Goal: Task Accomplishment & Management: Use online tool/utility

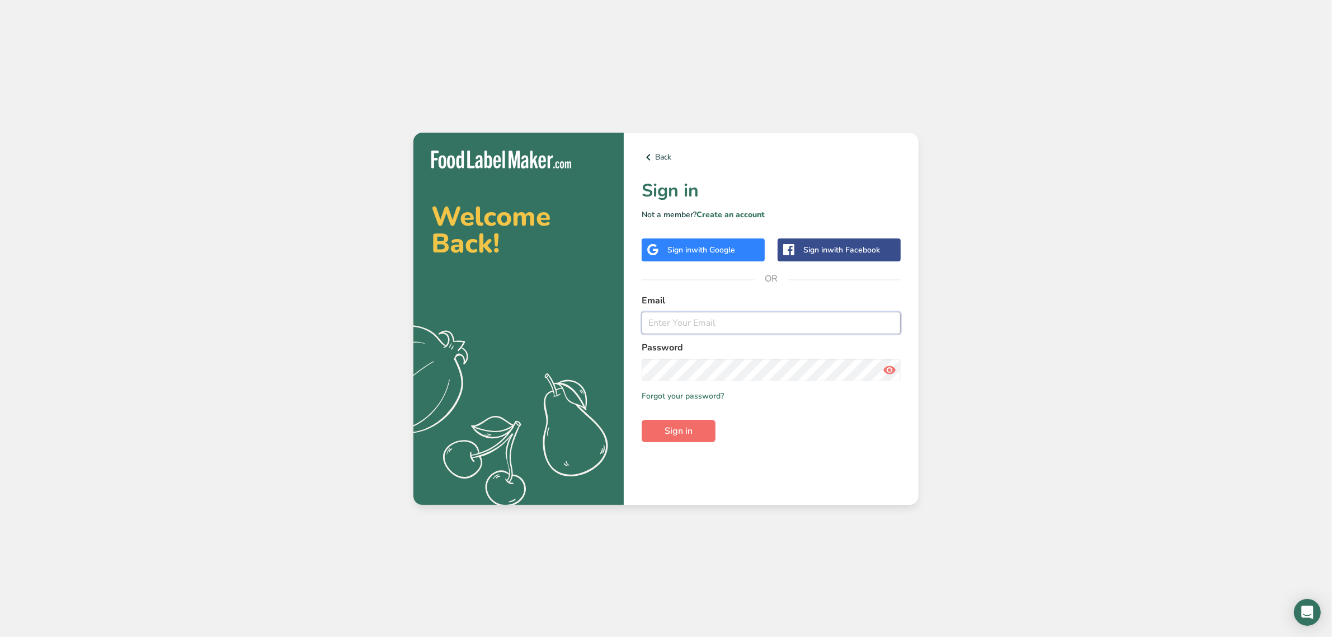
type input "claudia@angiesfoodconcepts.com"
click at [660, 437] on button "Sign in" at bounding box center [679, 430] width 74 height 22
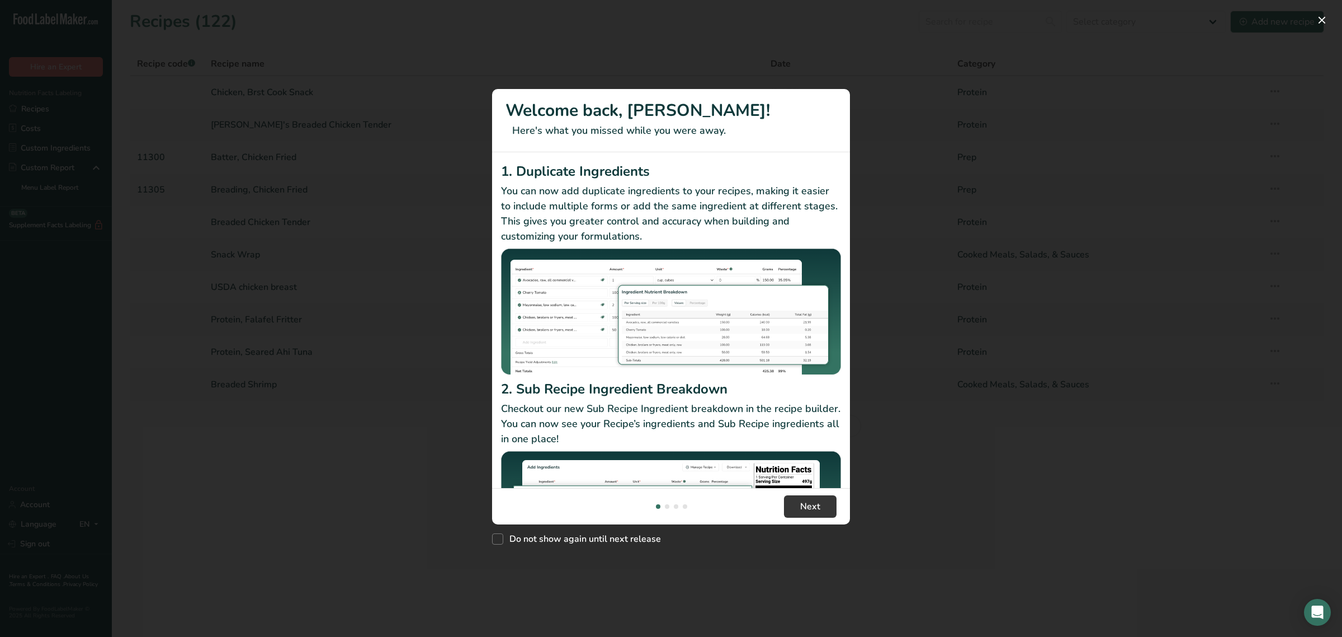
click at [1331, 15] on div "New Features" at bounding box center [671, 318] width 1342 height 637
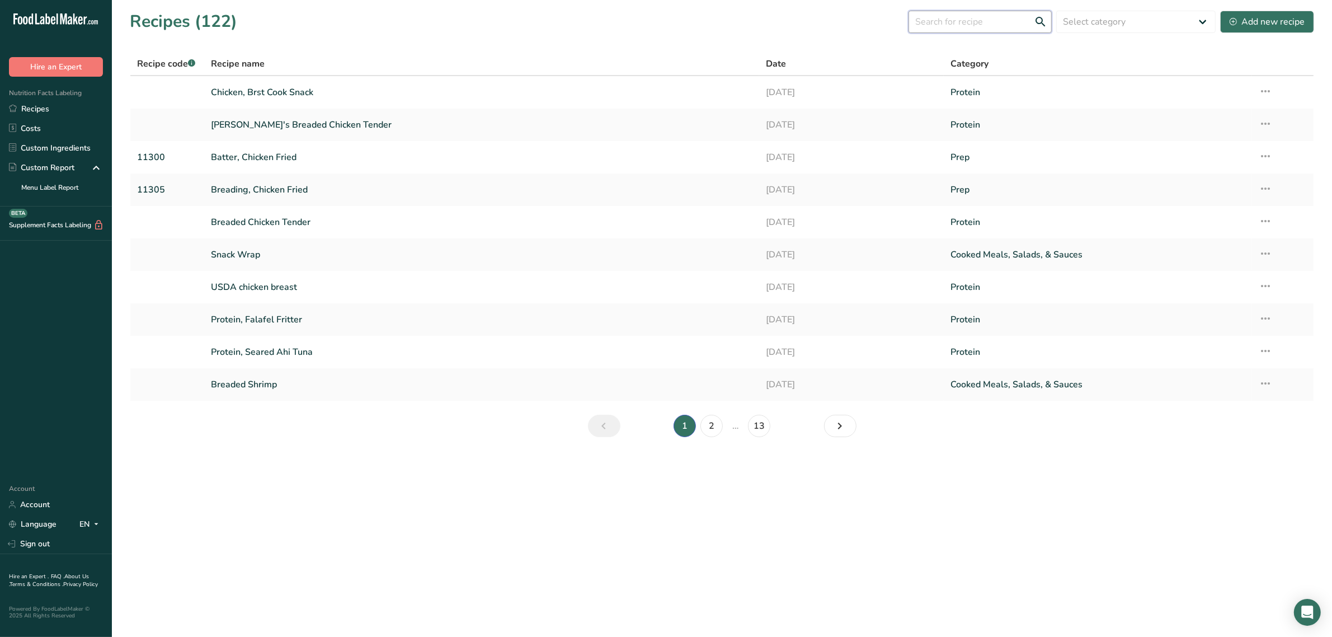
click at [960, 23] on input "text" at bounding box center [979, 22] width 143 height 22
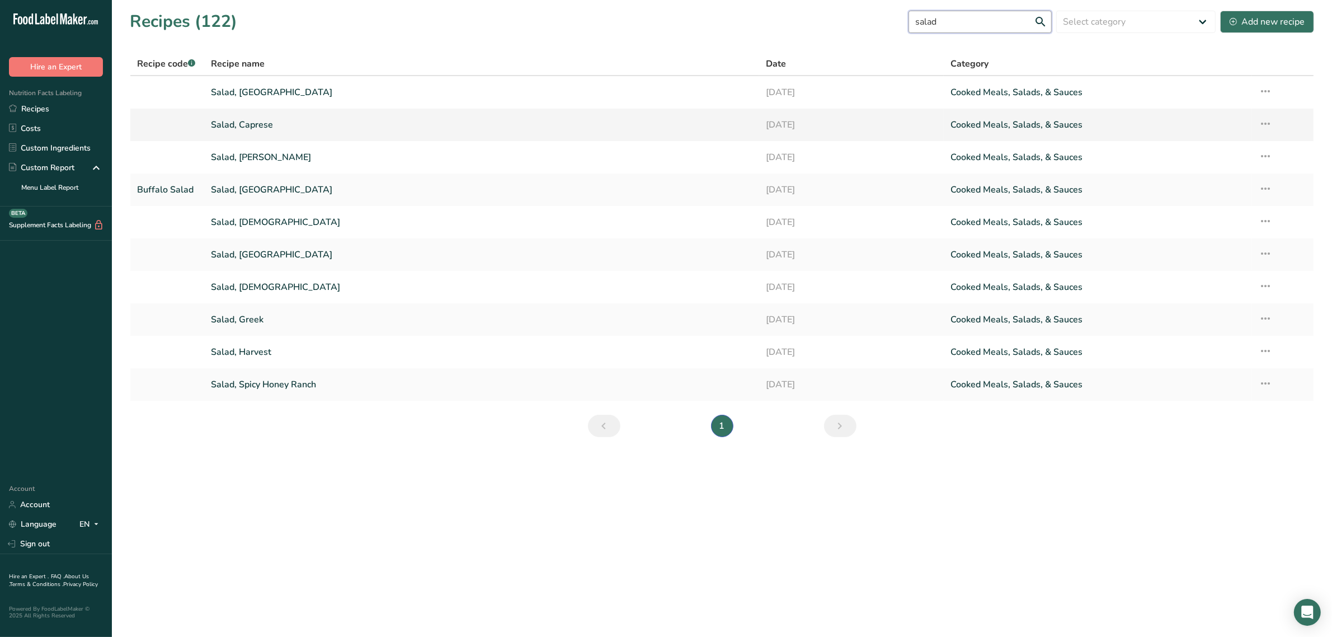
type input "salad"
click at [249, 123] on link "Salad, Caprese" at bounding box center [481, 124] width 541 height 23
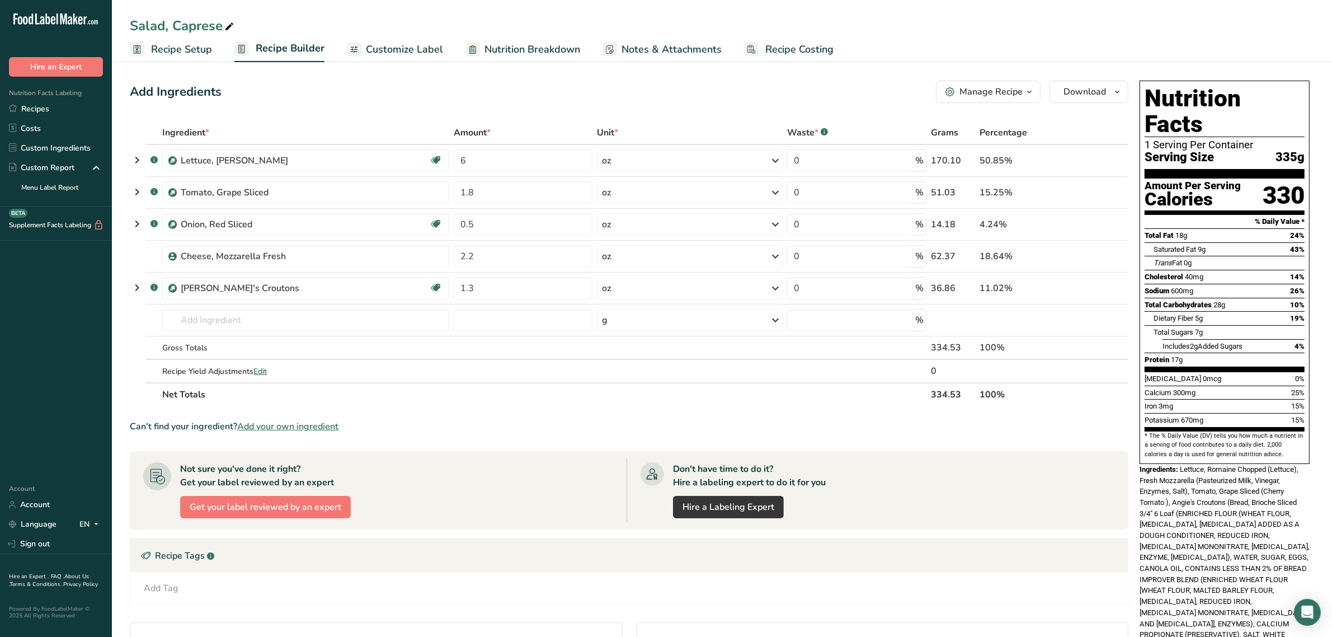
click at [1002, 96] on div "Manage Recipe" at bounding box center [990, 91] width 63 height 13
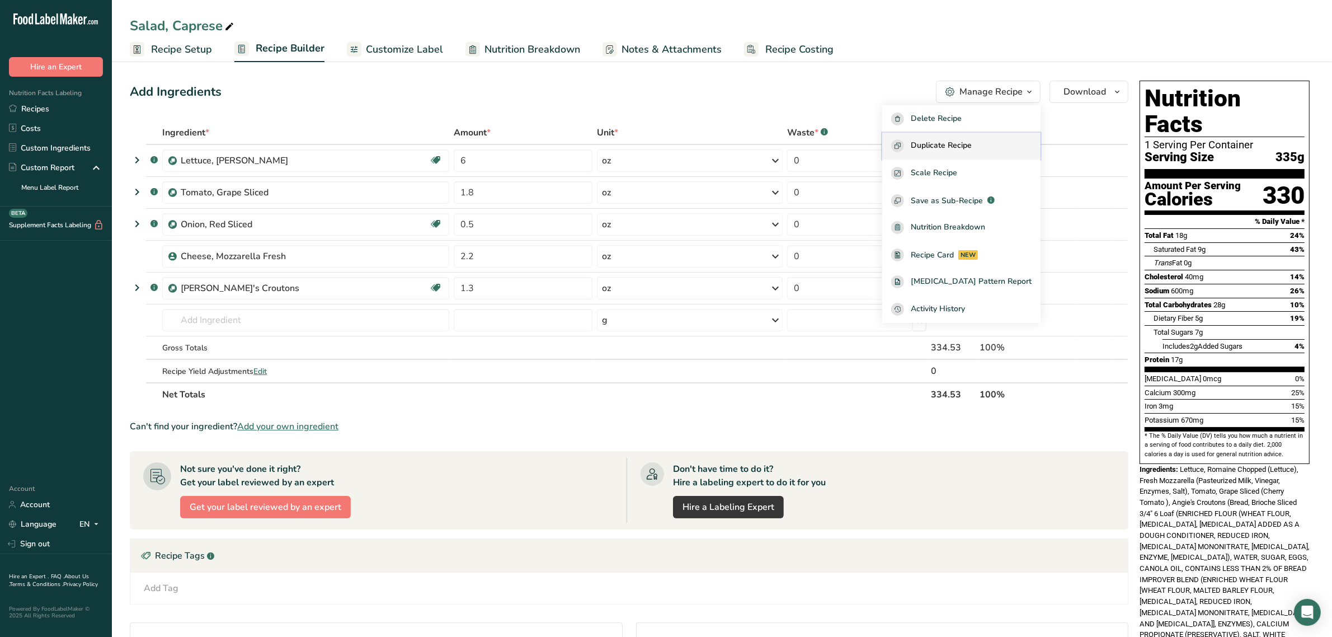
click at [983, 133] on button "Duplicate Recipe" at bounding box center [961, 146] width 158 height 27
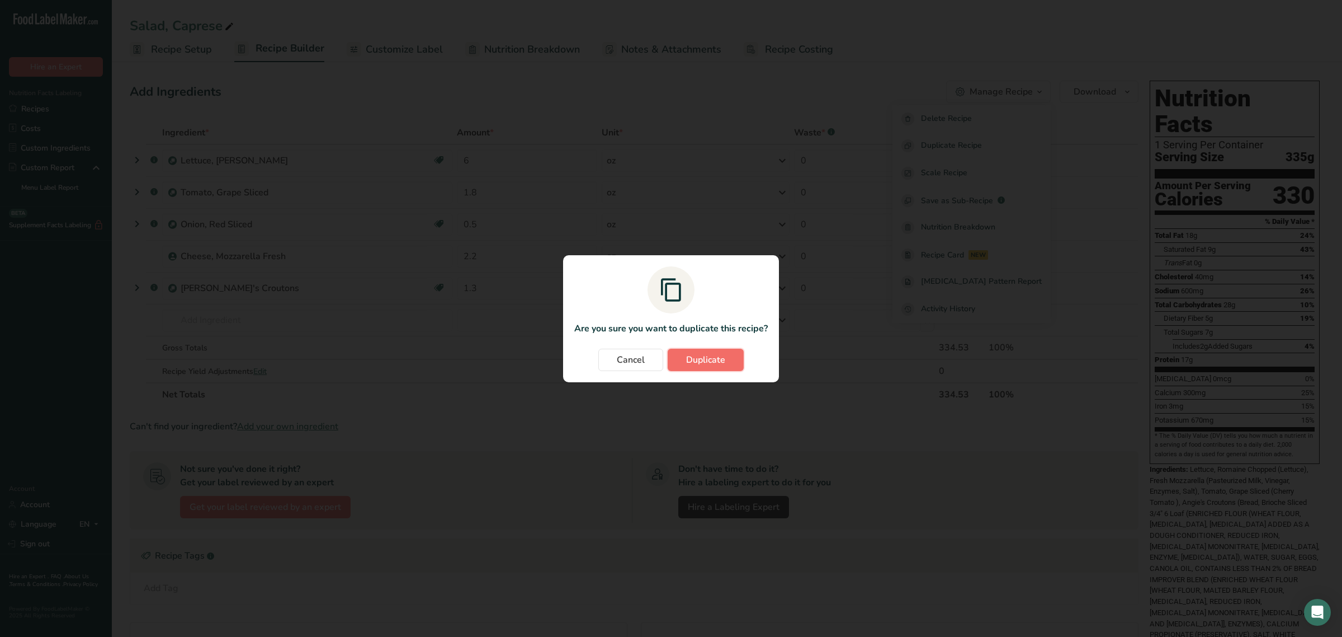
click at [708, 362] on span "Duplicate" at bounding box center [705, 359] width 39 height 13
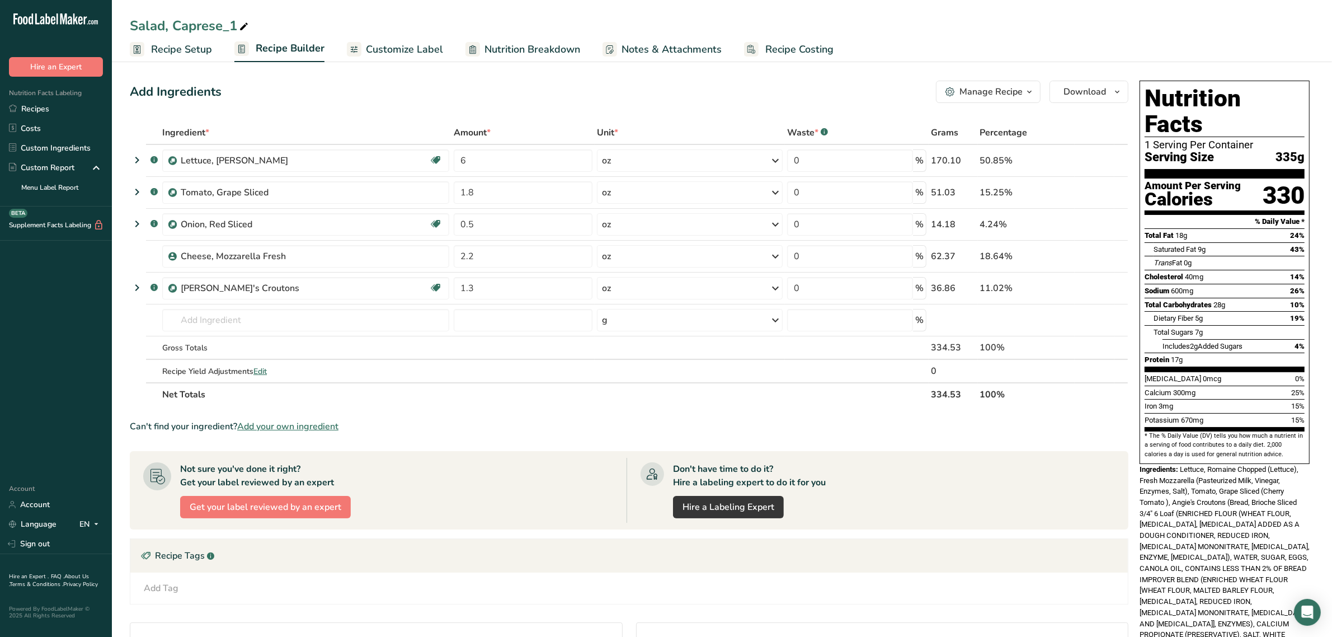
click at [238, 26] on span at bounding box center [243, 26] width 13 height 13
type input "Salad, Chicken Parm & Spinach"
click at [393, 97] on div "Add Ingredients Manage Recipe Delete Recipe Duplicate Recipe Scale Recipe Save …" at bounding box center [629, 92] width 998 height 22
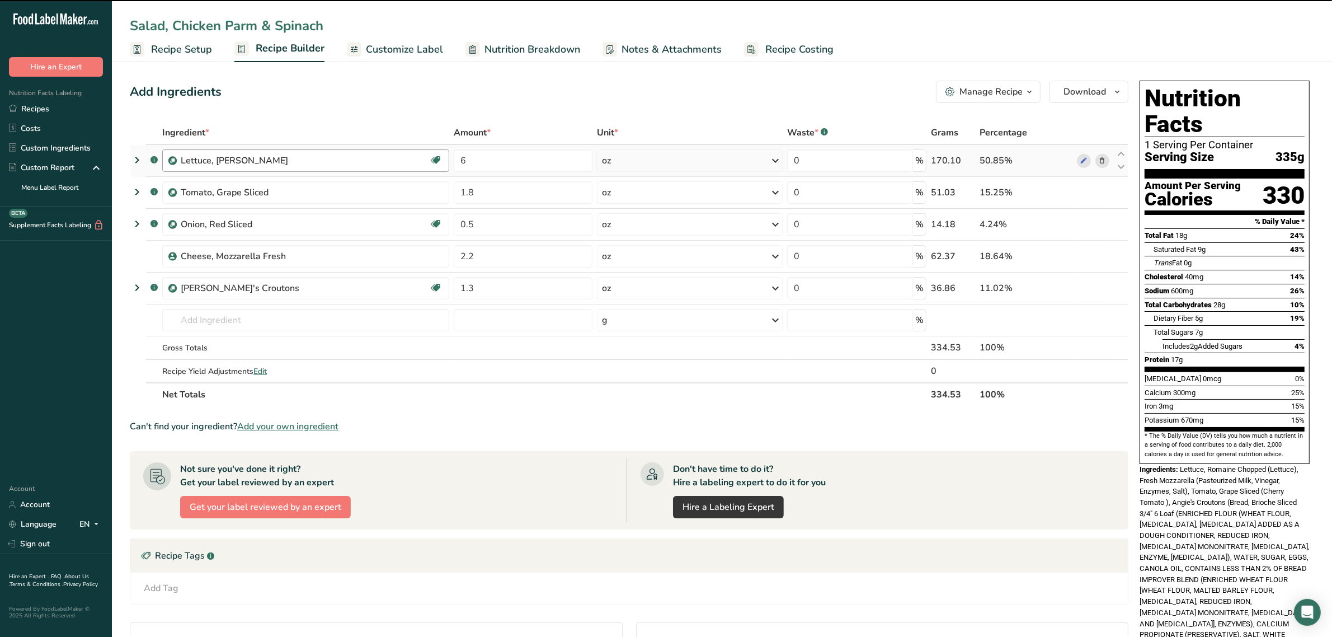
click at [312, 163] on div "Lettuce, Romaine Chopped" at bounding box center [251, 160] width 140 height 13
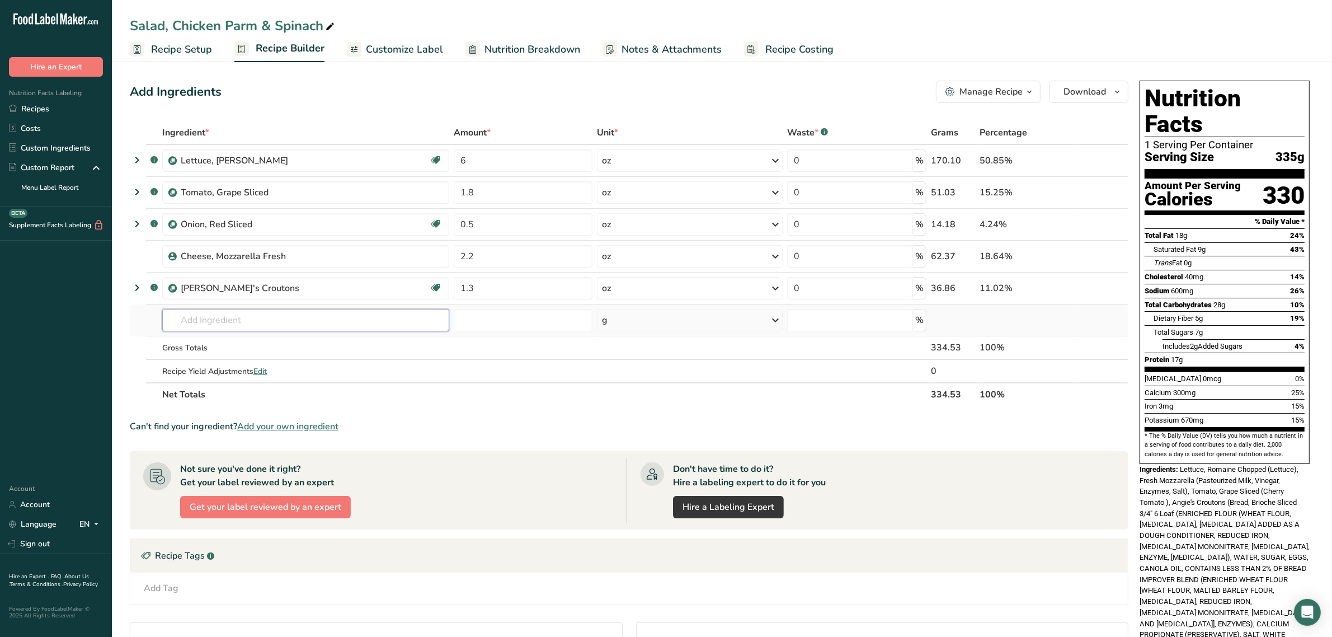
click at [230, 319] on input "text" at bounding box center [305, 320] width 287 height 22
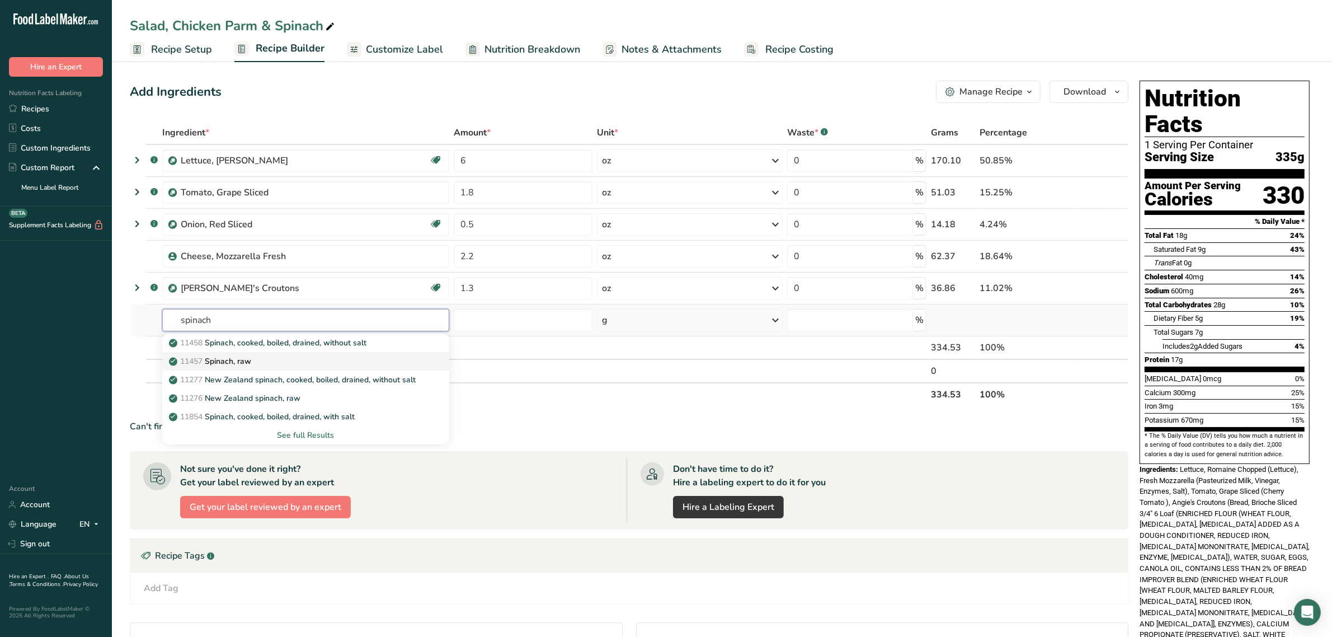
type input "spinach"
click at [261, 361] on div "11457 Spinach, raw" at bounding box center [296, 361] width 251 height 12
type input "Spinach, raw"
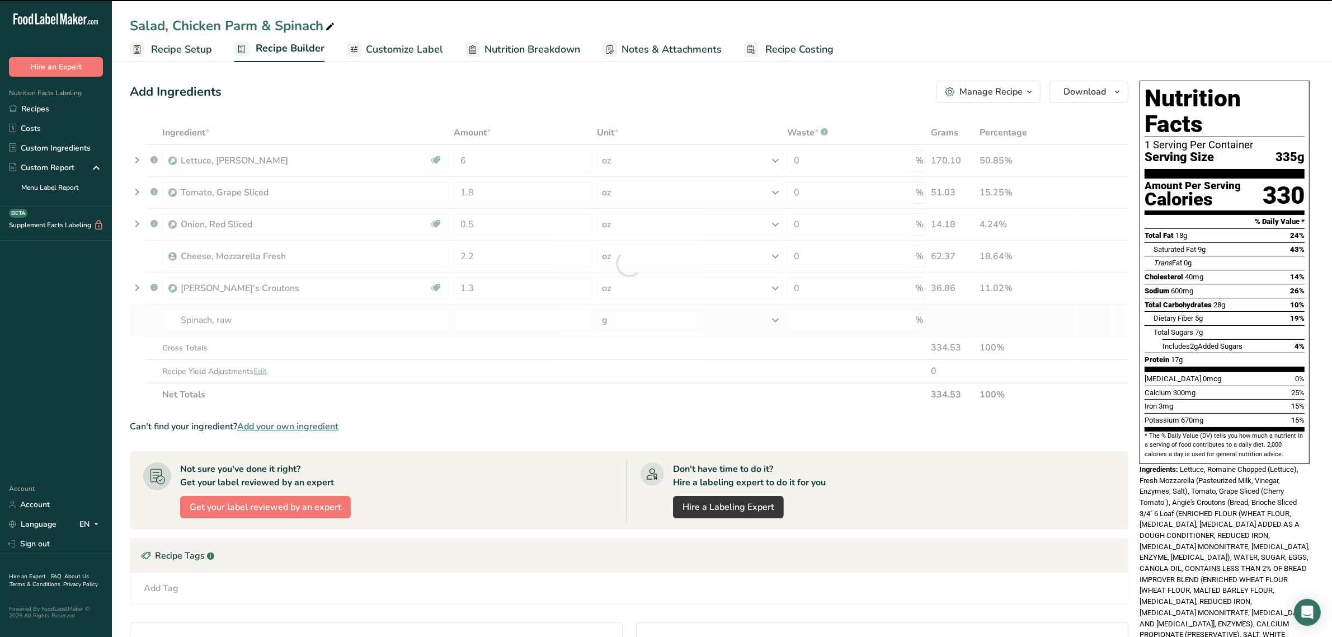
type input "0"
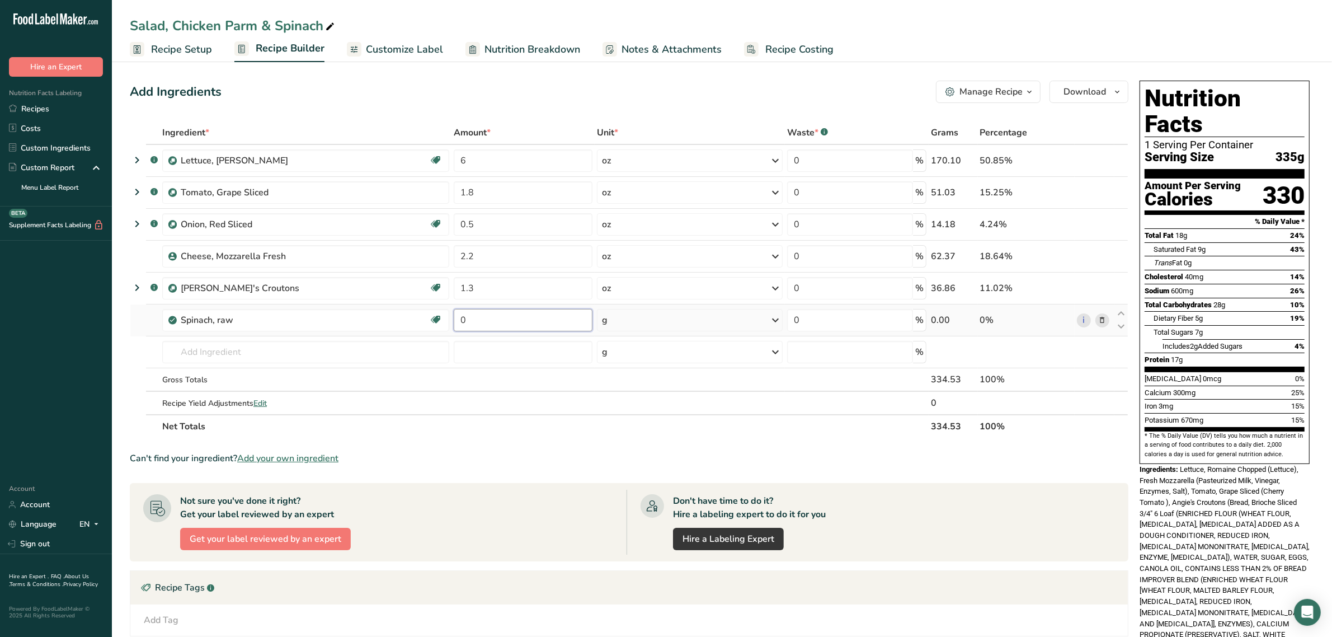
click at [531, 327] on input "0" at bounding box center [523, 320] width 139 height 22
type input "3"
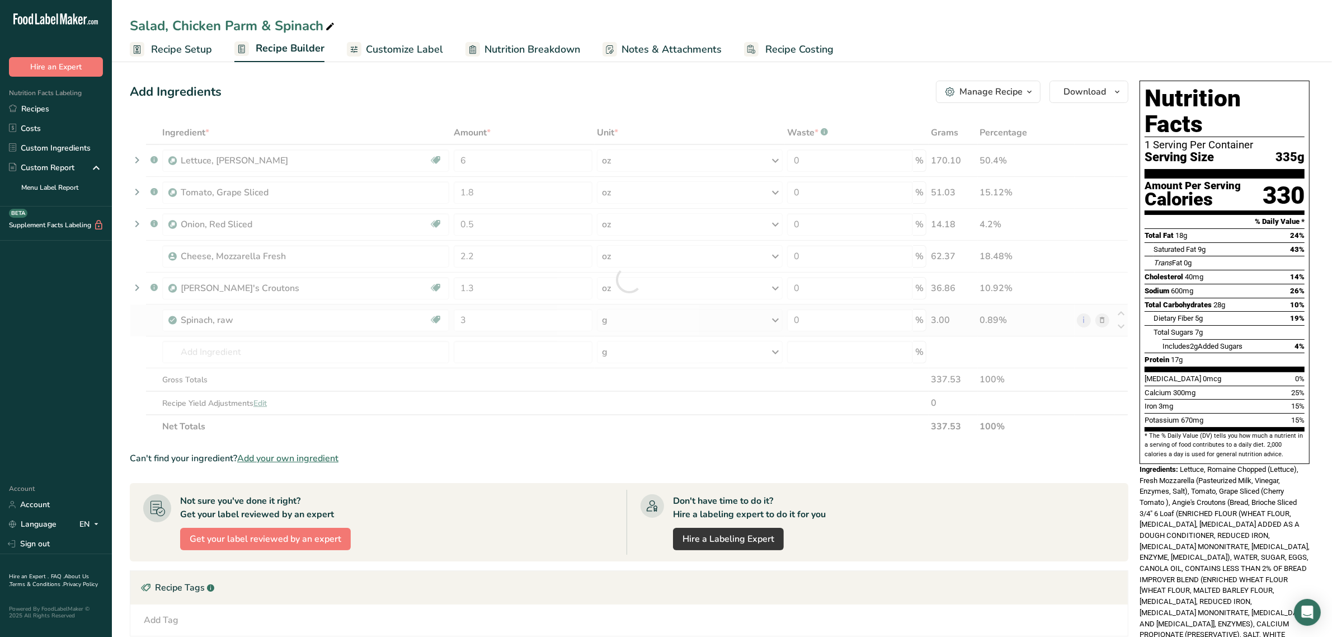
click at [656, 325] on div "Ingredient * Amount * Unit * Waste * .a-a{fill:#347362;}.b-a{fill:#fff;} Grams …" at bounding box center [629, 279] width 998 height 317
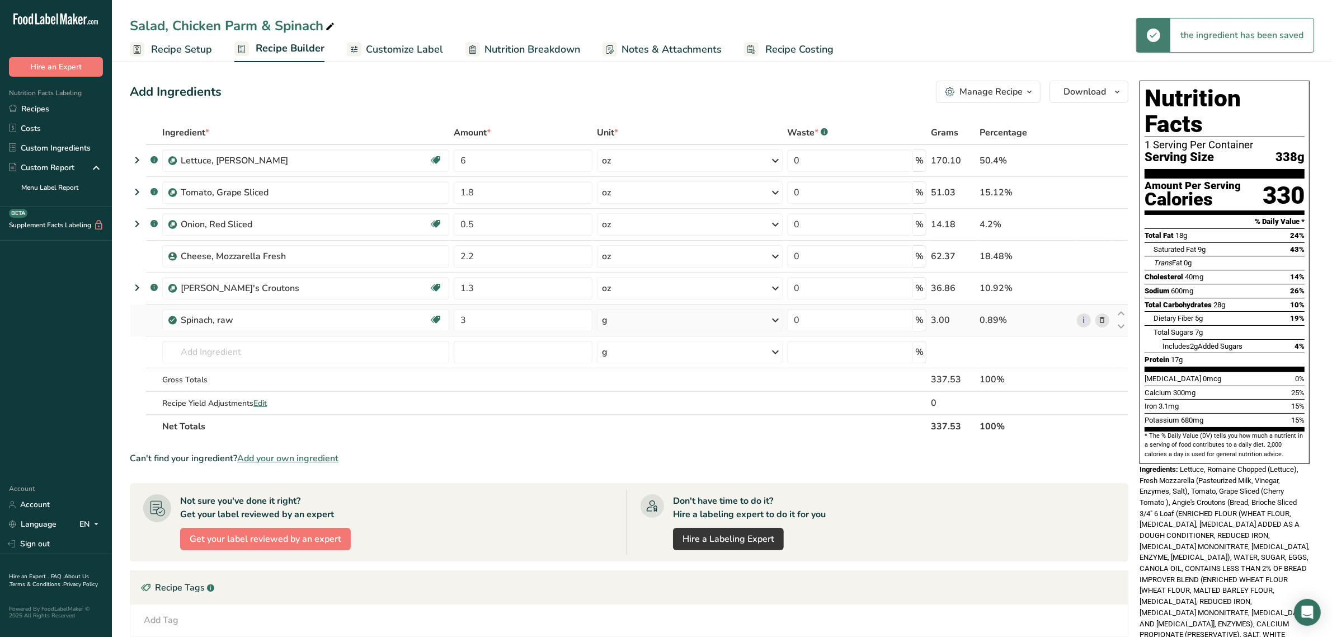
click at [656, 325] on div "g" at bounding box center [690, 320] width 186 height 22
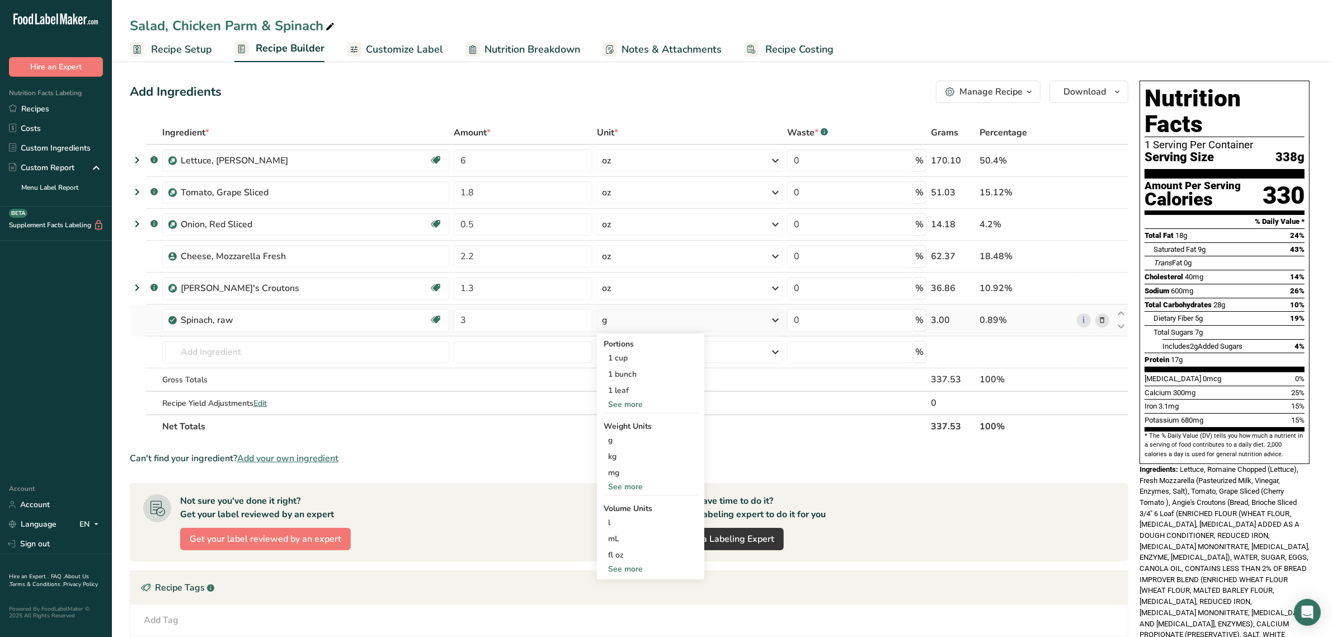
click at [640, 487] on div "See more" at bounding box center [651, 486] width 94 height 12
click at [638, 521] on div "oz" at bounding box center [651, 521] width 94 height 16
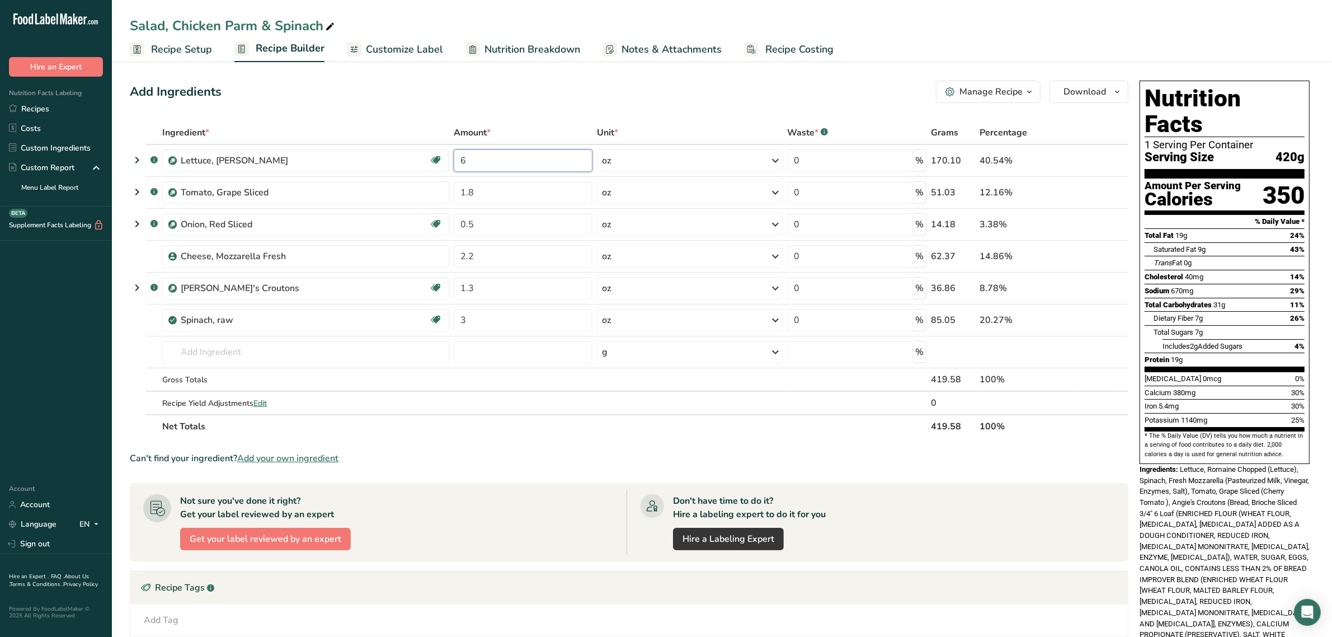
click at [512, 160] on input "6" at bounding box center [523, 160] width 139 height 22
type input "3"
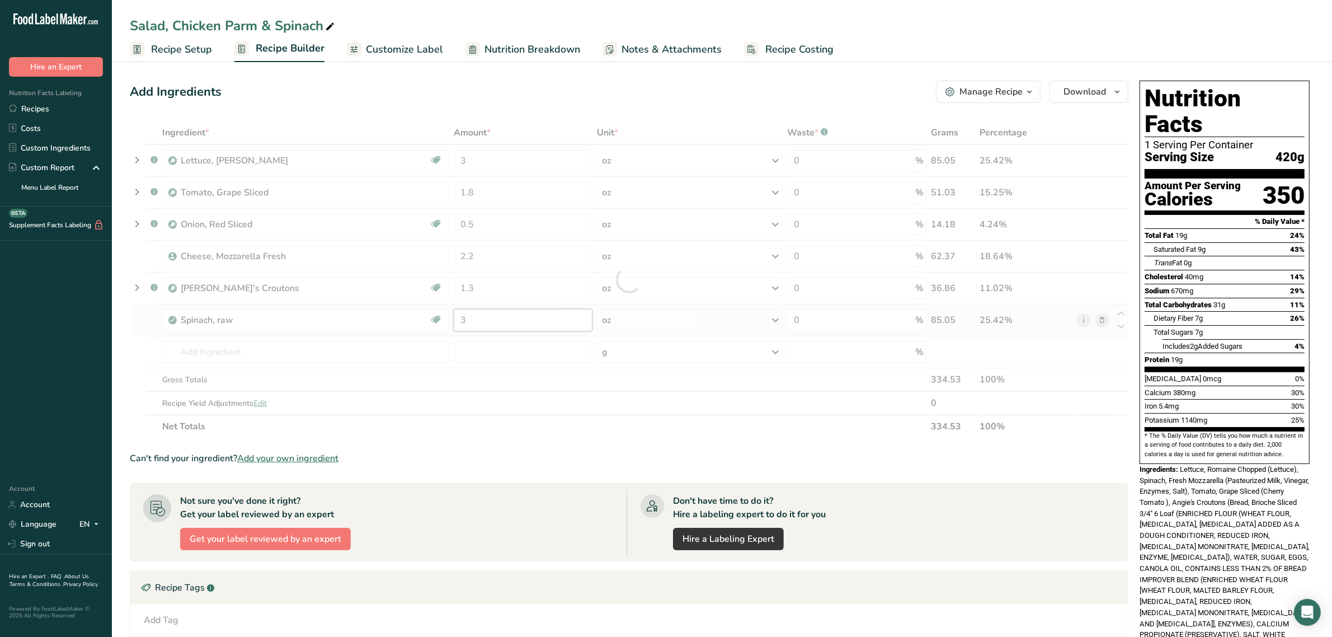
click at [524, 324] on div "Ingredient * Amount * Unit * Waste * .a-a{fill:#347362;}.b-a{fill:#fff;} Grams …" at bounding box center [629, 279] width 998 height 317
click at [244, 344] on div "Ingredient * Amount * Unit * Waste * .a-a{fill:#347362;}.b-a{fill:#fff;} Grams …" at bounding box center [629, 279] width 998 height 317
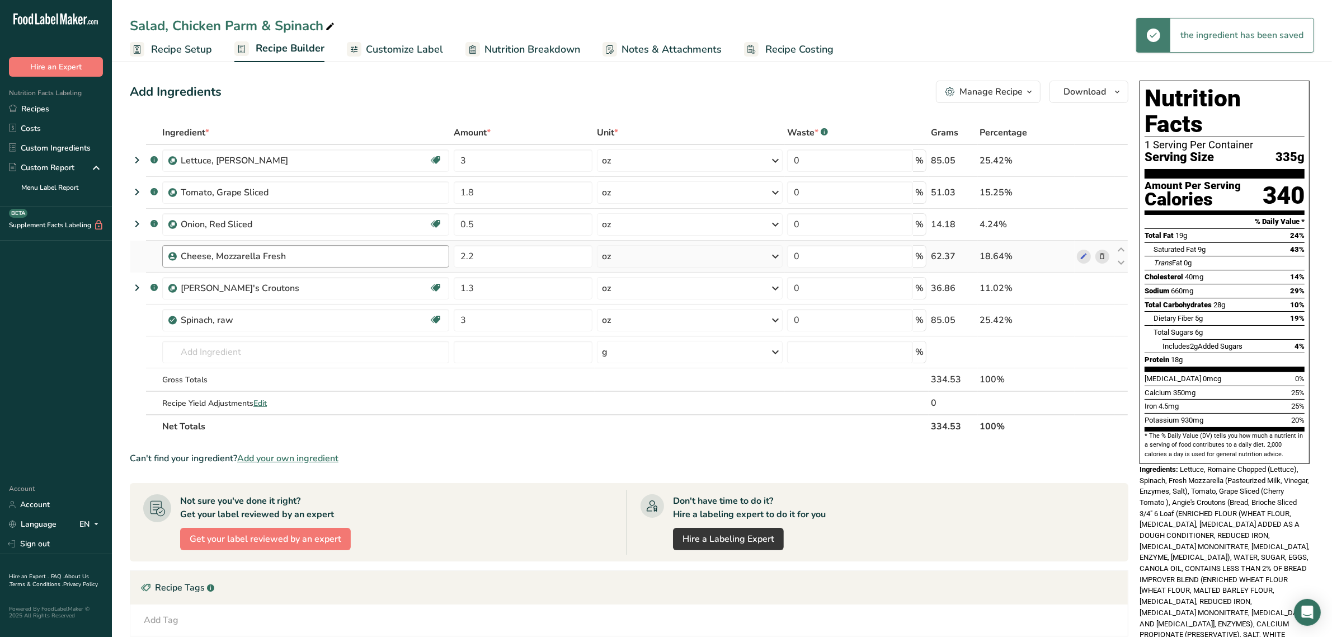
click at [337, 255] on div "Cheese, Mozzarella Fresh" at bounding box center [312, 255] width 262 height 13
click at [1102, 258] on icon at bounding box center [1102, 257] width 8 height 12
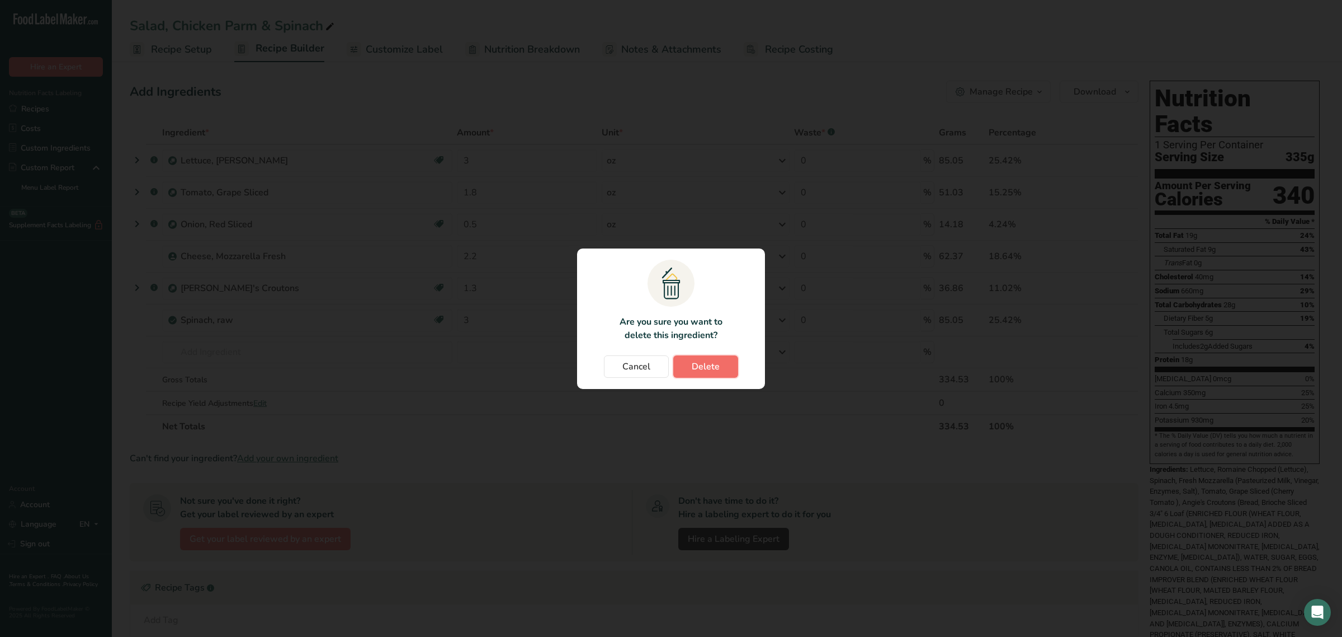
click at [712, 366] on span "Delete" at bounding box center [706, 366] width 28 height 13
type input "1.3"
type input "3"
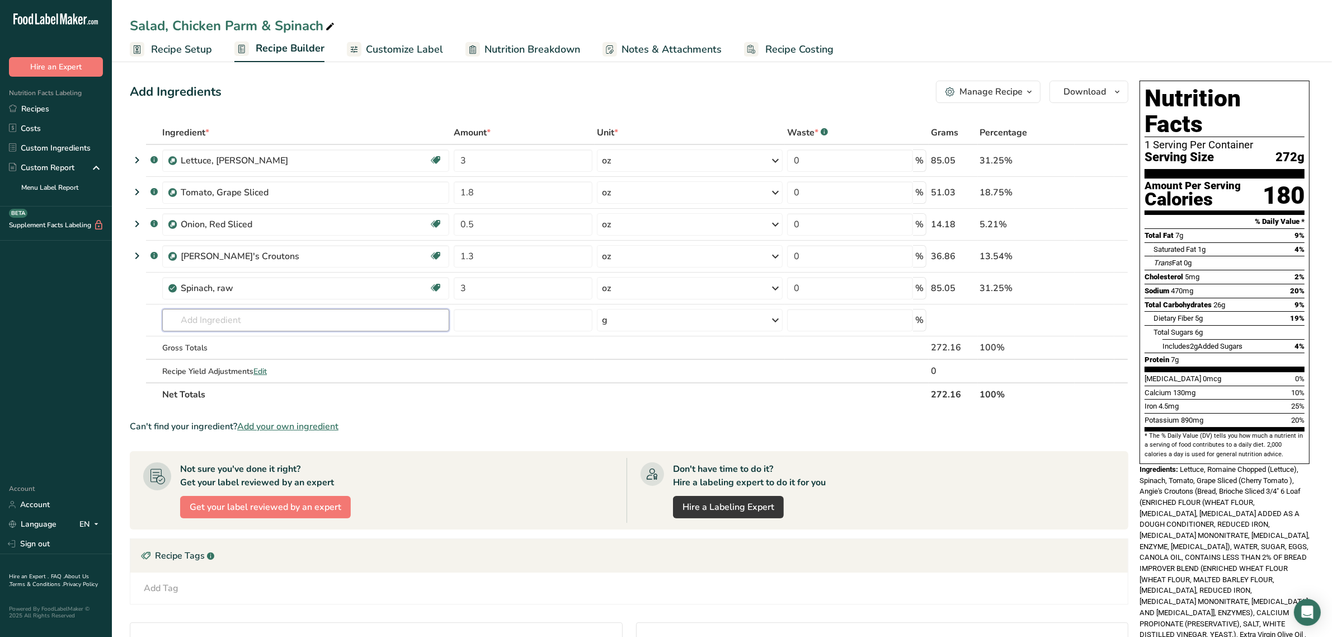
click at [225, 317] on input "text" at bounding box center [305, 320] width 287 height 22
click at [32, 105] on link "Recipes" at bounding box center [56, 109] width 112 height 20
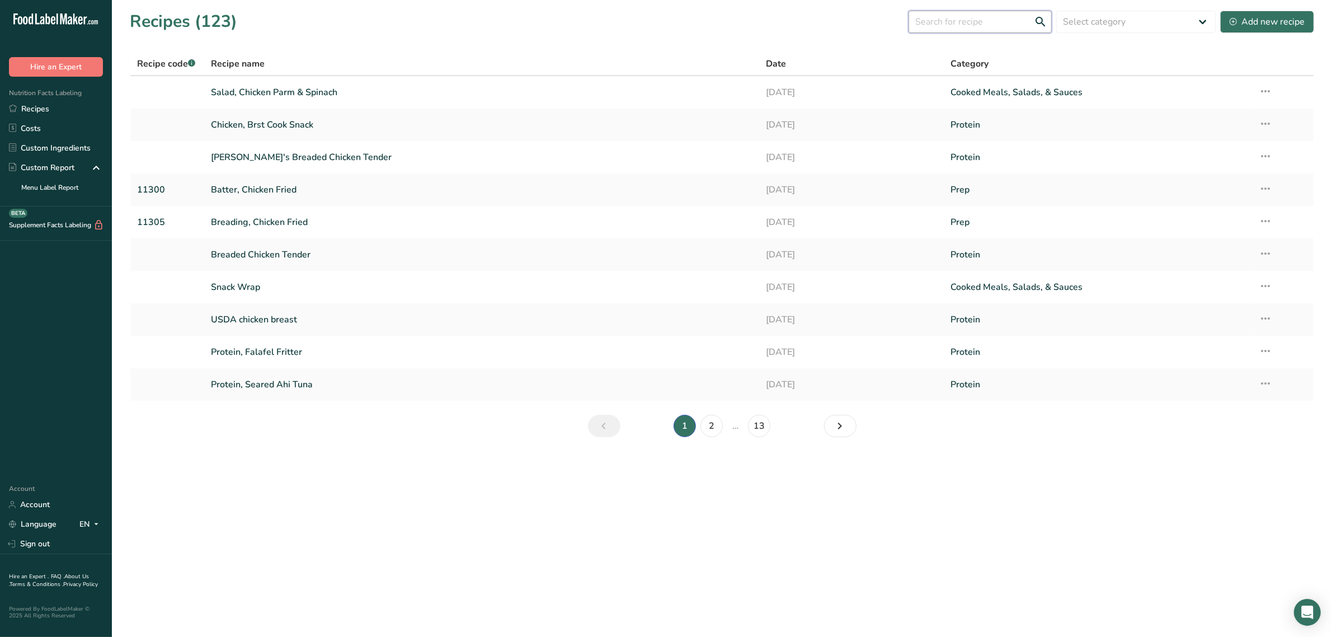
click at [994, 22] on input "text" at bounding box center [979, 22] width 143 height 22
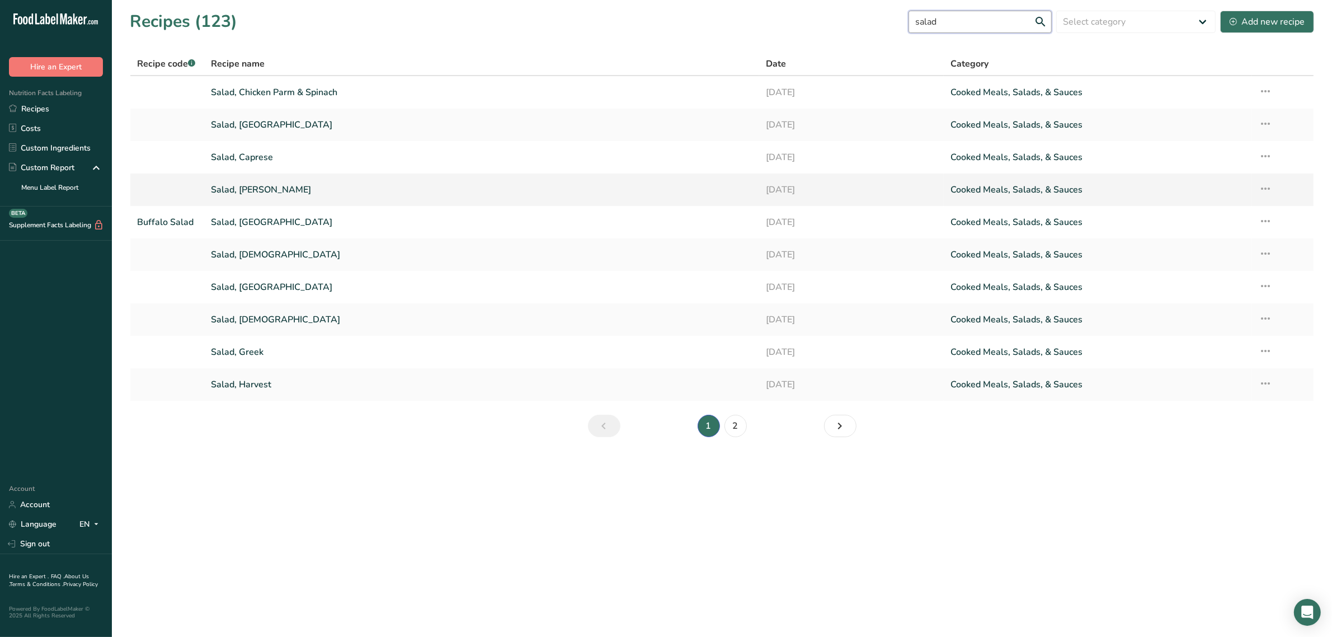
type input "salad"
click at [258, 188] on link "Salad, Caesar" at bounding box center [481, 189] width 541 height 23
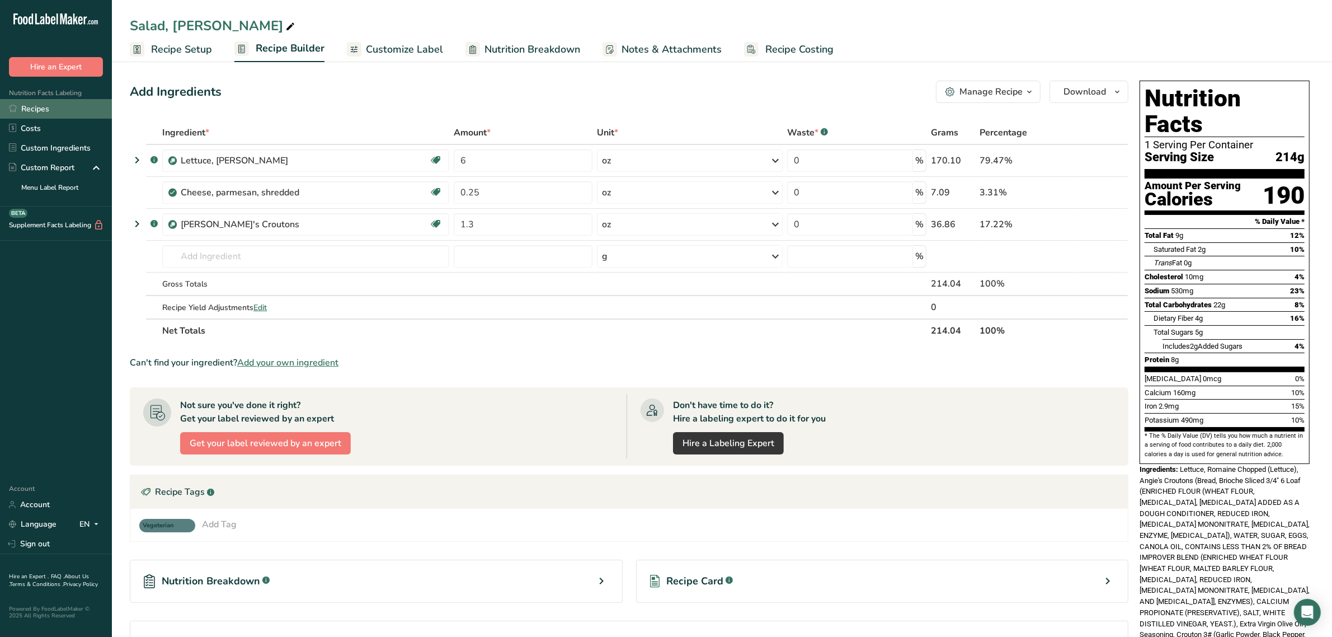
click at [54, 107] on link "Recipes" at bounding box center [56, 109] width 112 height 20
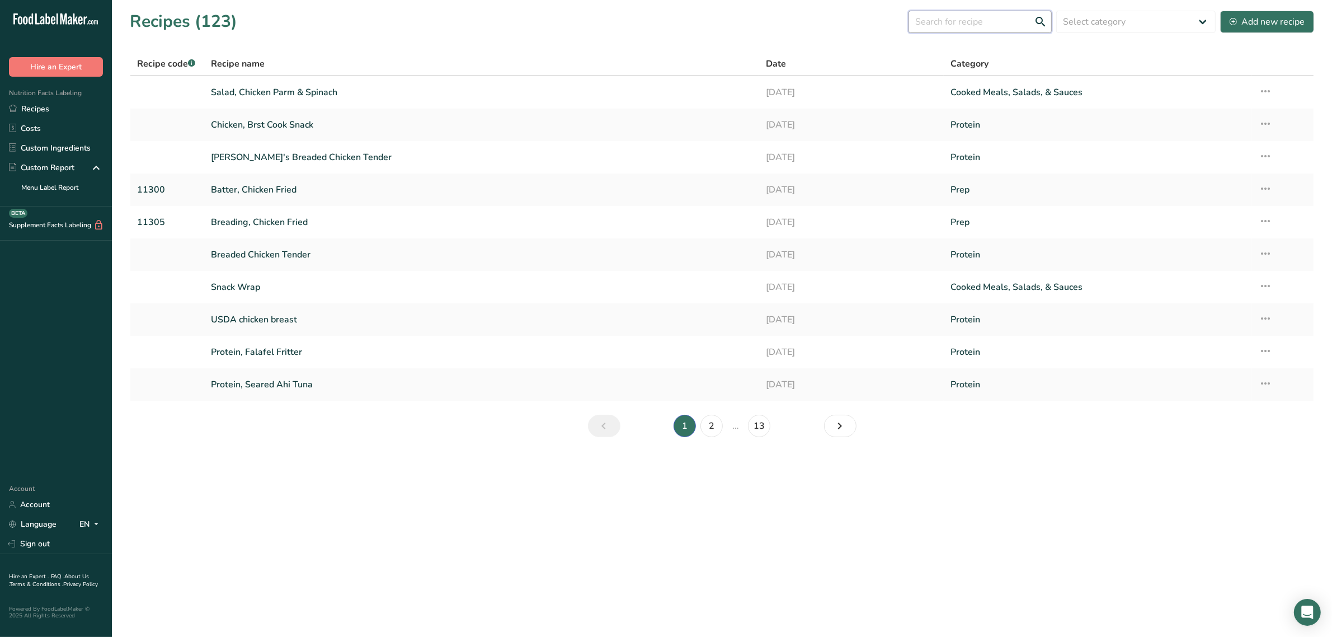
click at [938, 21] on input "text" at bounding box center [979, 22] width 143 height 22
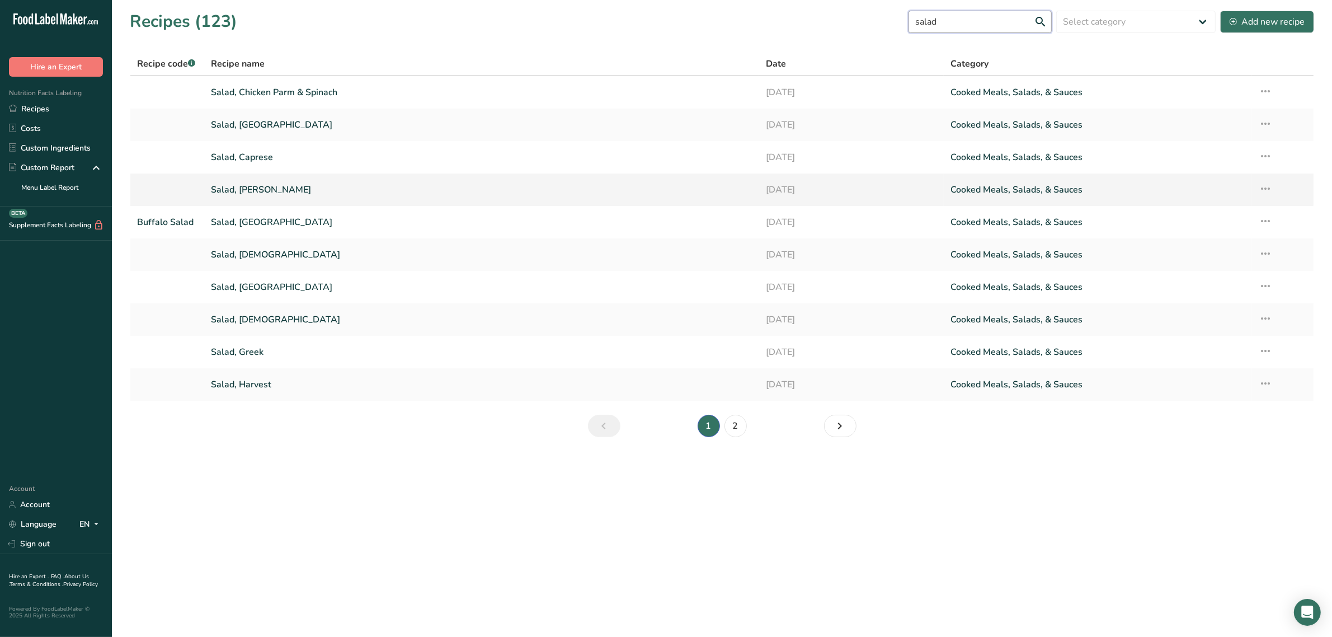
type input "salad"
click at [257, 188] on link "Salad, Caesar" at bounding box center [481, 189] width 541 height 23
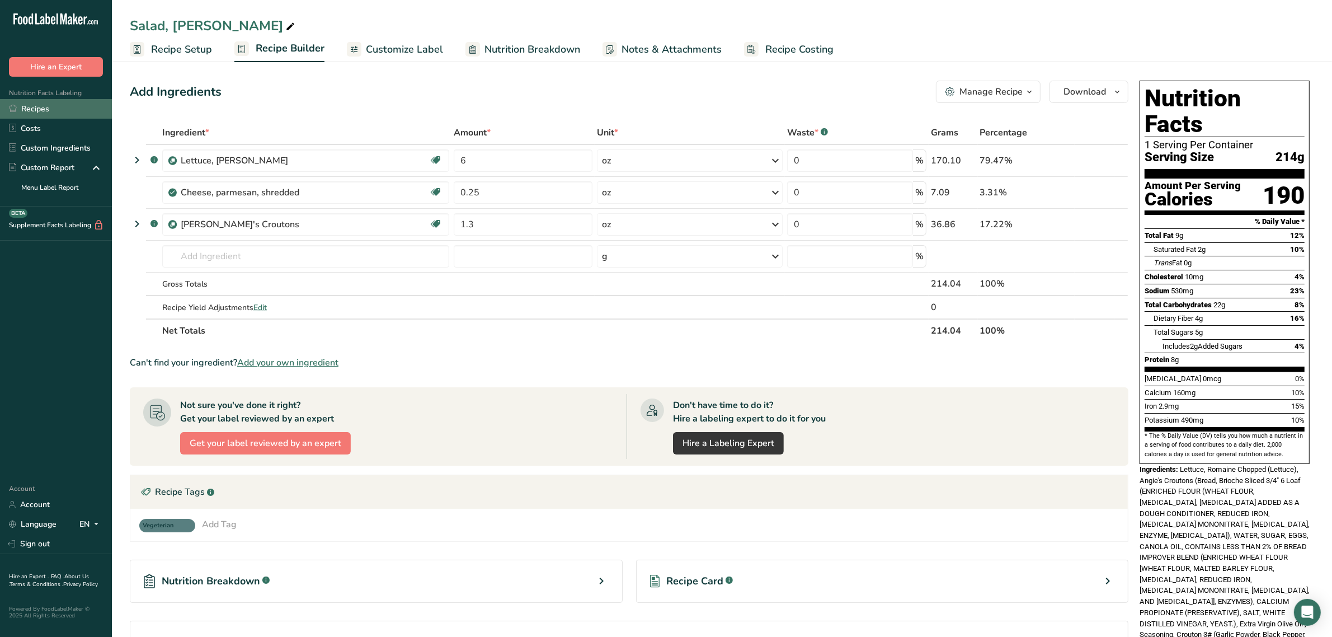
click at [43, 107] on link "Recipes" at bounding box center [56, 109] width 112 height 20
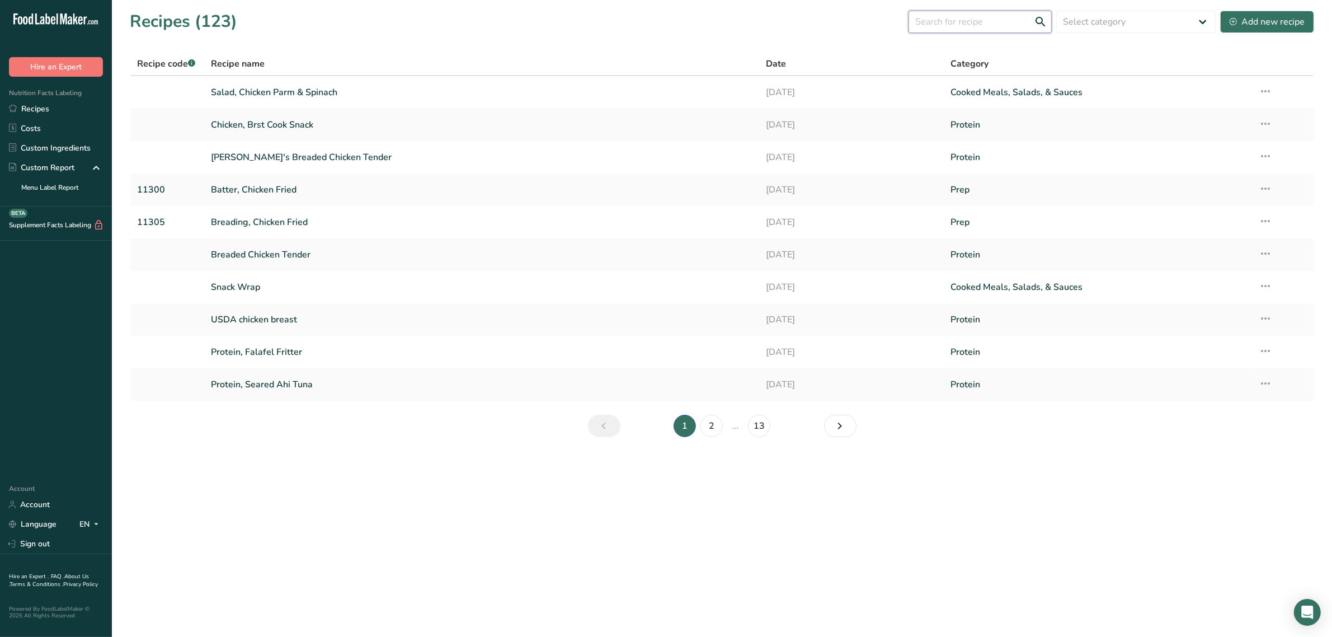
click at [985, 21] on input "text" at bounding box center [979, 22] width 143 height 22
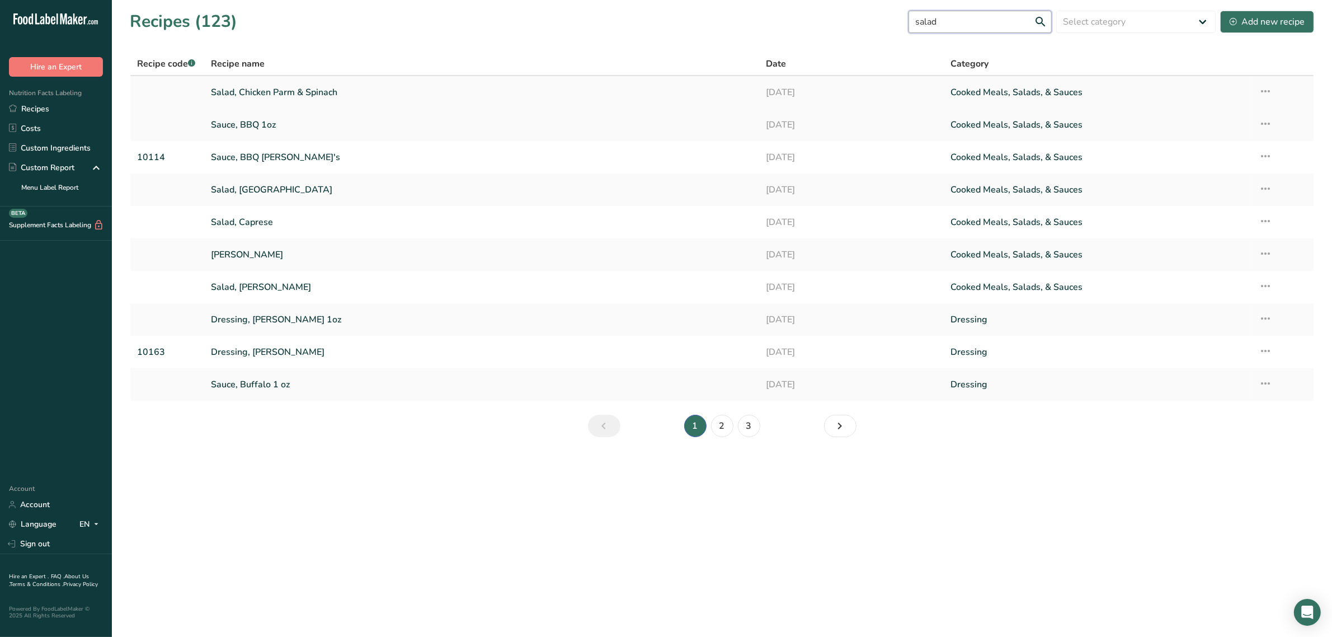
type input "salad"
click at [326, 88] on link "Salad, Chicken Parm & Spinach" at bounding box center [481, 92] width 541 height 23
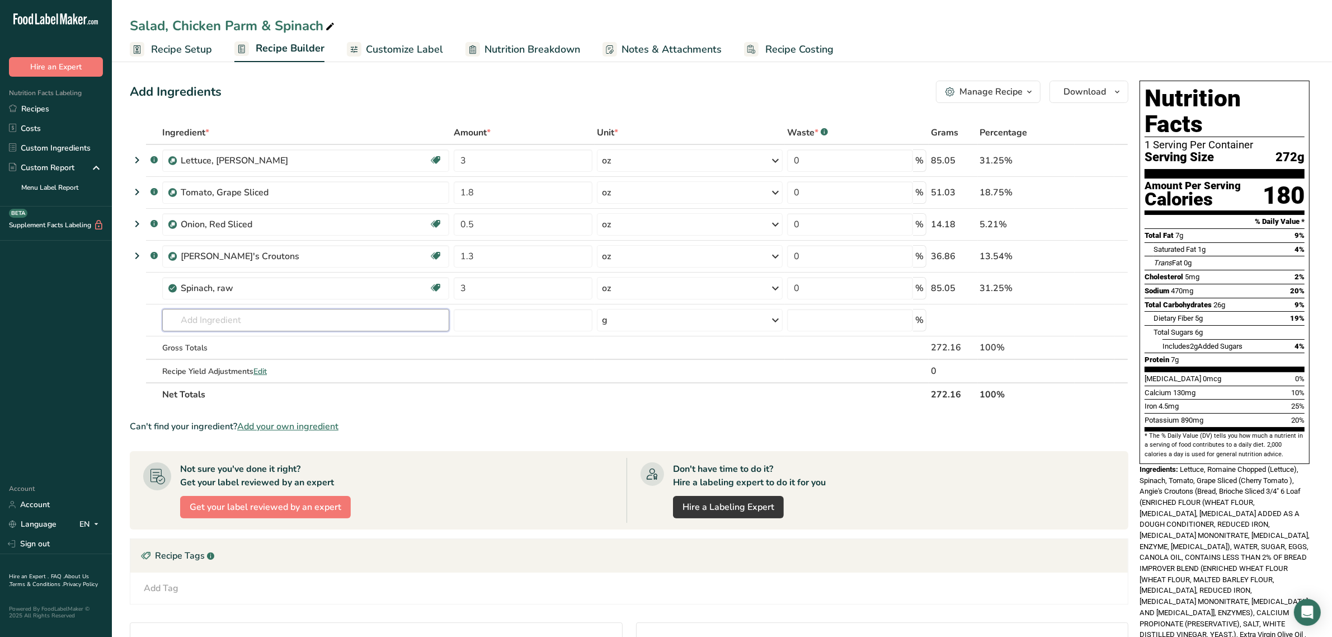
click at [276, 326] on input "text" at bounding box center [305, 320] width 287 height 22
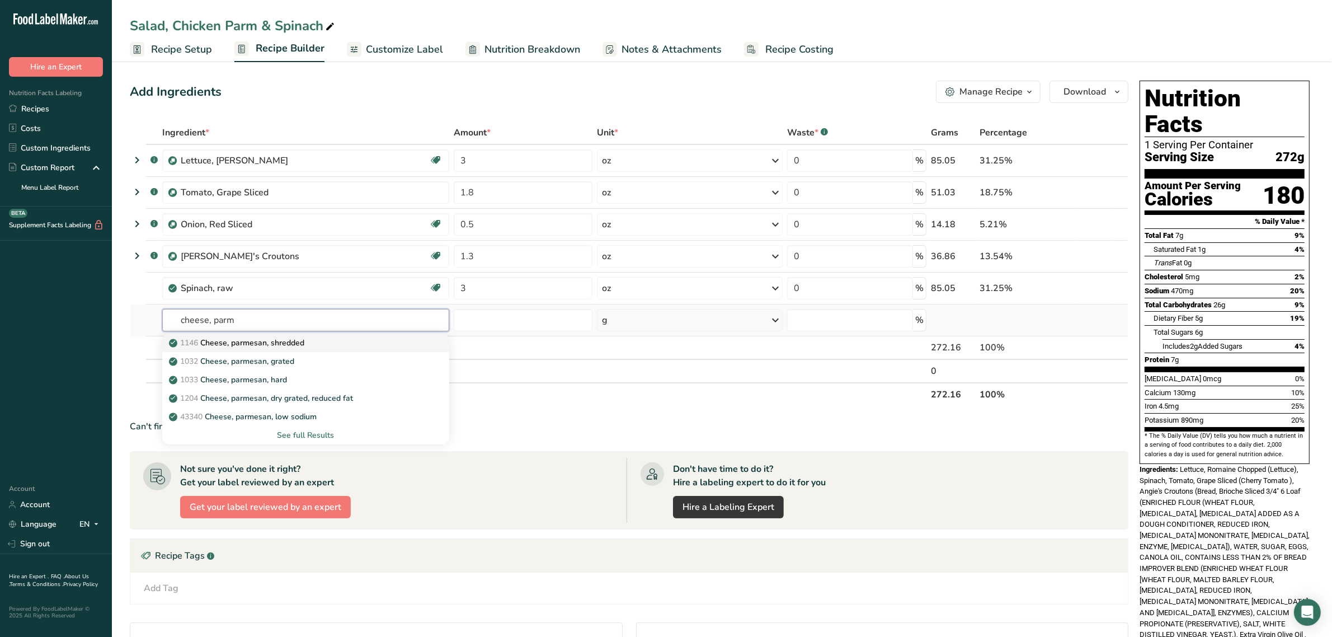
type input "cheese, parm"
click at [272, 341] on p "1146 Cheese, parmesan, shredded" at bounding box center [237, 343] width 133 height 12
type input "Cheese, parmesan, shredded"
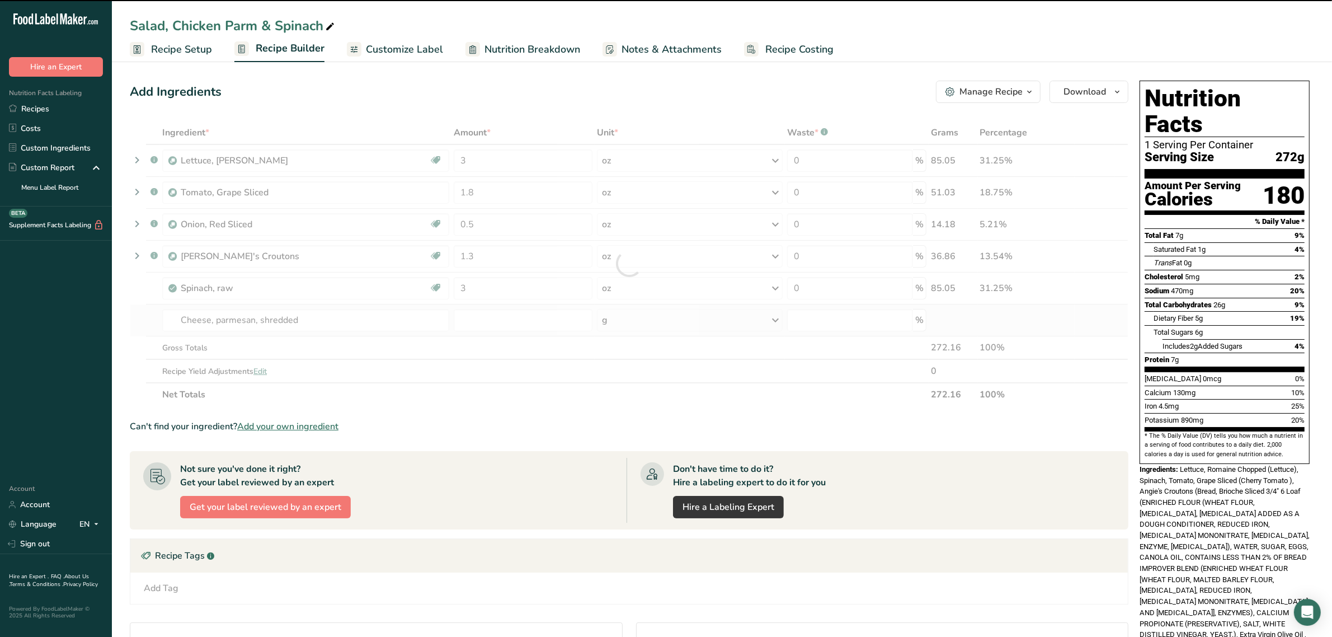
type input "0"
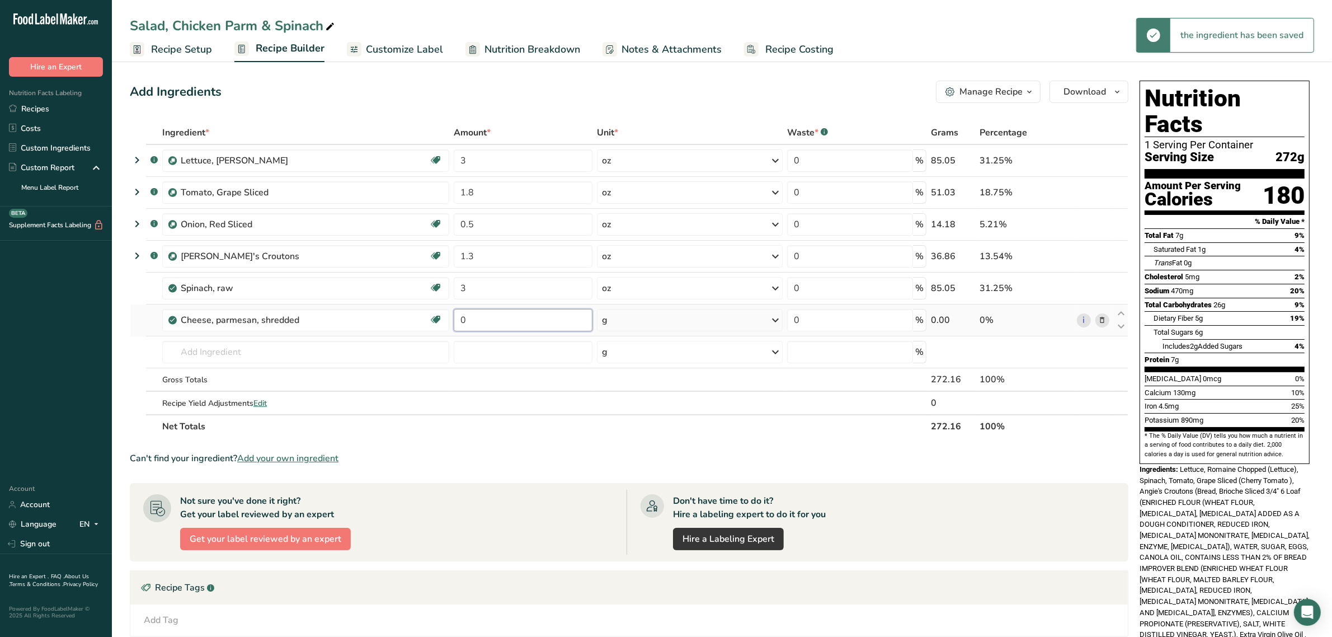
click at [499, 322] on input "0" at bounding box center [523, 320] width 139 height 22
type input "0.25"
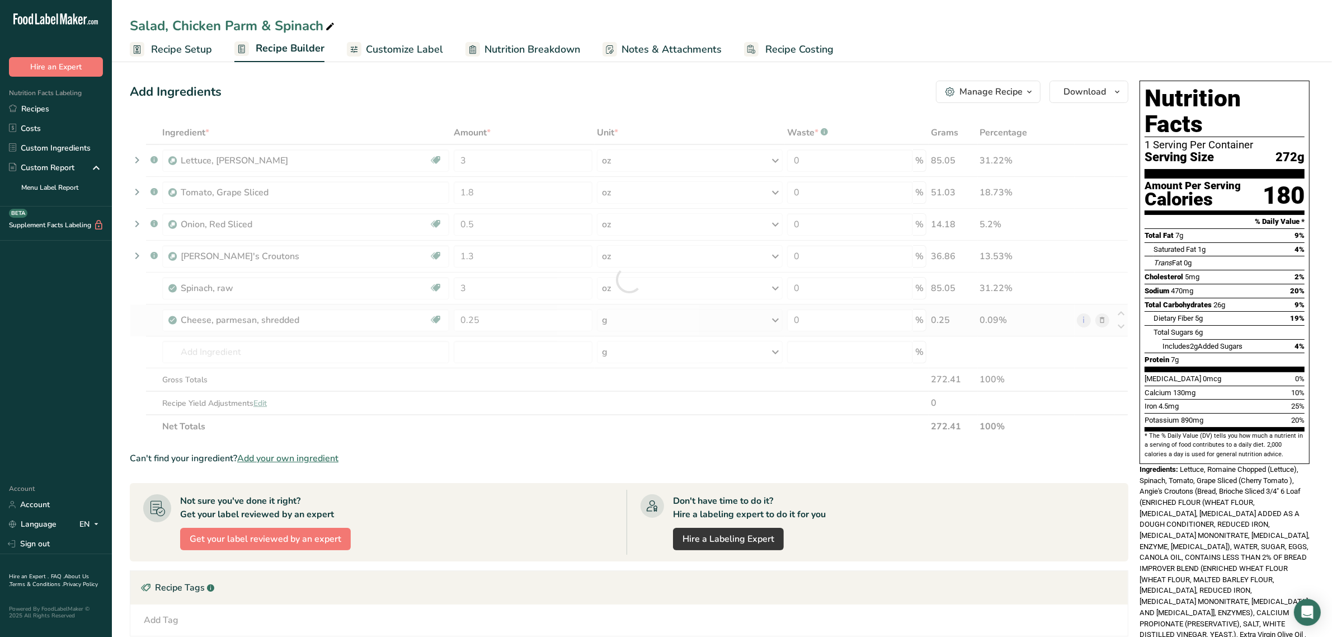
click at [687, 316] on div "Ingredient * Amount * Unit * Waste * .a-a{fill:#347362;}.b-a{fill:#fff;} Grams …" at bounding box center [629, 279] width 998 height 317
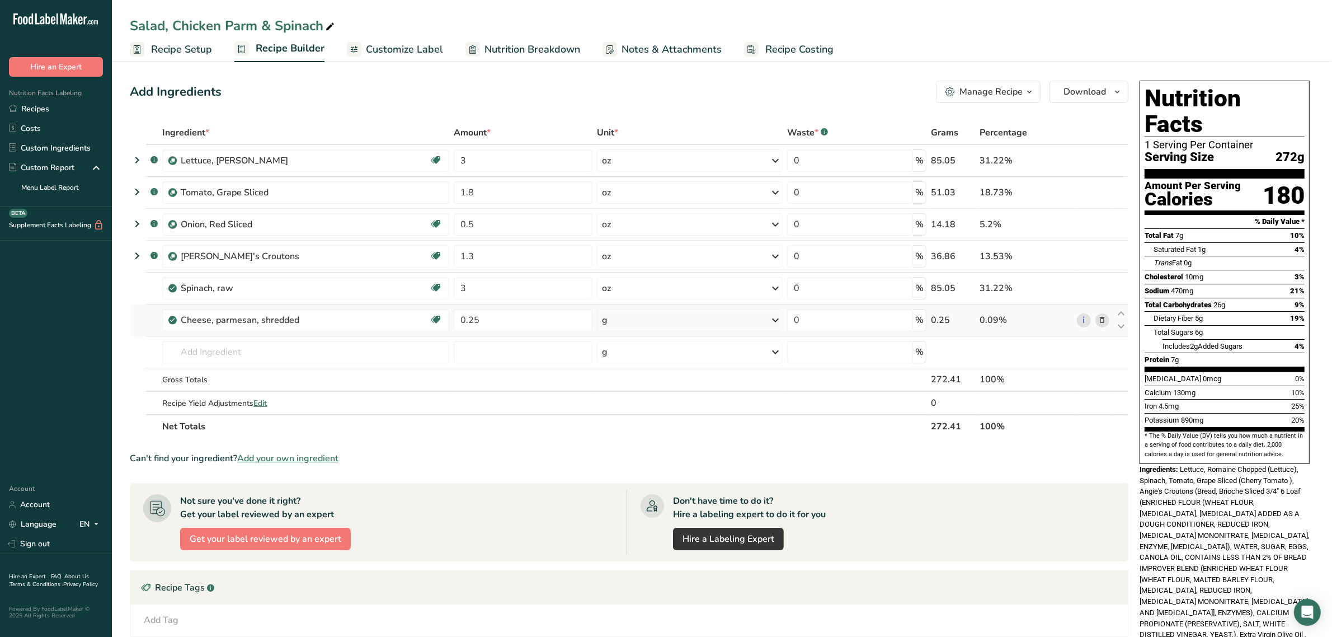
click at [773, 320] on icon at bounding box center [775, 320] width 13 height 20
click at [643, 438] on div "See more" at bounding box center [651, 442] width 94 height 12
click at [616, 477] on div "oz" at bounding box center [651, 477] width 94 height 16
click at [513, 162] on input "3" at bounding box center [523, 160] width 139 height 22
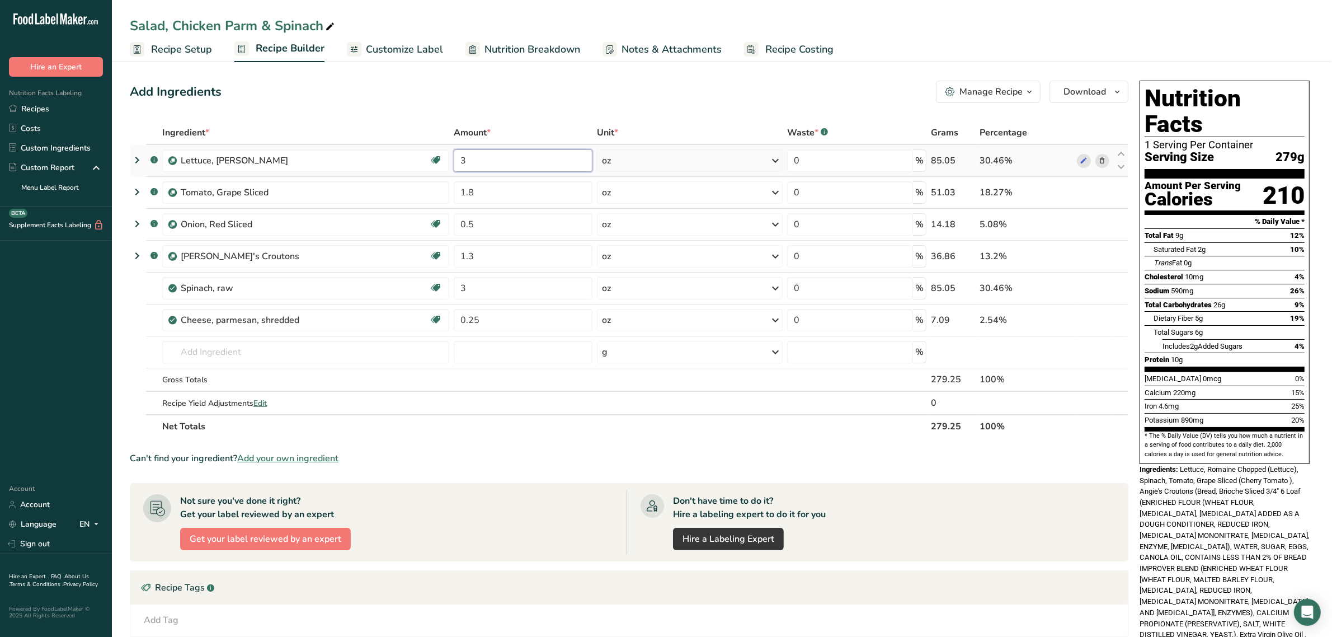
click at [513, 162] on input "3" at bounding box center [523, 160] width 139 height 22
type input "4.5"
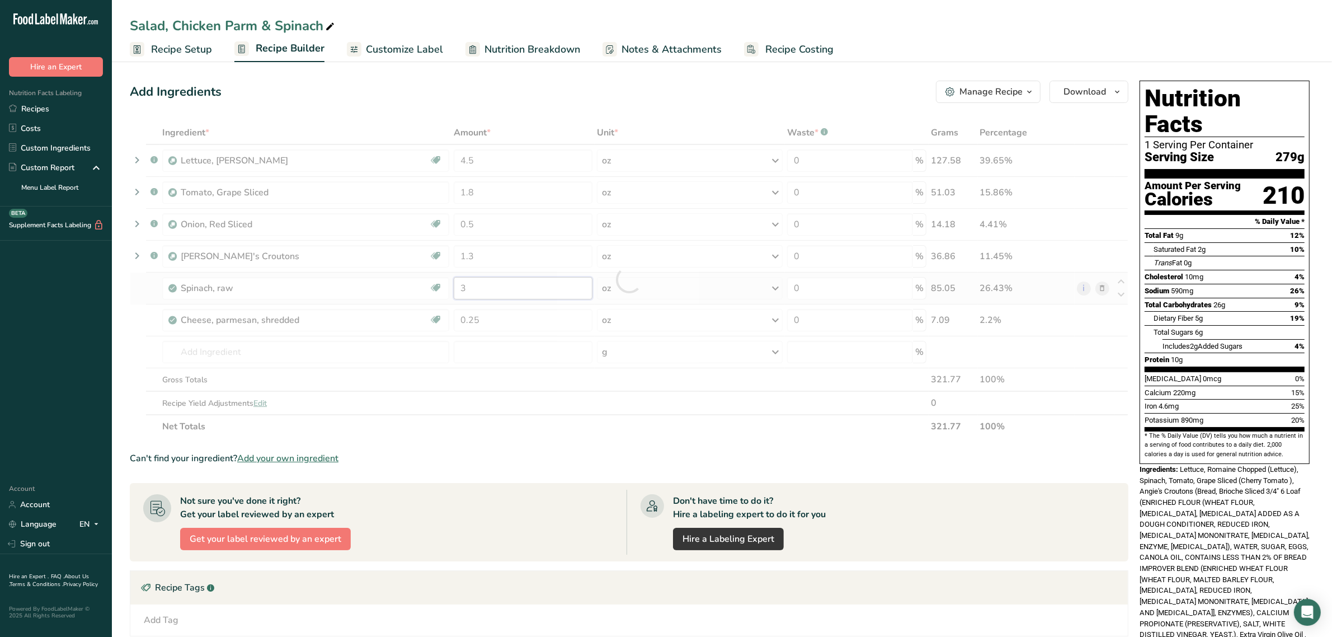
click at [490, 284] on div "Ingredient * Amount * Unit * Waste * .a-a{fill:#347362;}.b-a{fill:#fff;} Grams …" at bounding box center [629, 279] width 998 height 317
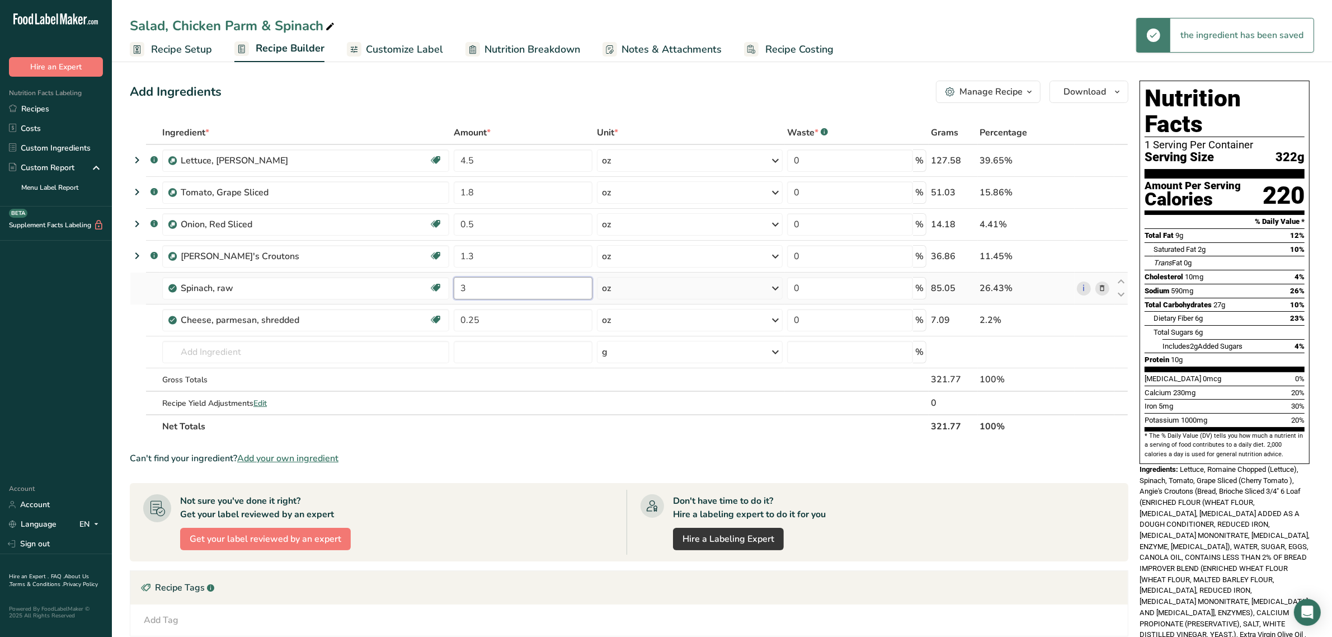
click at [490, 284] on input "3" at bounding box center [523, 288] width 139 height 22
type input "1.5"
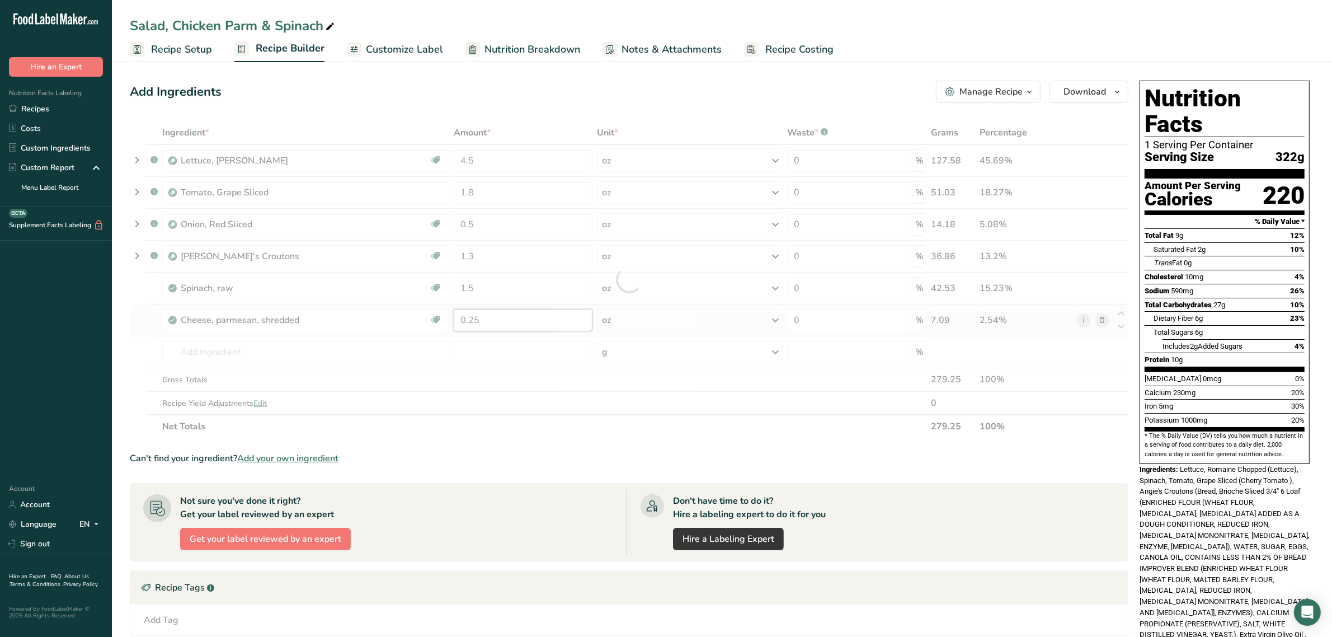
click at [491, 319] on div "Ingredient * Amount * Unit * Waste * .a-a{fill:#347362;}.b-a{fill:#fff;} Grams …" at bounding box center [629, 279] width 998 height 317
click at [516, 289] on div "Ingredient * Amount * Unit * Waste * .a-a{fill:#347362;}.b-a{fill:#fff;} Grams …" at bounding box center [629, 279] width 998 height 317
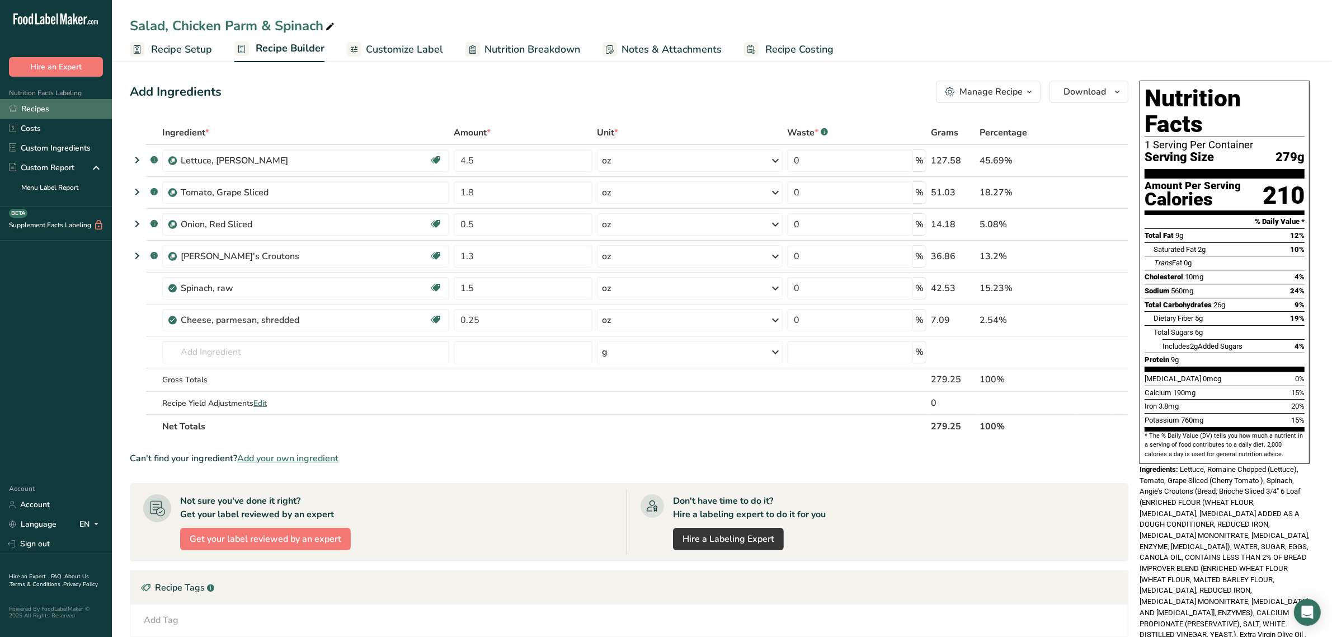
click at [43, 110] on link "Recipes" at bounding box center [56, 109] width 112 height 20
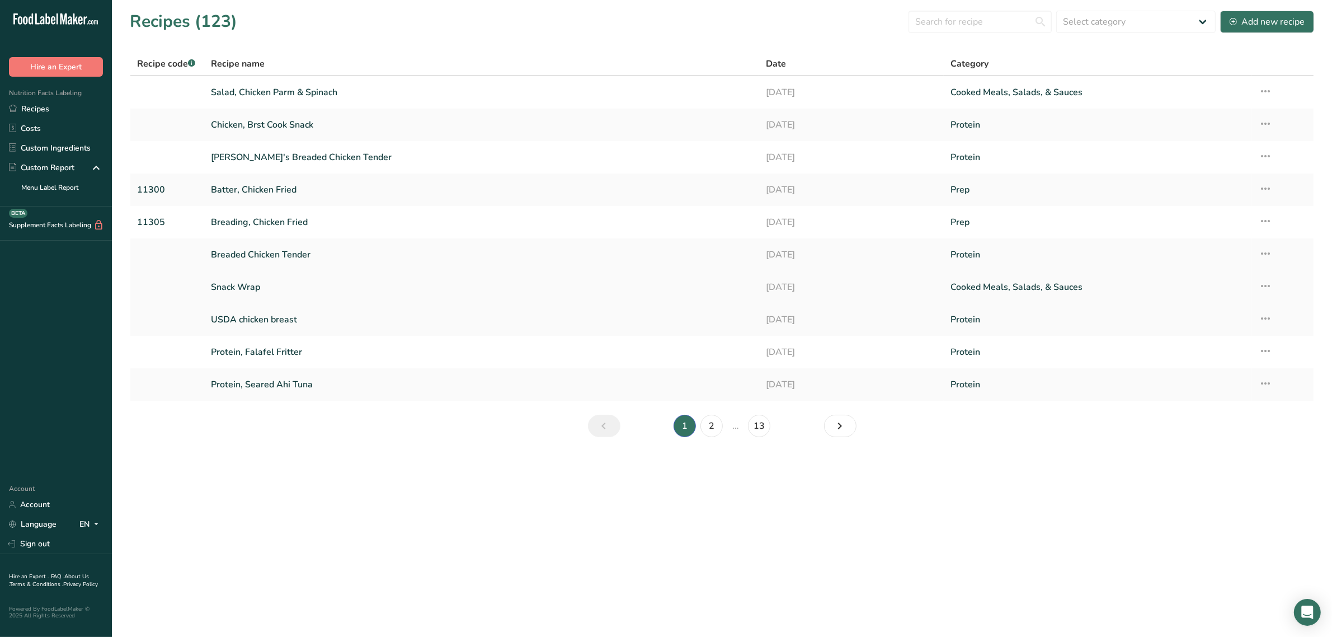
click at [256, 284] on link "Snack Wrap" at bounding box center [481, 286] width 541 height 23
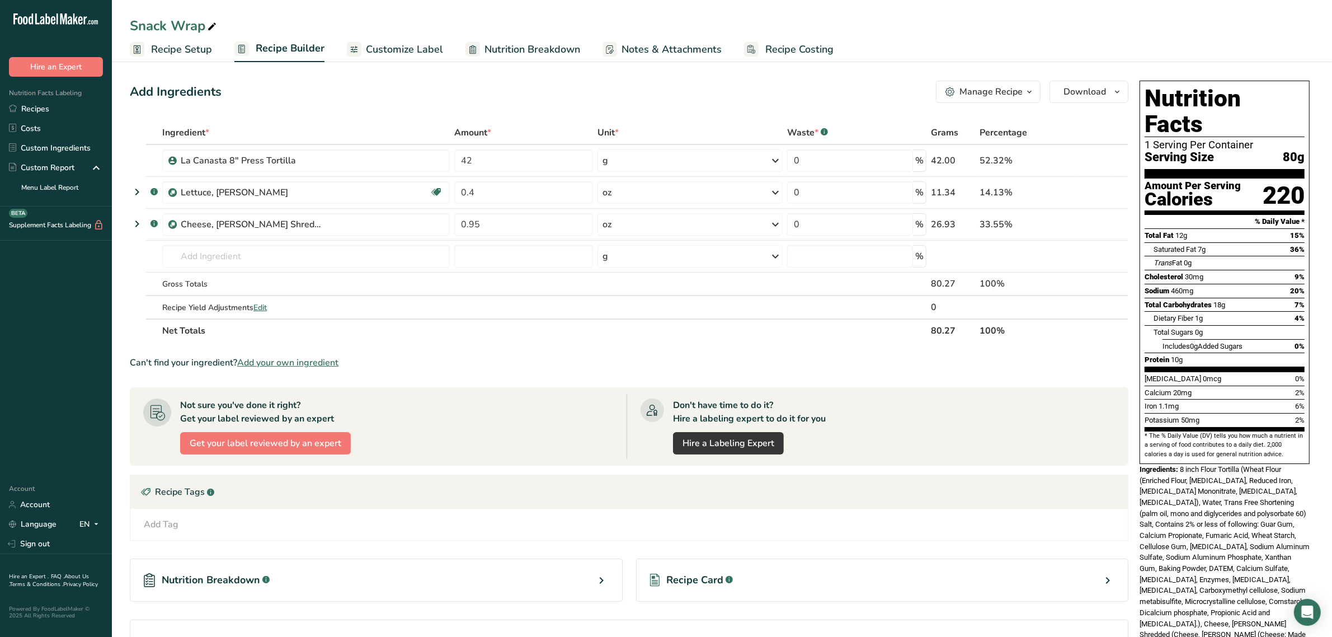
click at [999, 87] on div "Manage Recipe" at bounding box center [990, 91] width 63 height 13
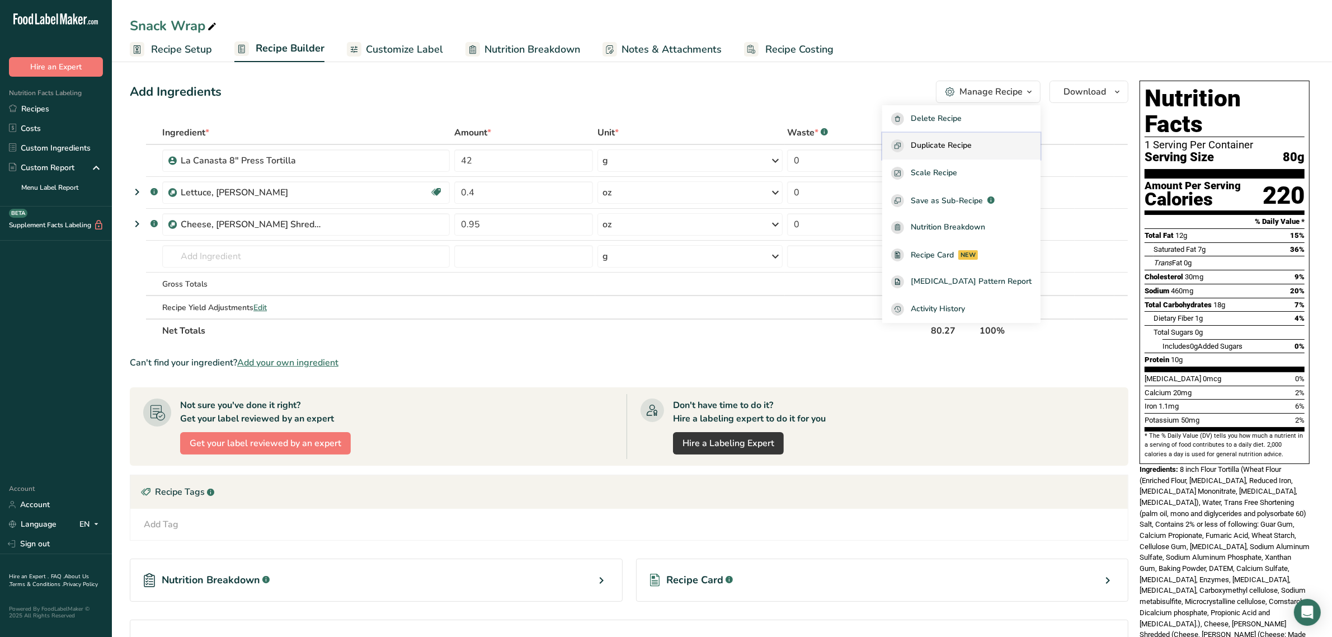
click at [968, 138] on button "Duplicate Recipe" at bounding box center [961, 146] width 158 height 27
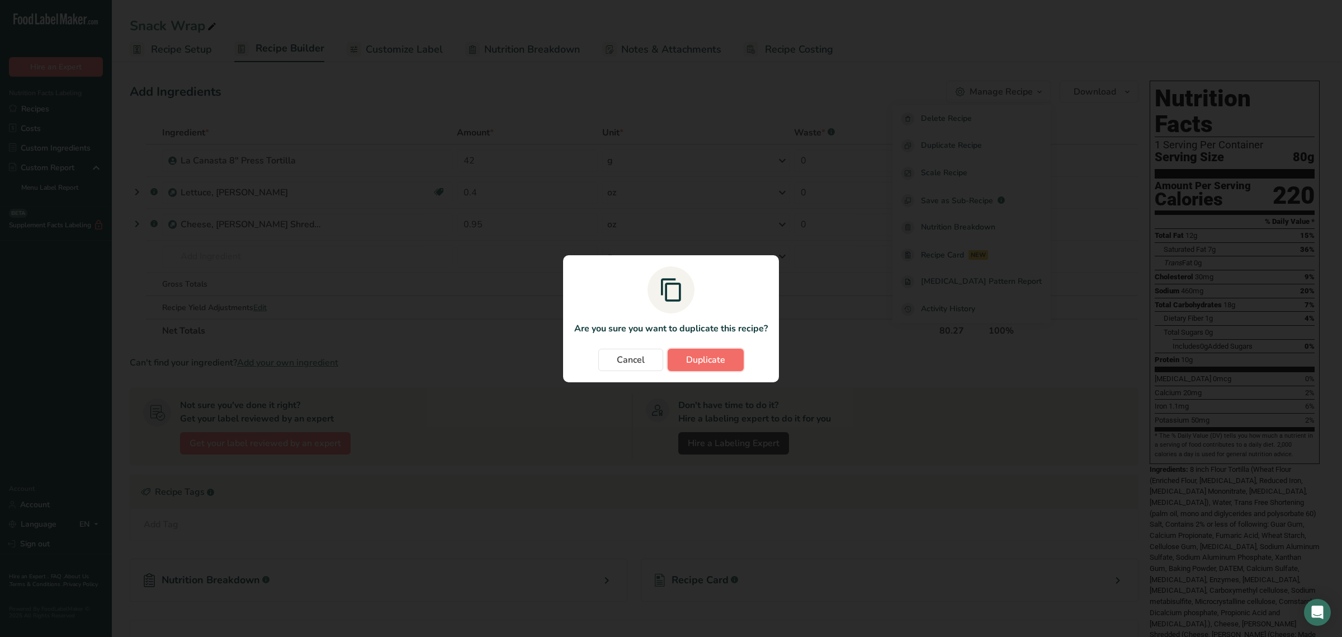
click at [725, 350] on button "Duplicate" at bounding box center [706, 359] width 76 height 22
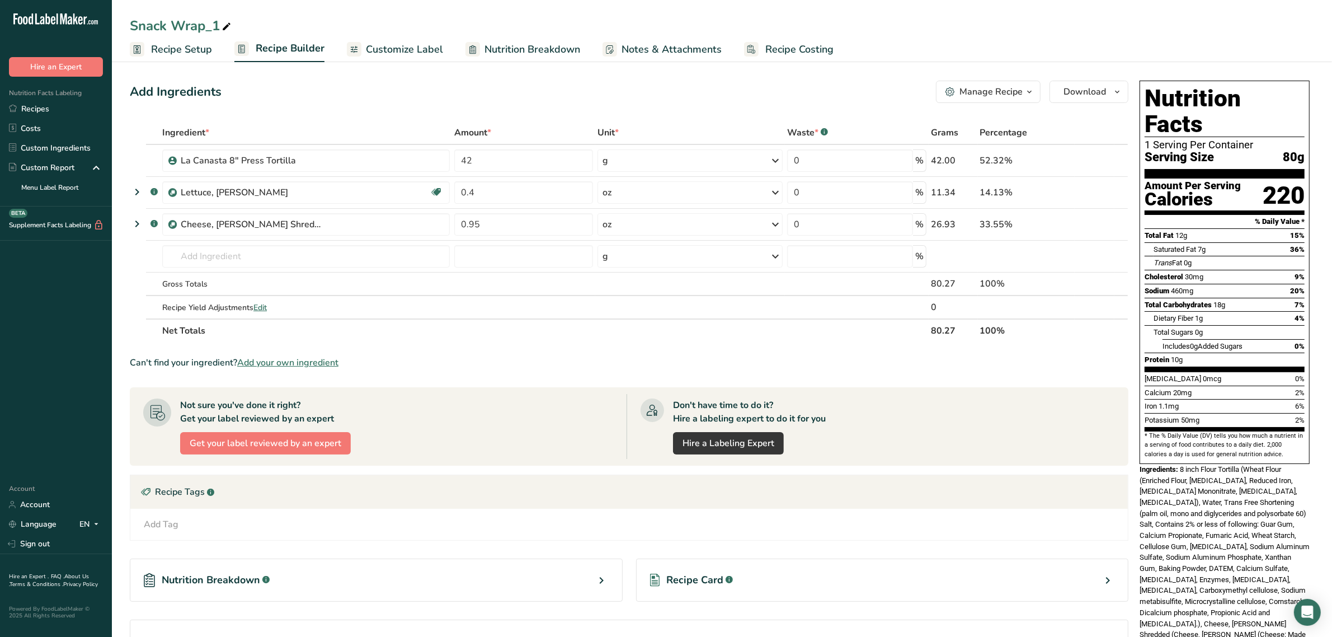
click at [225, 23] on icon at bounding box center [226, 27] width 10 height 16
drag, startPoint x: 221, startPoint y: 25, endPoint x: 166, endPoint y: 32, distance: 56.3
click at [166, 32] on input "Snack Wrap_1" at bounding box center [722, 26] width 1184 height 20
click at [224, 23] on icon at bounding box center [226, 27] width 10 height 16
drag, startPoint x: 224, startPoint y: 23, endPoint x: 166, endPoint y: 29, distance: 57.9
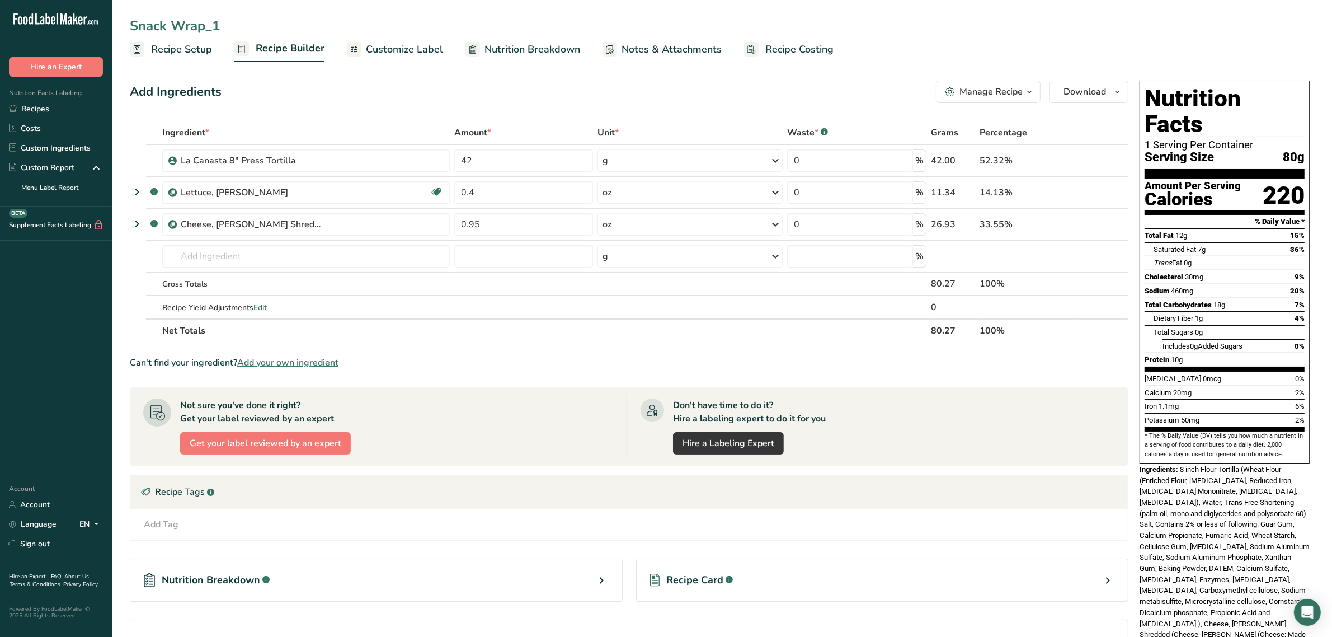
click at [166, 29] on input "Snack Wrap_1" at bounding box center [722, 26] width 1184 height 20
type input "Snackadilla"
click at [316, 94] on div "Add Ingredients Manage Recipe Delete Recipe Duplicate Recipe Scale Recipe Save …" at bounding box center [629, 92] width 998 height 22
click at [1102, 191] on icon at bounding box center [1102, 193] width 8 height 12
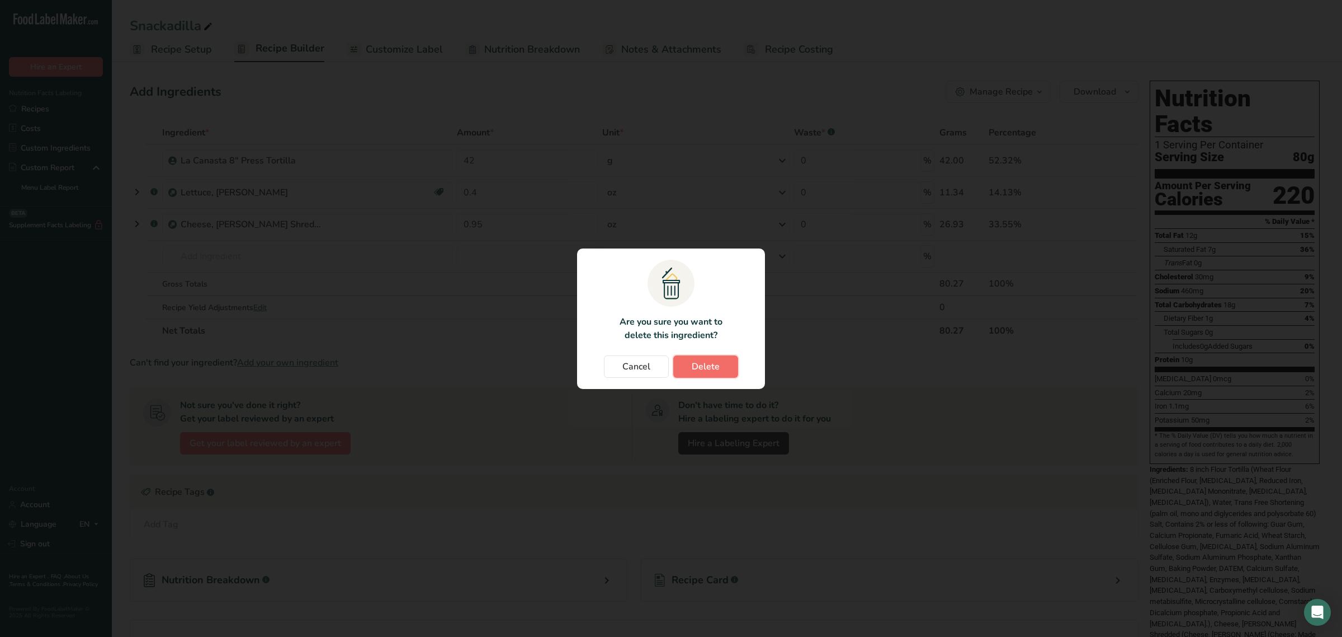
click at [704, 364] on span "Delete" at bounding box center [706, 366] width 28 height 13
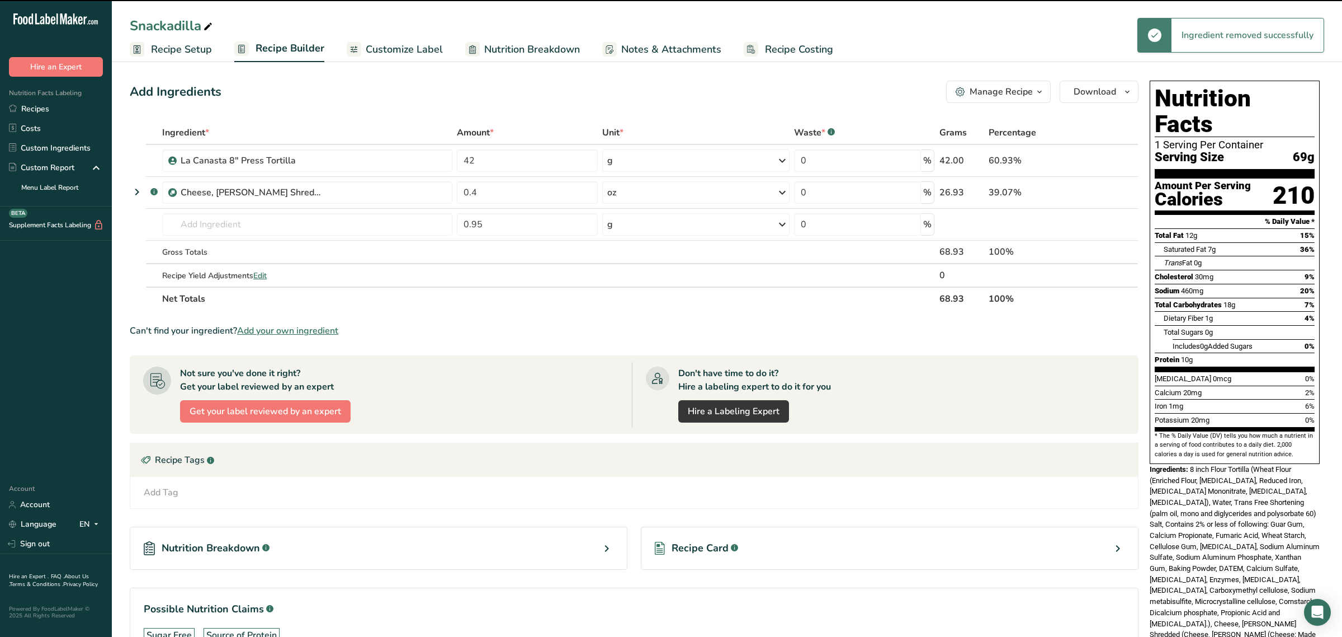
type input "0.95"
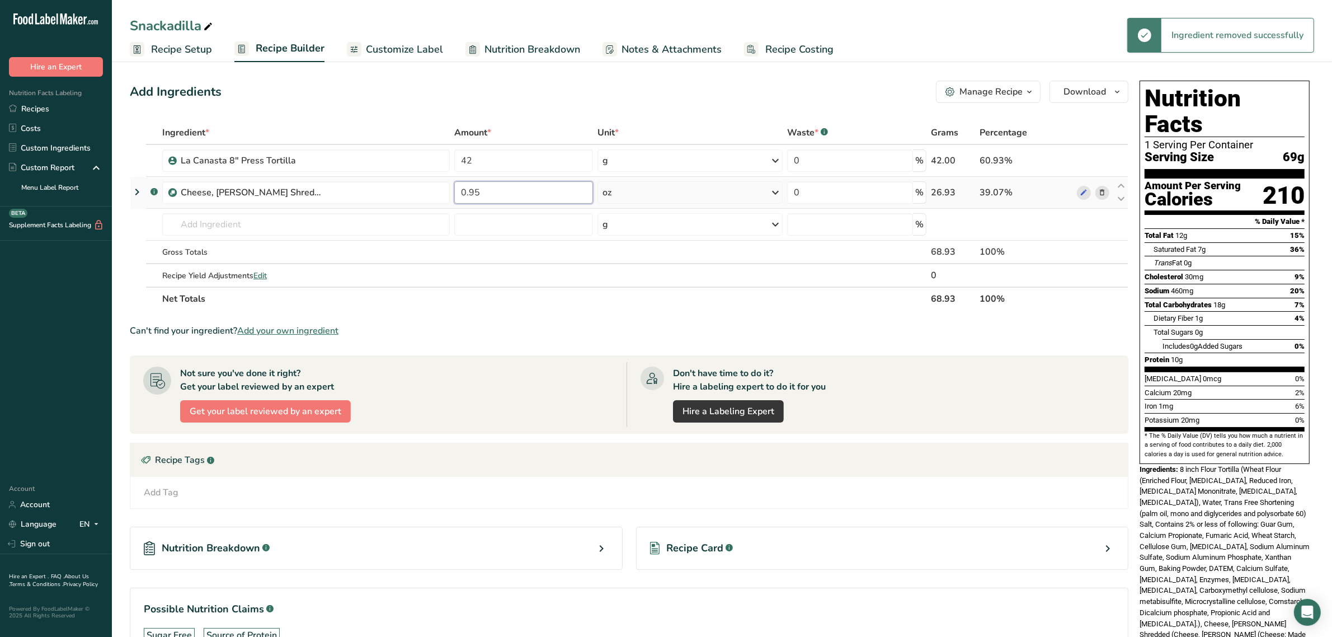
click at [501, 199] on input "0.95" at bounding box center [523, 192] width 139 height 22
type input "1.25"
click at [516, 155] on div "Ingredient * Amount * Unit * Waste * .a-a{fill:#347362;}.b-a{fill:#fff;} Grams …" at bounding box center [629, 216] width 998 height 190
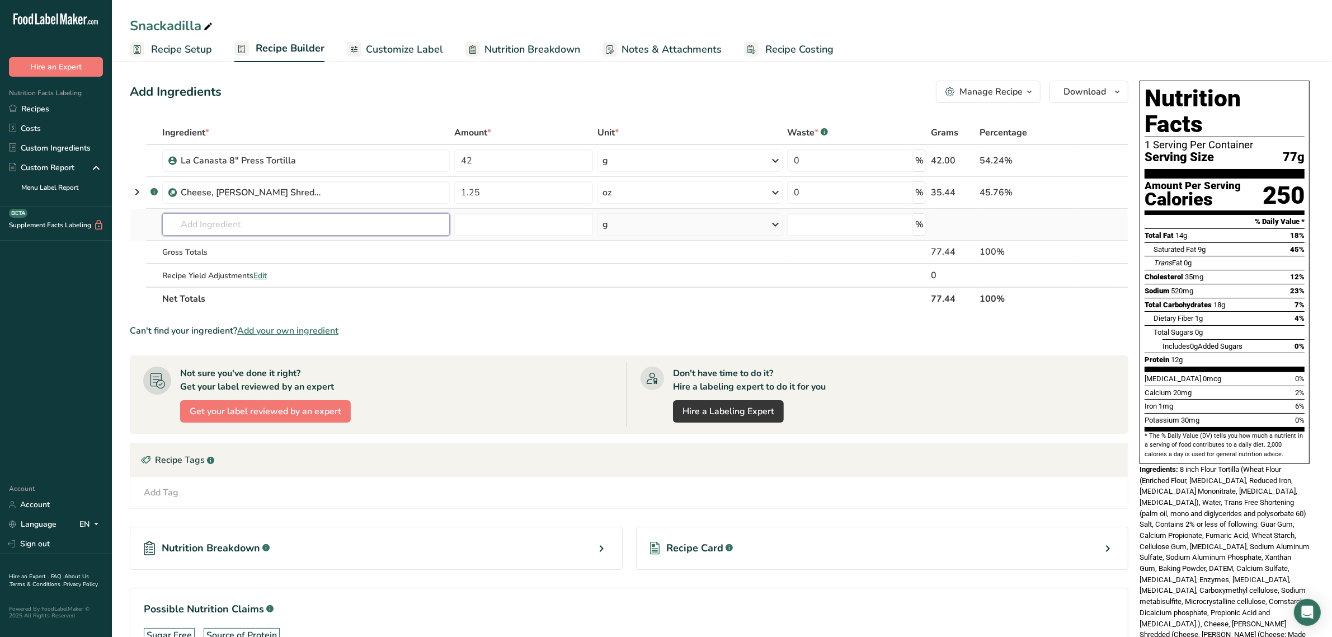
click at [329, 225] on div "Ingredient * Amount * Unit * Waste * .a-a{fill:#347362;}.b-a{fill:#fff;} Grams …" at bounding box center [629, 216] width 998 height 190
click at [43, 112] on link "Recipes" at bounding box center [56, 109] width 112 height 20
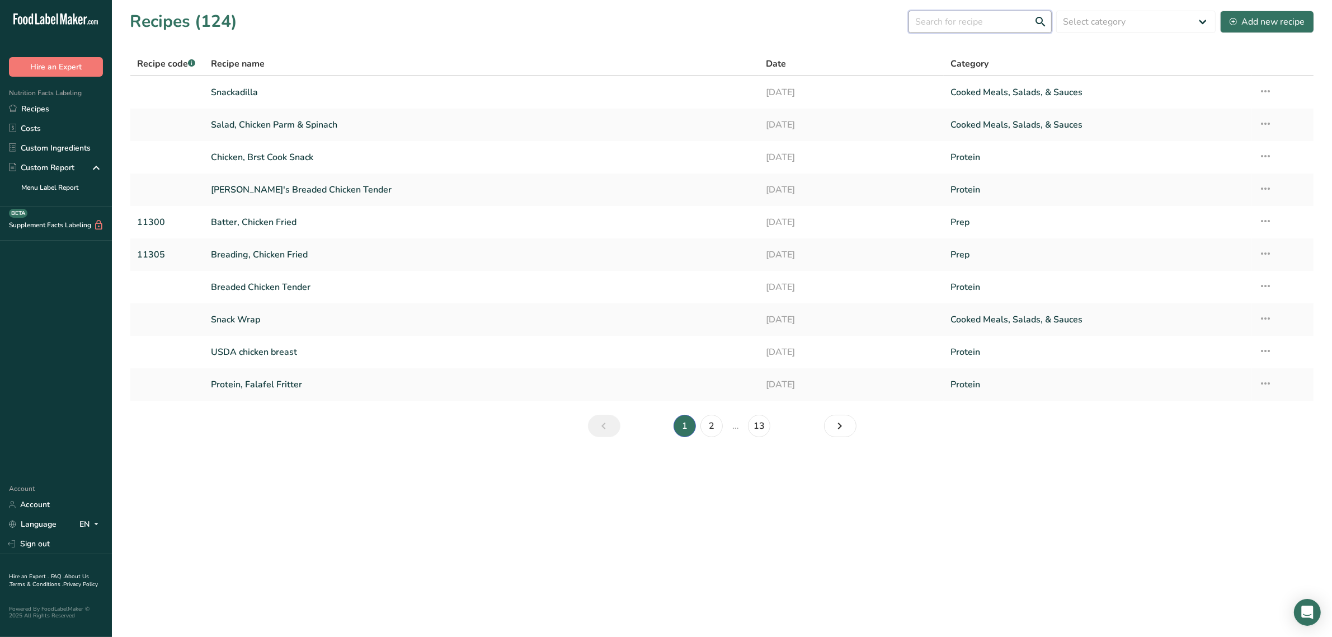
click at [960, 23] on input "text" at bounding box center [979, 22] width 143 height 22
click at [960, 23] on input "ste" at bounding box center [979, 22] width 143 height 22
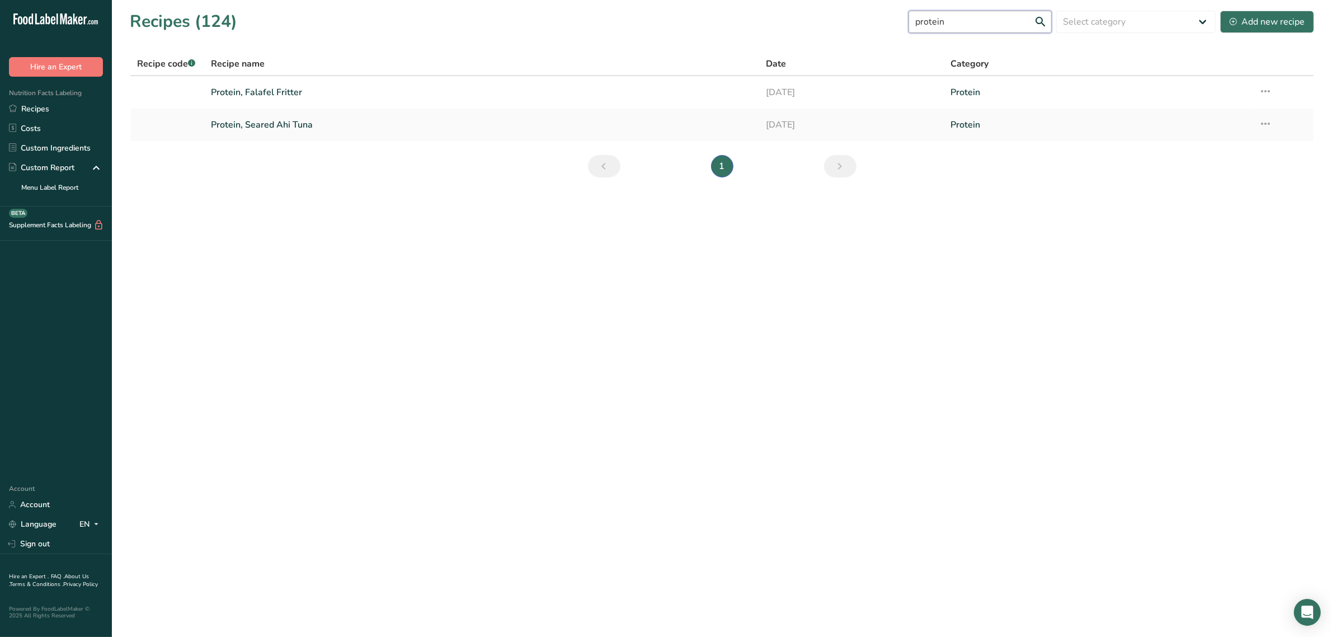
click at [969, 21] on input "protein" at bounding box center [979, 22] width 143 height 22
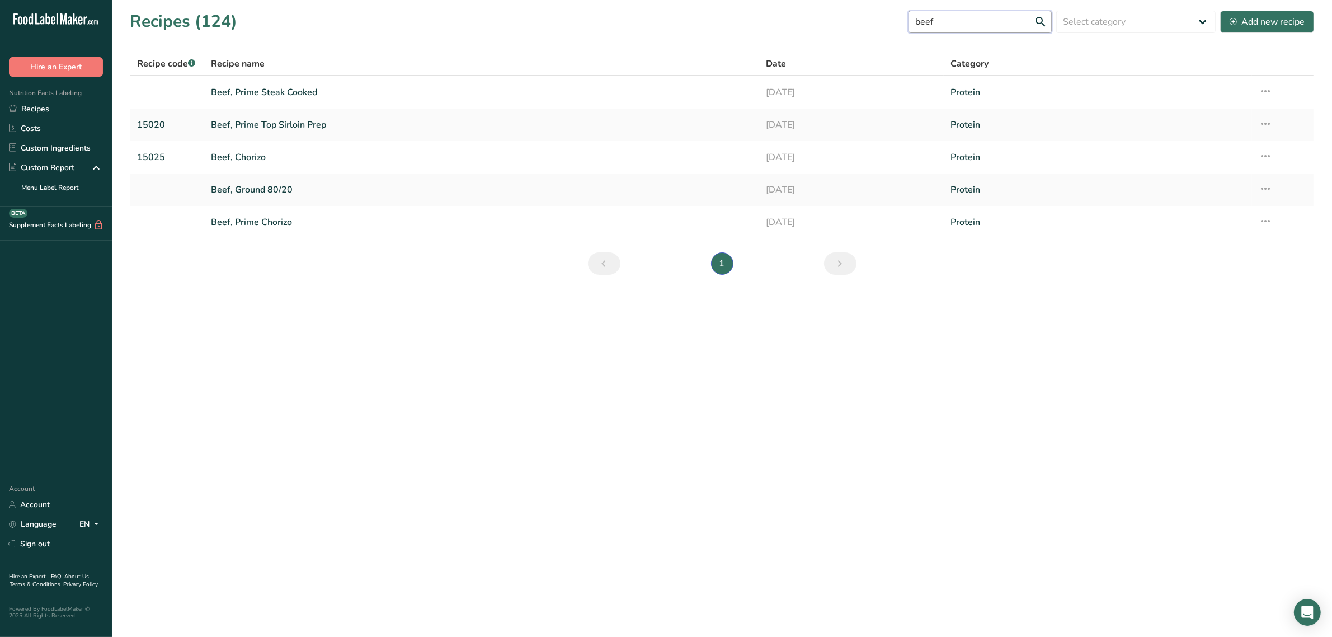
click at [944, 21] on input "beef" at bounding box center [979, 22] width 143 height 22
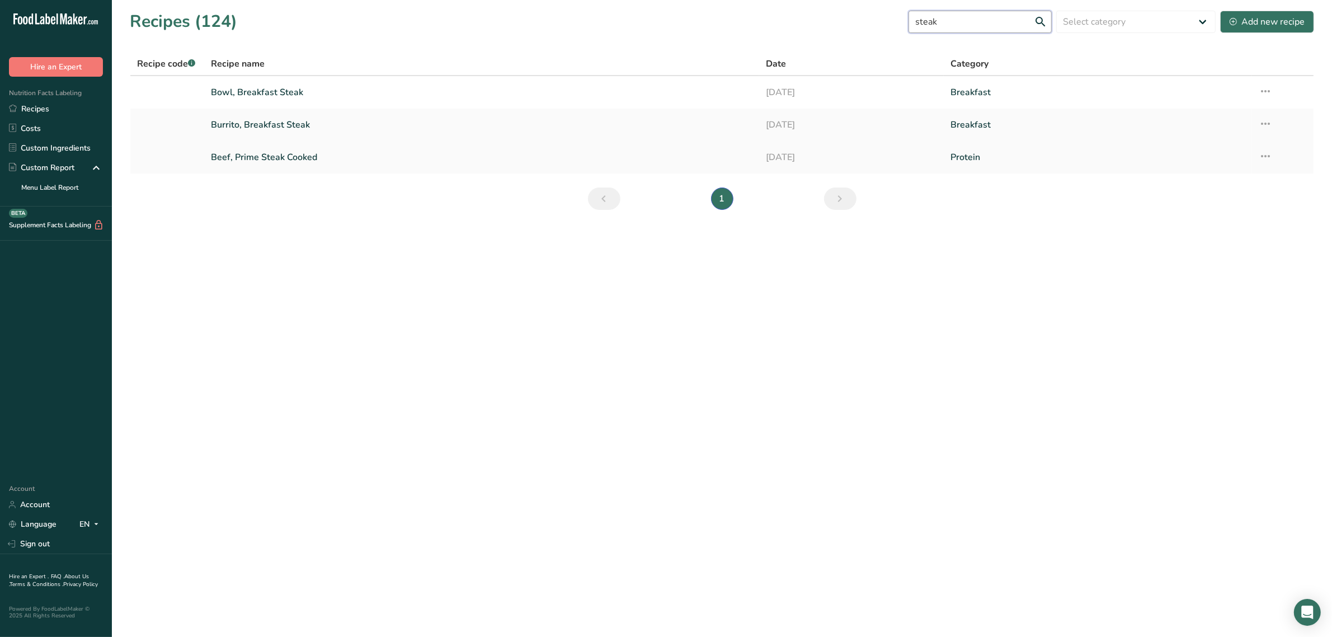
type input "steak"
click at [312, 157] on link "Beef, Prime Steak Cooked" at bounding box center [481, 156] width 541 height 23
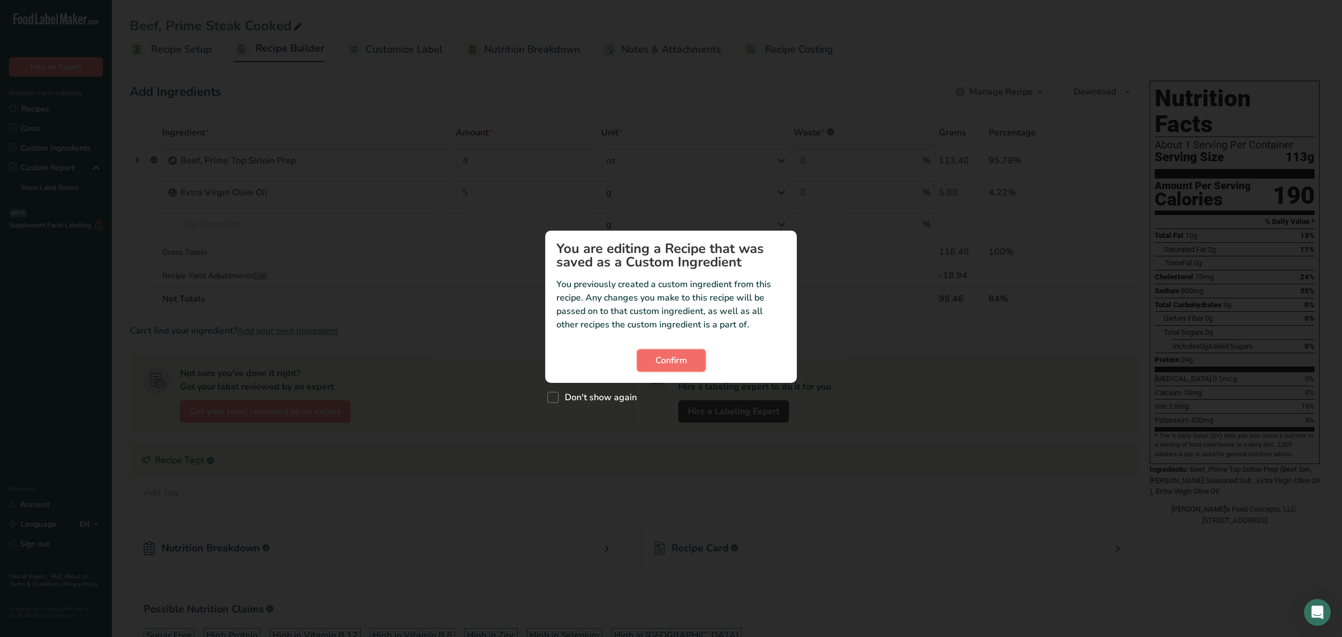
click at [673, 356] on span "Confirm" at bounding box center [672, 359] width 32 height 13
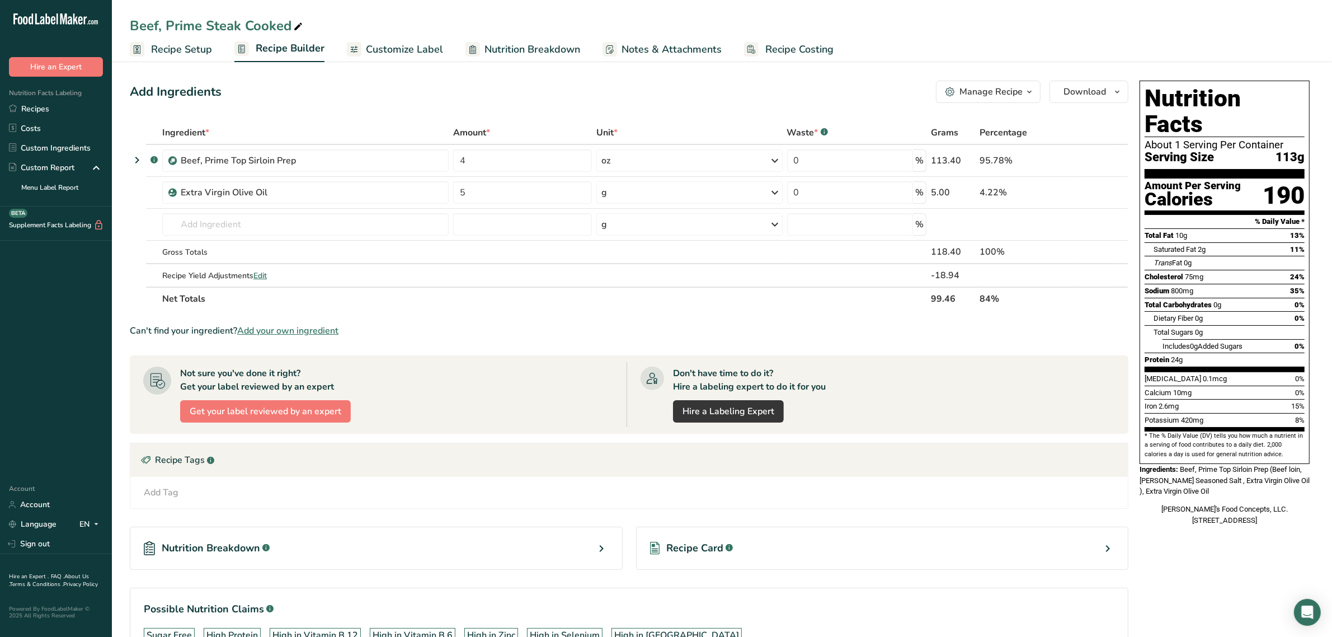
click at [1020, 87] on div "Manage Recipe" at bounding box center [990, 91] width 63 height 13
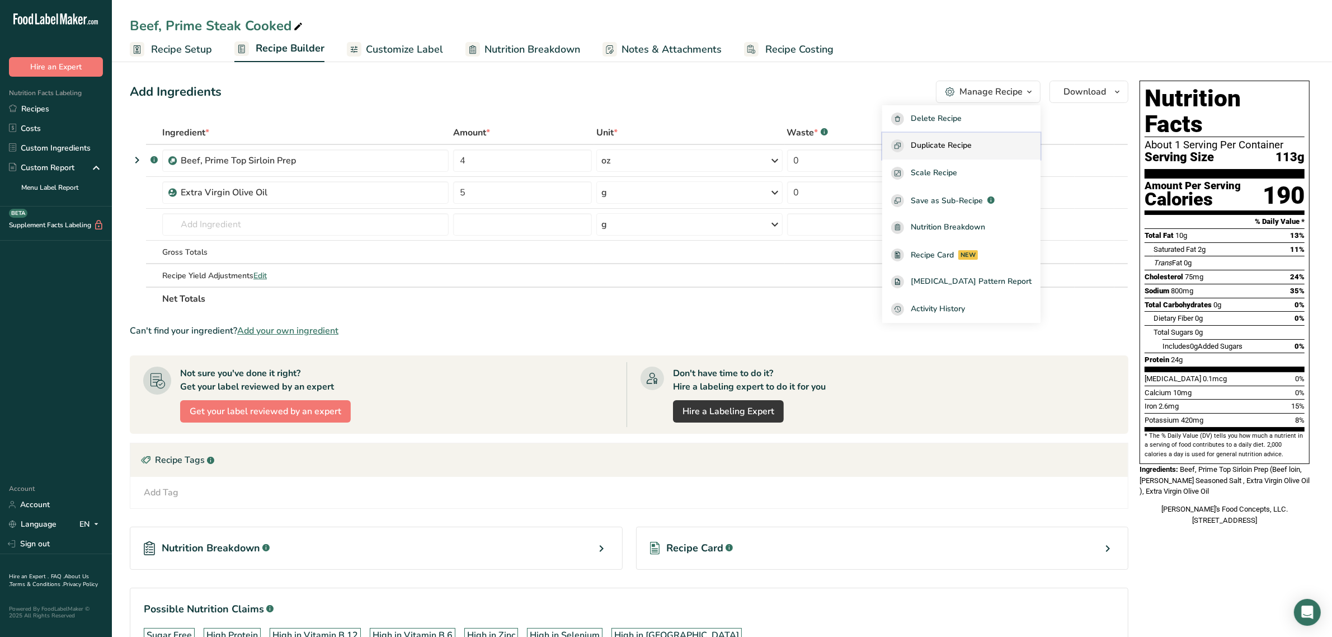
click at [965, 144] on span "Duplicate Recipe" at bounding box center [941, 145] width 61 height 13
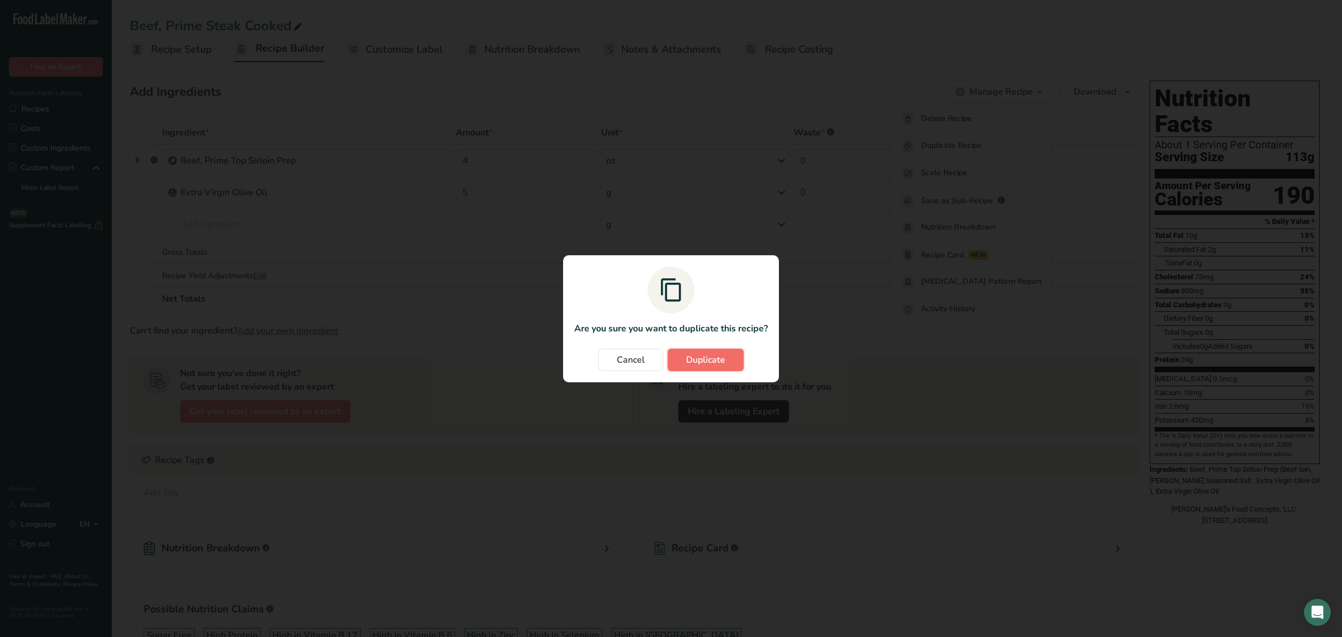
click at [717, 360] on span "Duplicate" at bounding box center [705, 359] width 39 height 13
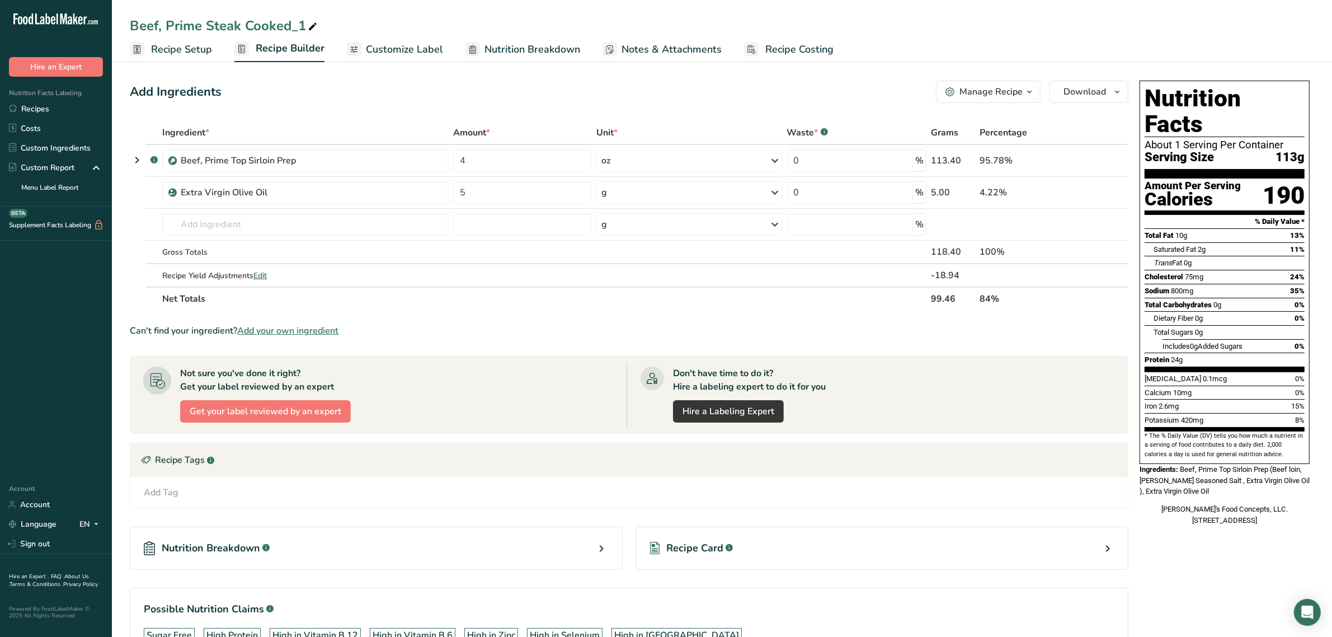
click at [310, 27] on icon at bounding box center [313, 27] width 10 height 16
drag, startPoint x: 307, startPoint y: 27, endPoint x: 291, endPoint y: 25, distance: 15.8
click at [291, 25] on input "Beef, Prime Steak Cooked_1" at bounding box center [722, 26] width 1184 height 20
type input "Beef, Prime Steak Cooked Snack"
click at [555, 155] on input "4" at bounding box center [522, 160] width 139 height 22
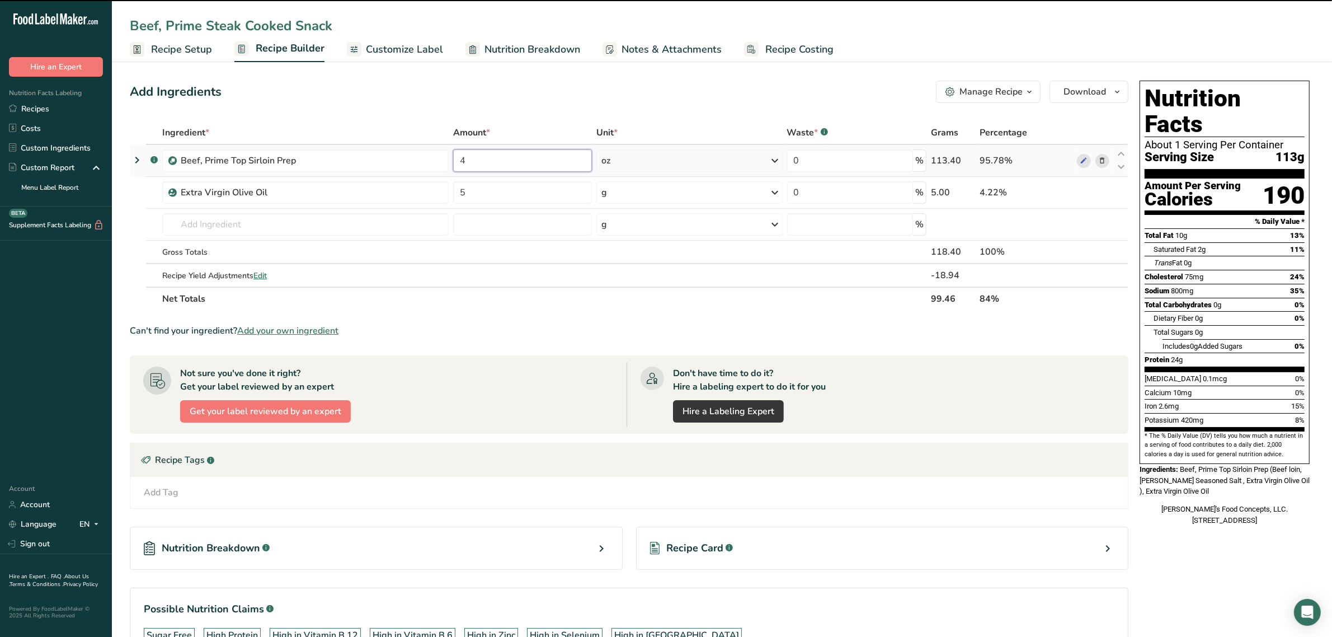
click at [555, 155] on input "4" at bounding box center [522, 160] width 139 height 22
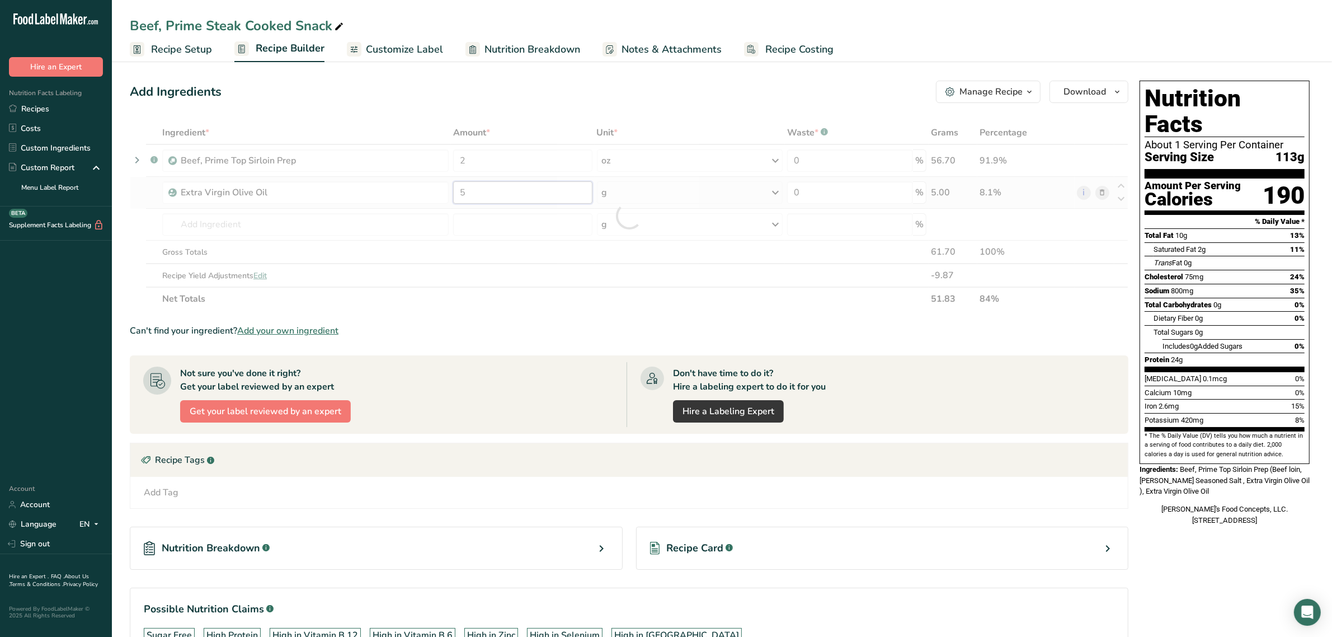
click at [513, 183] on div "Ingredient * Amount * Unit * Waste * .a-a{fill:#347362;}.b-a{fill:#fff;} Grams …" at bounding box center [629, 216] width 998 height 190
click at [502, 160] on div "Ingredient * Amount * Unit * Waste * .a-a{fill:#347362;}.b-a{fill:#fff;} Grams …" at bounding box center [629, 216] width 998 height 190
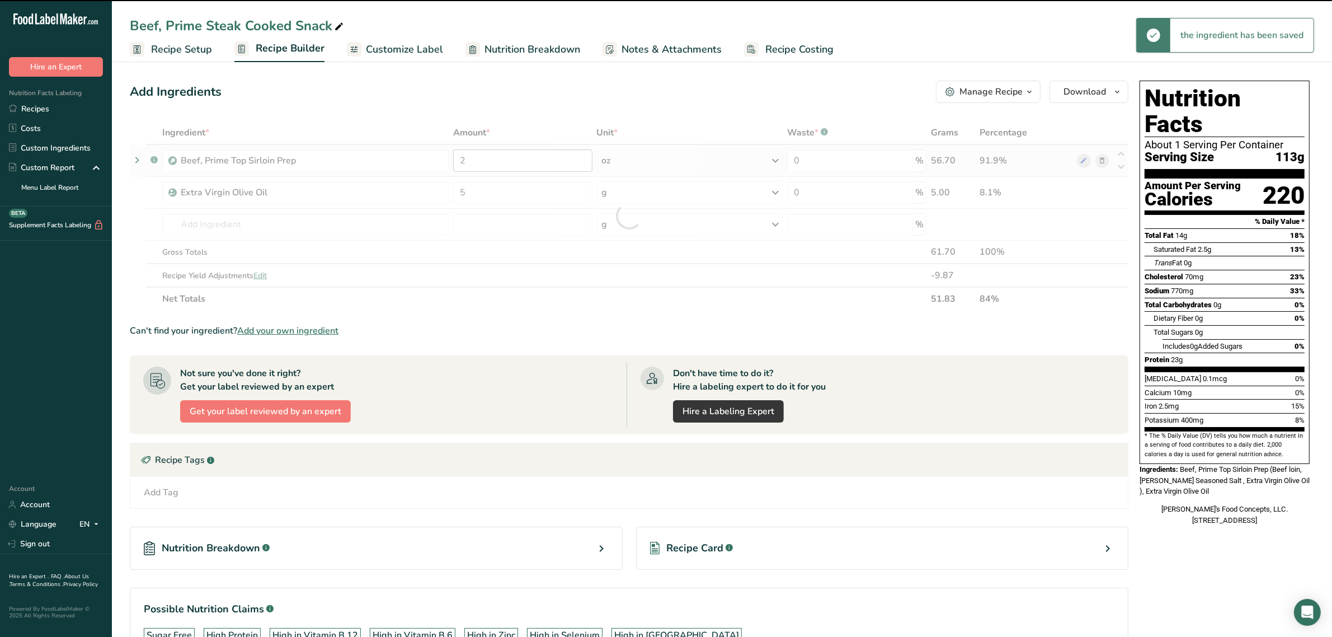
click at [502, 160] on div at bounding box center [629, 216] width 998 height 190
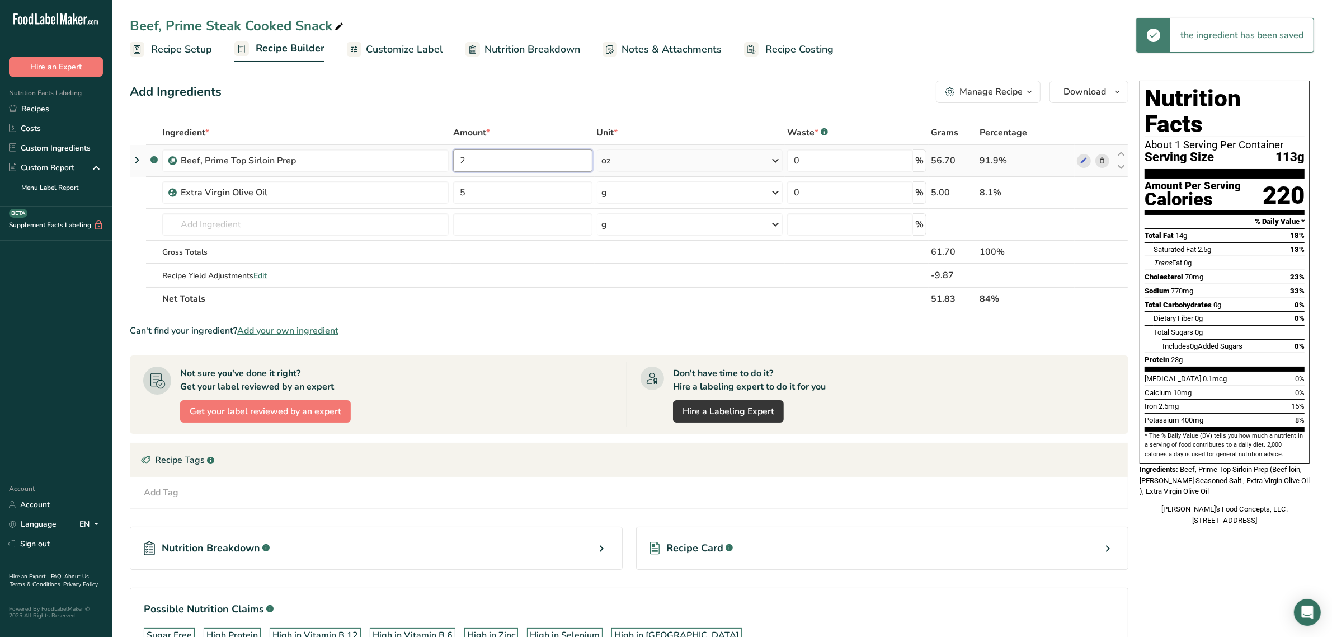
drag, startPoint x: 502, startPoint y: 160, endPoint x: 451, endPoint y: 165, distance: 51.1
click at [451, 165] on td "2" at bounding box center [523, 161] width 144 height 32
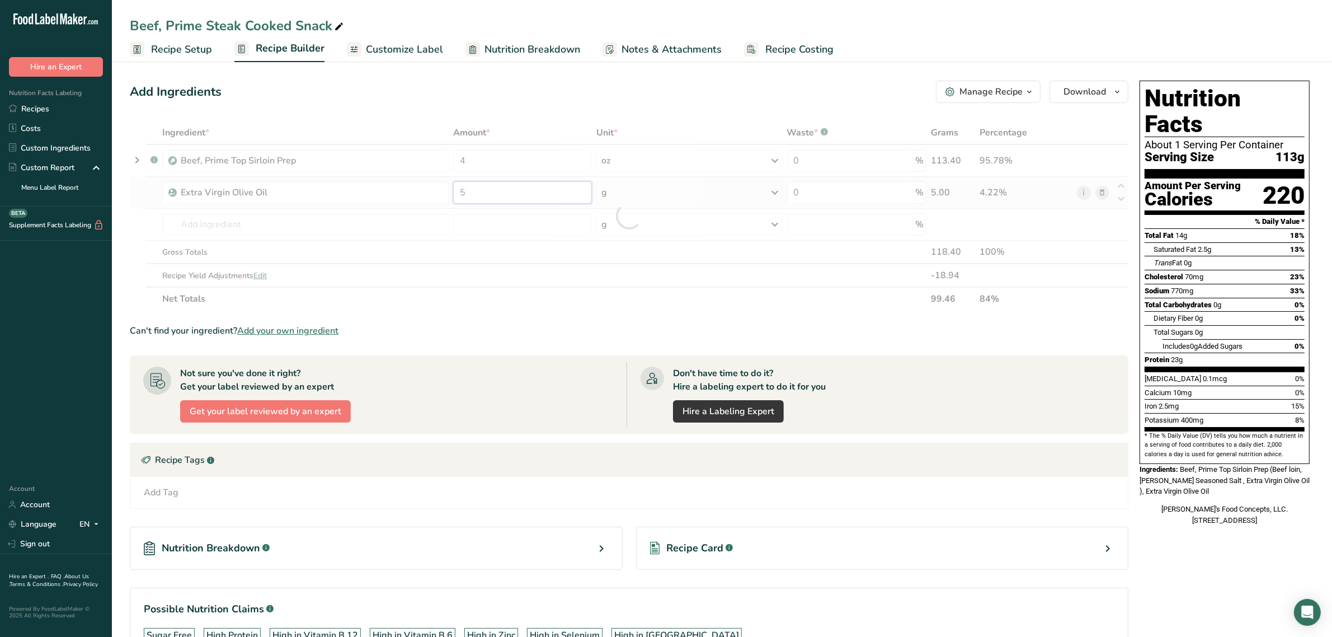
click at [476, 196] on div "Ingredient * Amount * Unit * Waste * .a-a{fill:#347362;}.b-a{fill:#fff;} Grams …" at bounding box center [629, 216] width 998 height 190
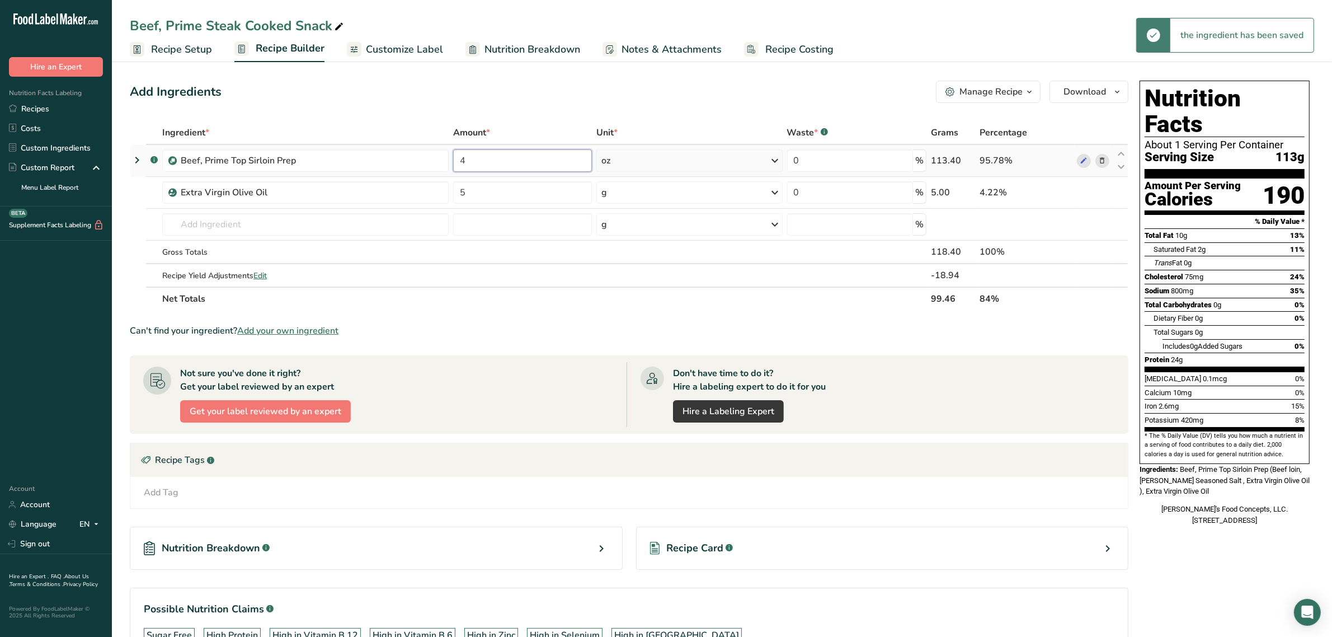
click at [490, 152] on div "Ingredient * Amount * Unit * Waste * .a-a{fill:#347362;}.b-a{fill:#fff;} Grams …" at bounding box center [629, 216] width 998 height 190
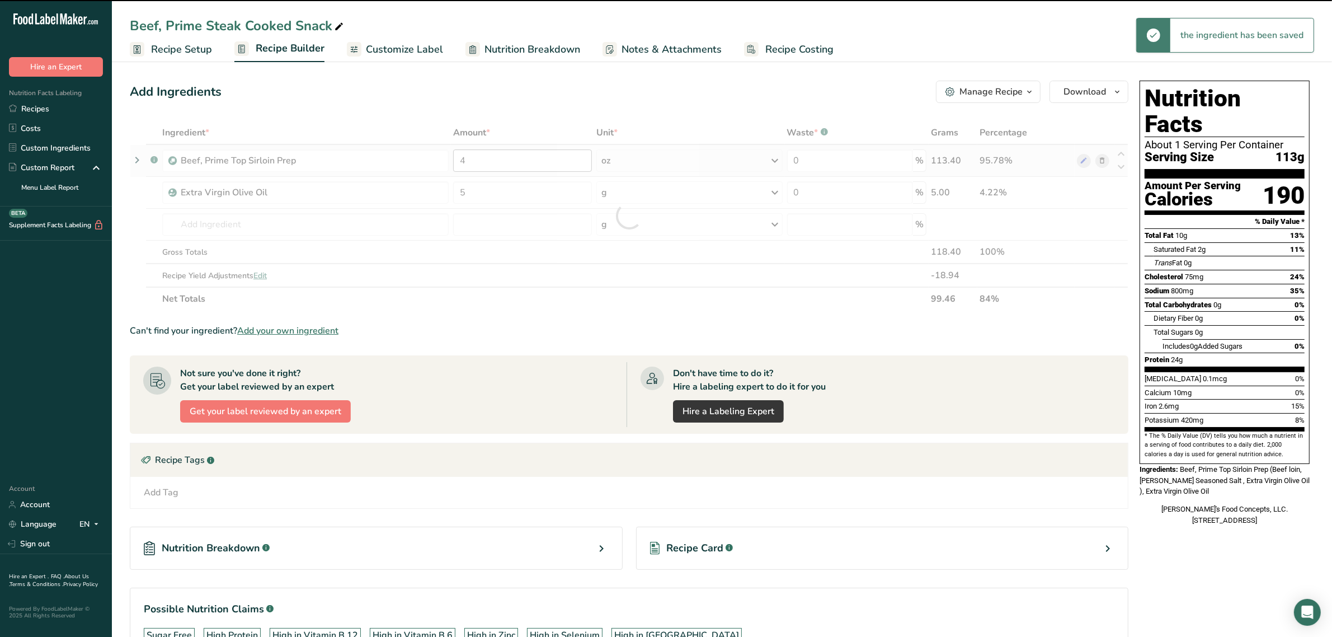
click at [490, 152] on div at bounding box center [629, 216] width 998 height 190
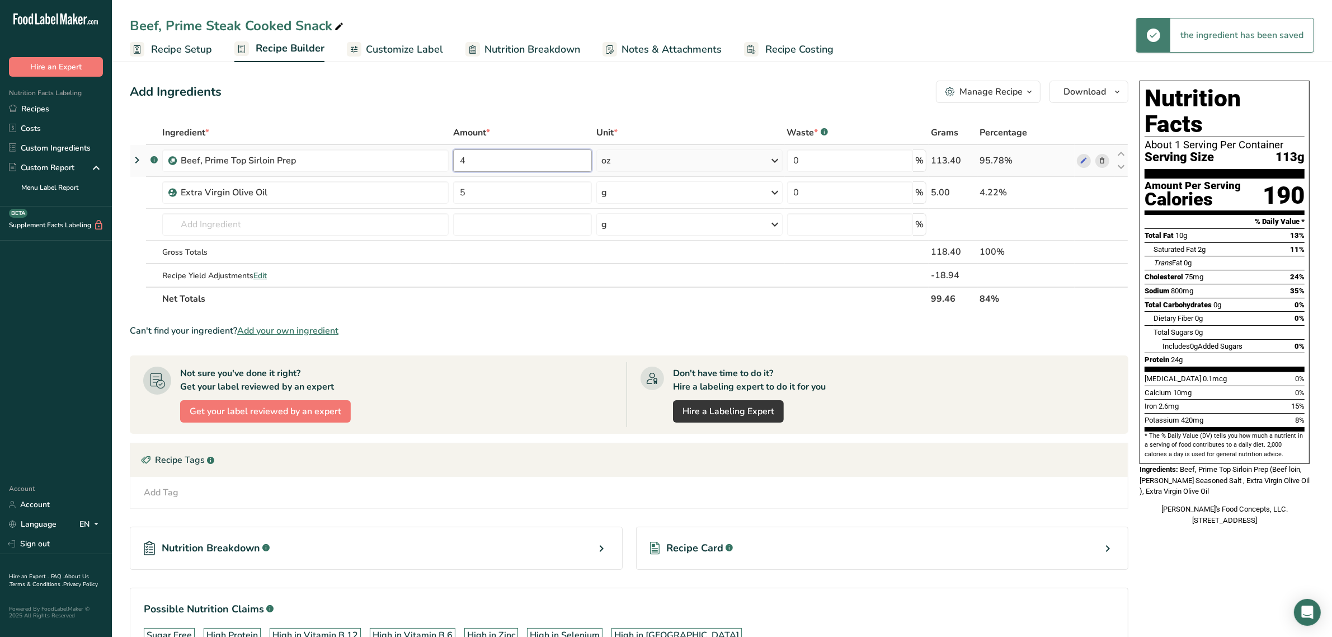
drag, startPoint x: 472, startPoint y: 161, endPoint x: 450, endPoint y: 165, distance: 21.6
click at [451, 165] on td "4" at bounding box center [523, 161] width 144 height 32
type input "2"
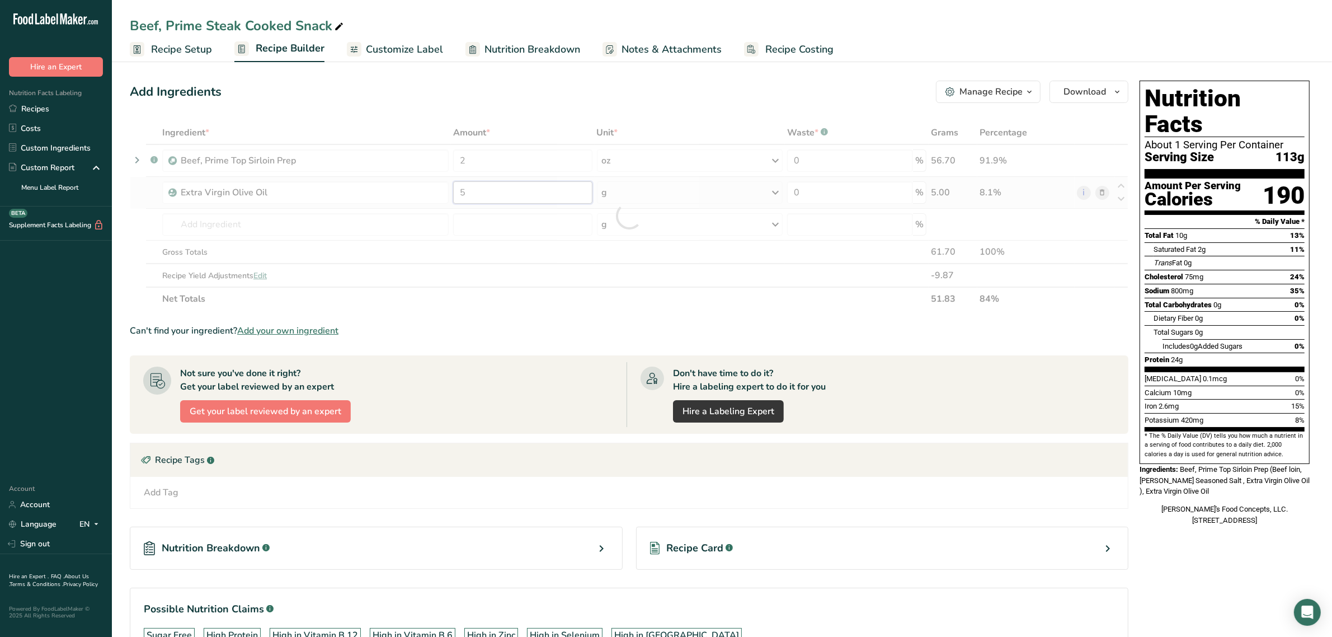
click at [470, 194] on div "Ingredient * Amount * Unit * Waste * .a-a{fill:#347362;}.b-a{fill:#fff;} Grams …" at bounding box center [629, 216] width 998 height 190
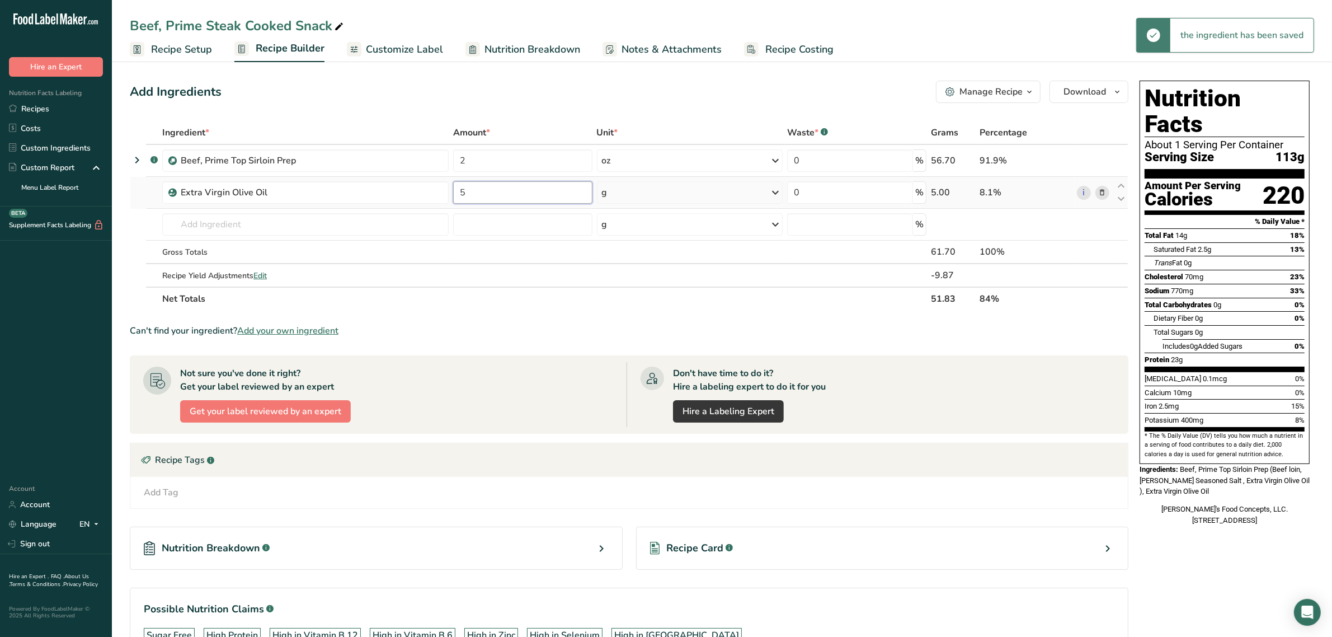
click at [470, 194] on input "5" at bounding box center [522, 192] width 139 height 22
type input "2.5"
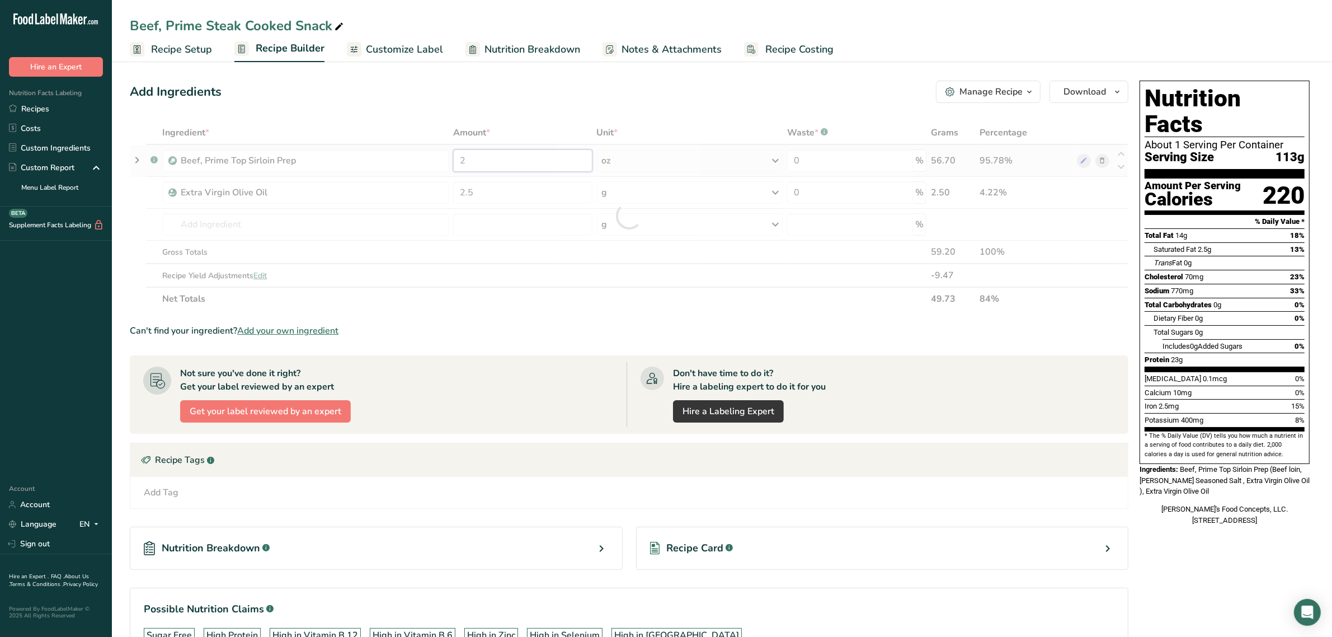
click at [491, 161] on div "Ingredient * Amount * Unit * Waste * .a-a{fill:#347362;}.b-a{fill:#fff;} Grams …" at bounding box center [629, 216] width 998 height 190
click at [182, 51] on span "Recipe Setup" at bounding box center [181, 49] width 61 height 15
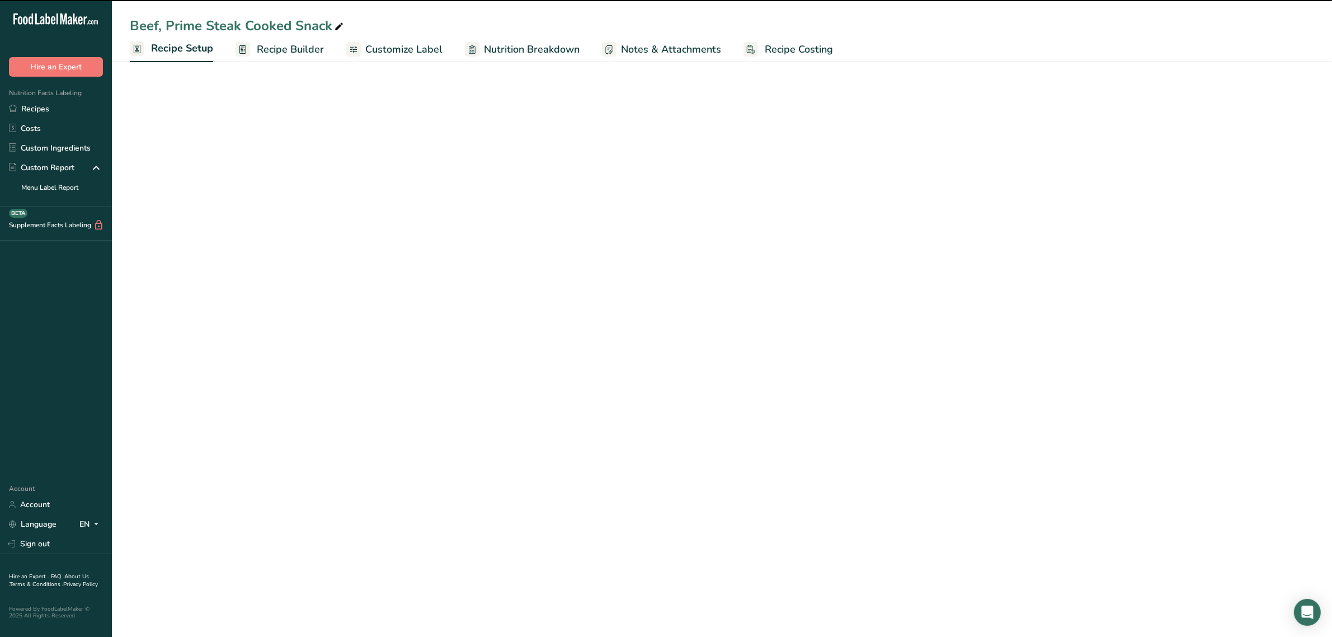
select select "5"
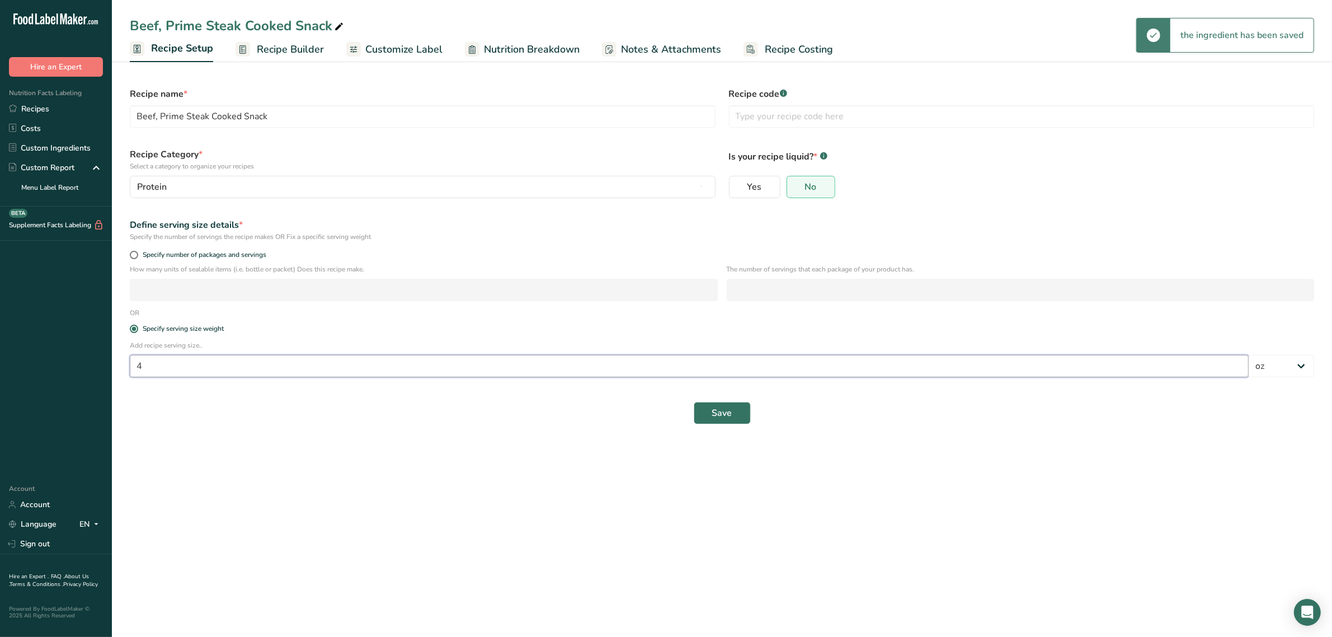
click at [143, 367] on input "4" at bounding box center [689, 366] width 1119 height 22
type input "2"
click at [718, 418] on span "Save" at bounding box center [722, 412] width 20 height 13
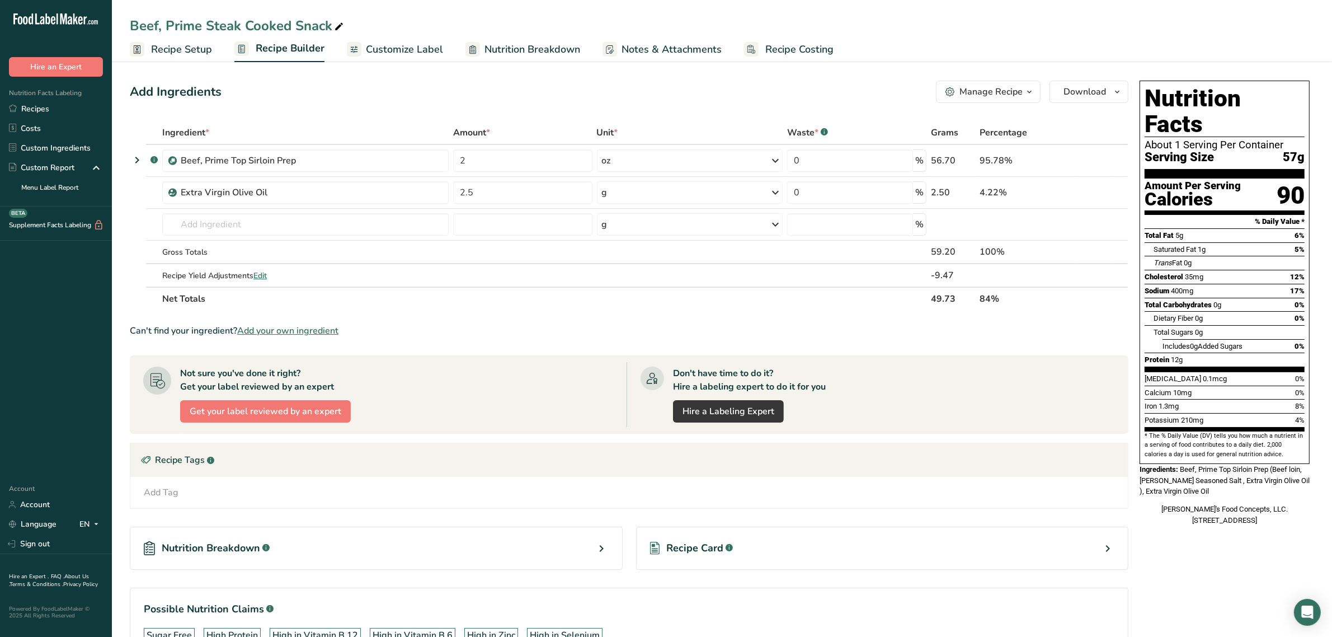
click at [334, 20] on icon at bounding box center [339, 27] width 10 height 16
click at [194, 48] on span "Recipe Setup" at bounding box center [181, 49] width 61 height 15
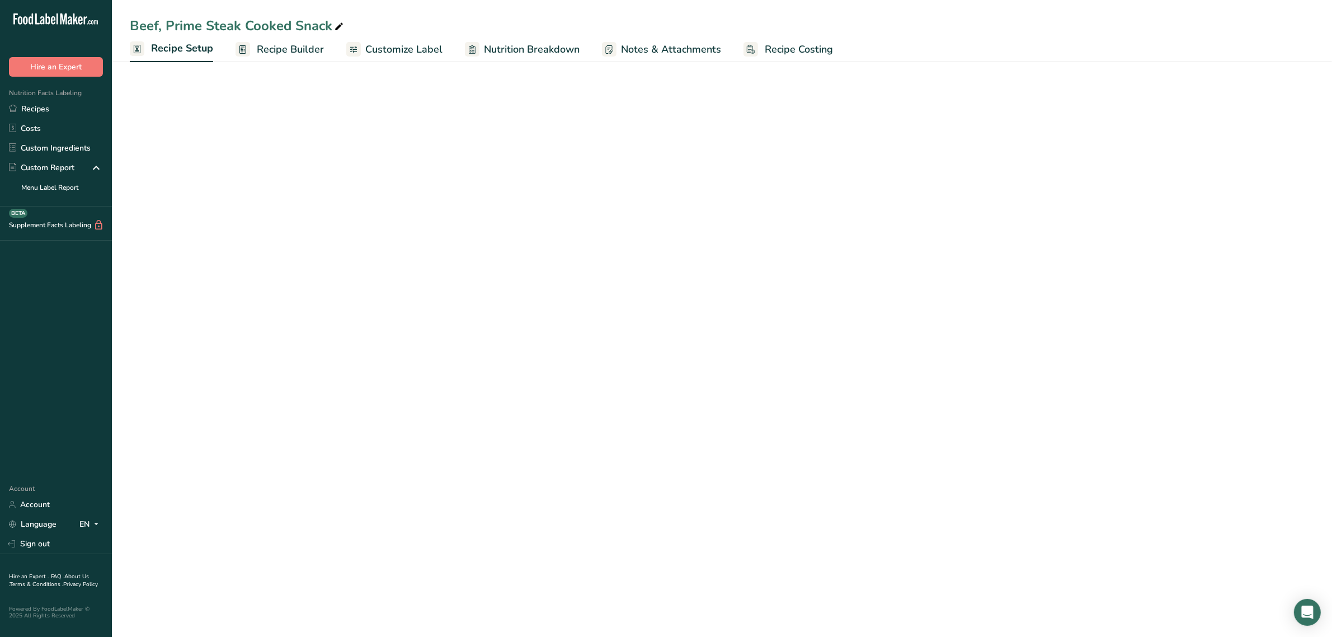
select select "5"
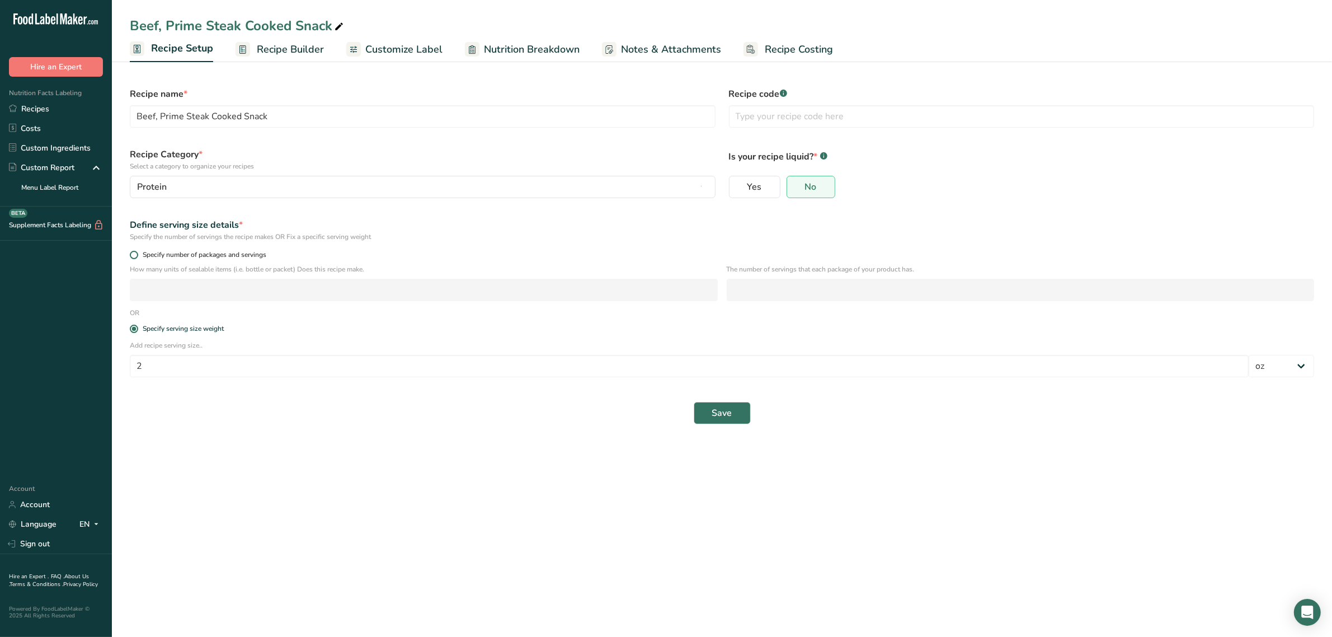
click at [131, 252] on span at bounding box center [134, 255] width 8 height 8
click at [131, 252] on input "Specify number of packages and servings" at bounding box center [133, 254] width 7 height 7
radio input "true"
radio input "false"
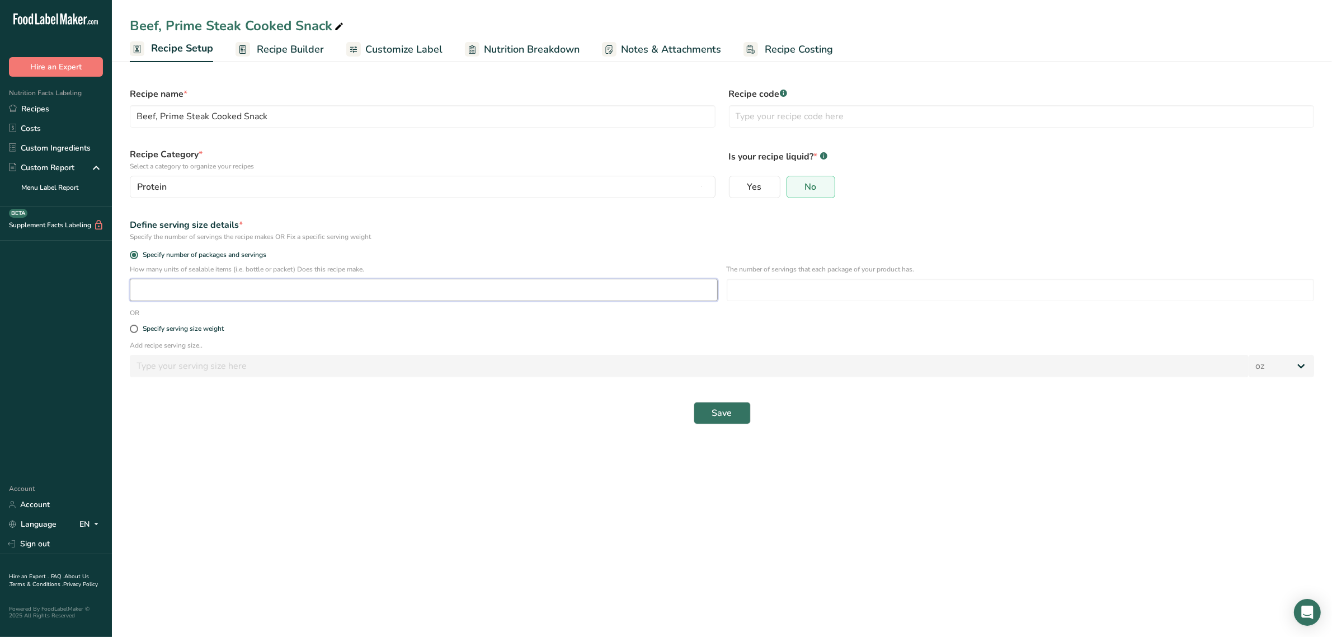
click at [172, 289] on input "number" at bounding box center [424, 290] width 588 height 22
type input "1"
click at [793, 288] on input "number" at bounding box center [1021, 290] width 588 height 22
type input "1"
click at [719, 418] on span "Save" at bounding box center [722, 412] width 20 height 13
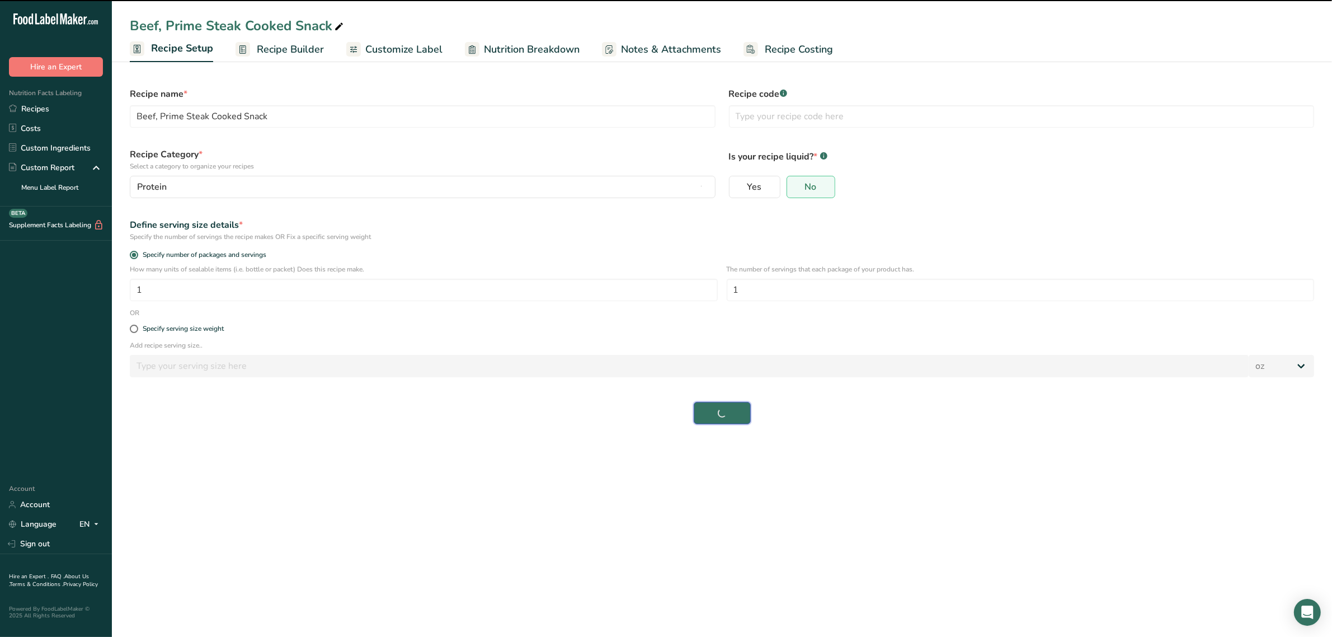
select select "0"
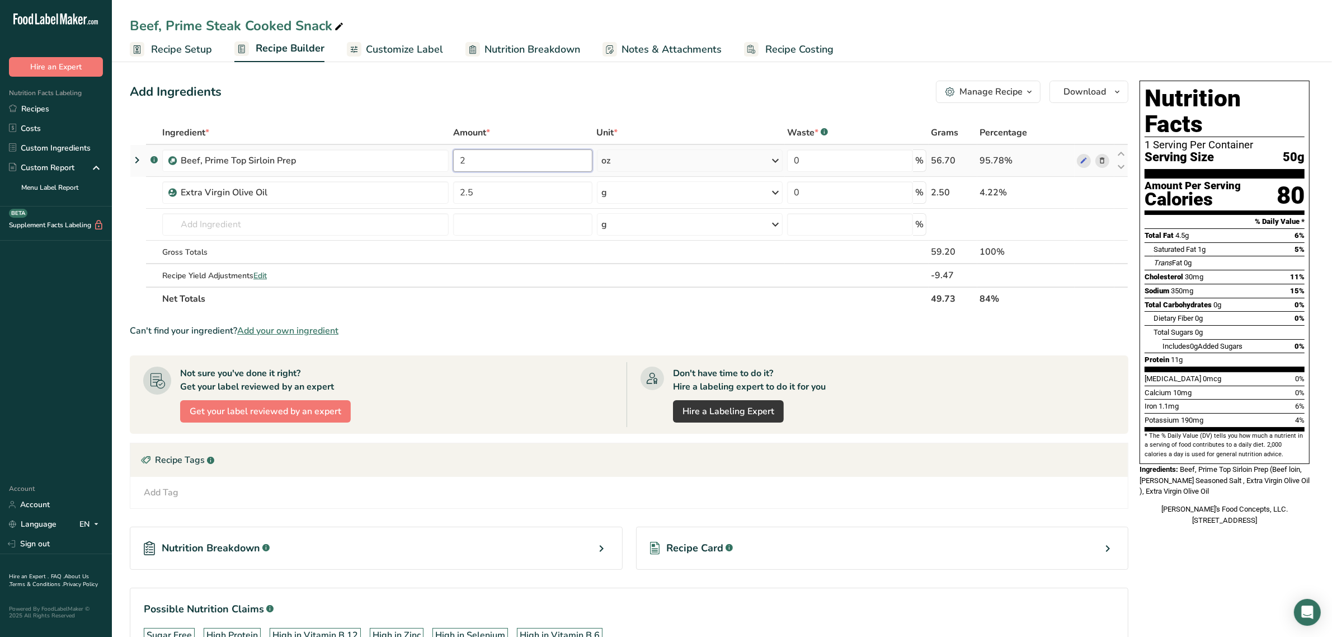
click at [537, 159] on input "2" at bounding box center [522, 160] width 139 height 22
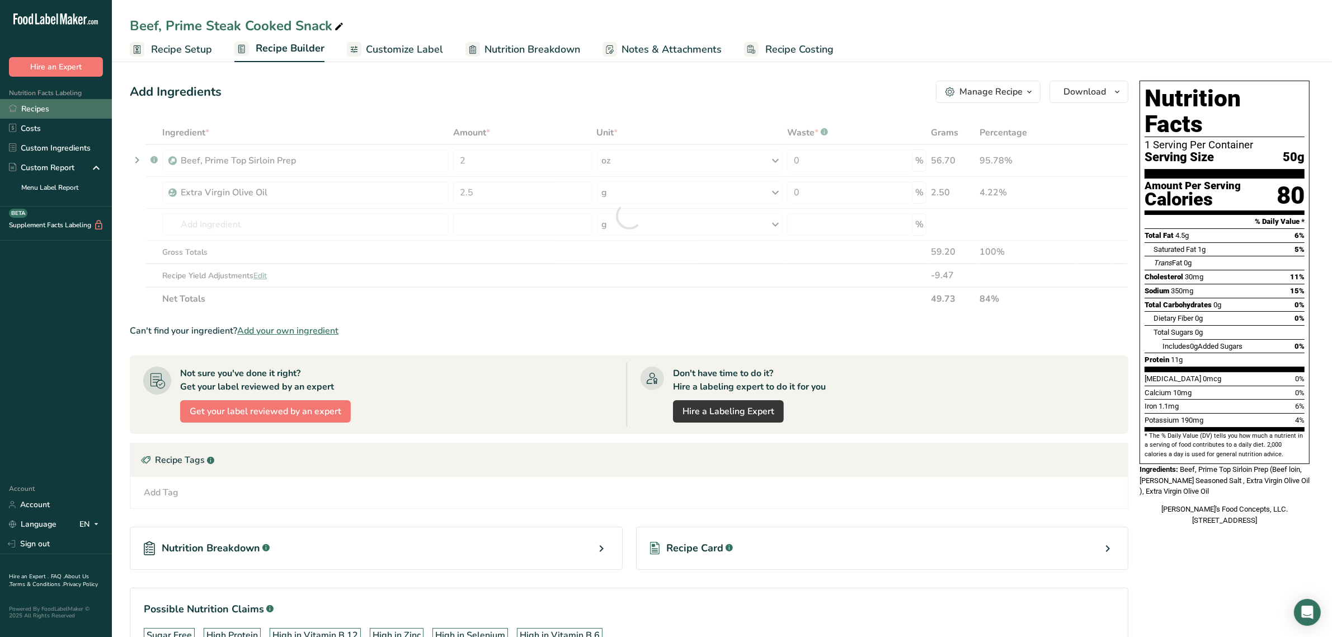
click at [36, 105] on link "Recipes" at bounding box center [56, 109] width 112 height 20
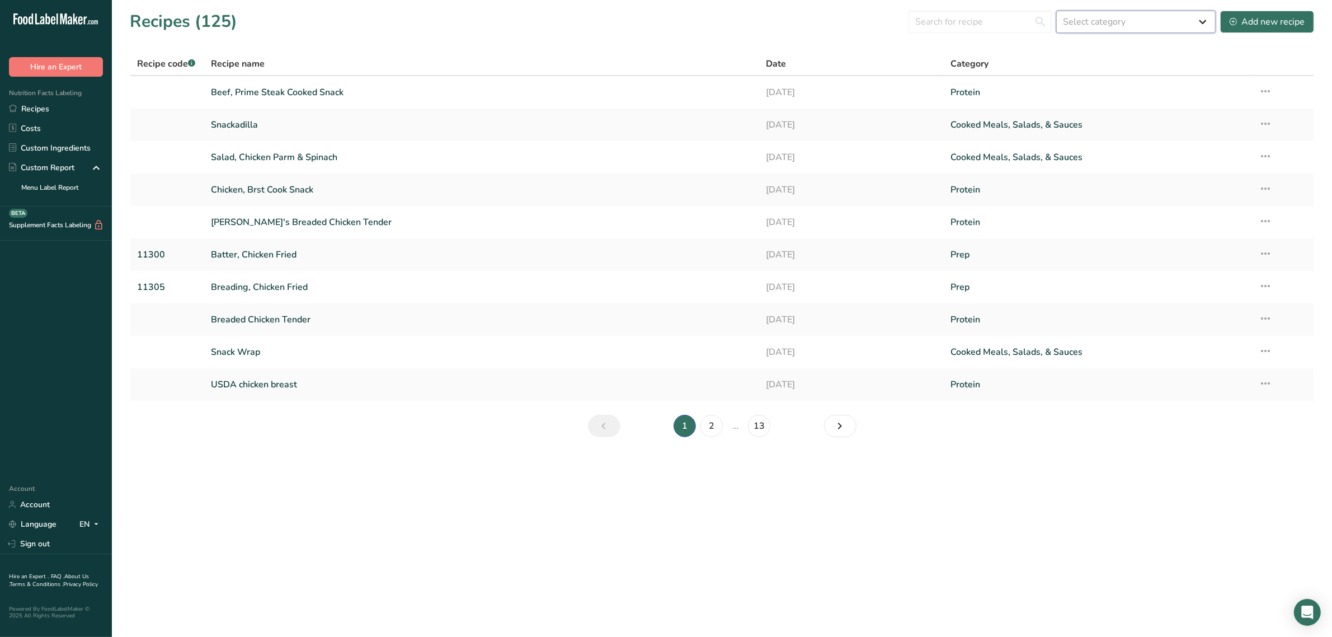
click at [1180, 20] on select "Select category All Baked Goods Beverages Breakfast Confectionery Cooked Meals,…" at bounding box center [1135, 22] width 159 height 22
select select "492"
click at [1056, 11] on select "Select category All Baked Goods Beverages Breakfast Confectionery Cooked Meals,…" at bounding box center [1135, 22] width 159 height 22
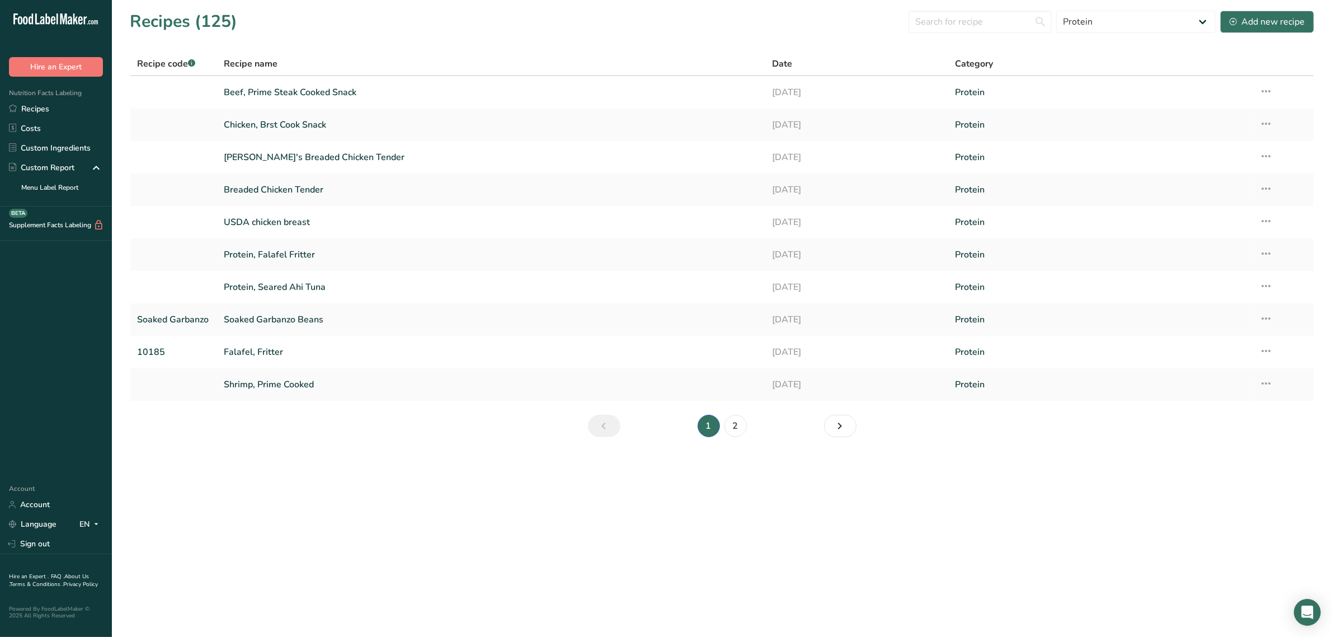
click at [963, 458] on main "Recipes (125) All Baked Goods Beverages Breakfast Confectionery Cooked Meals, S…" at bounding box center [666, 318] width 1332 height 637
click at [91, 168] on icon at bounding box center [95, 168] width 13 height 20
click at [97, 163] on icon at bounding box center [95, 168] width 13 height 20
click at [48, 163] on div "Custom Report" at bounding box center [41, 168] width 65 height 12
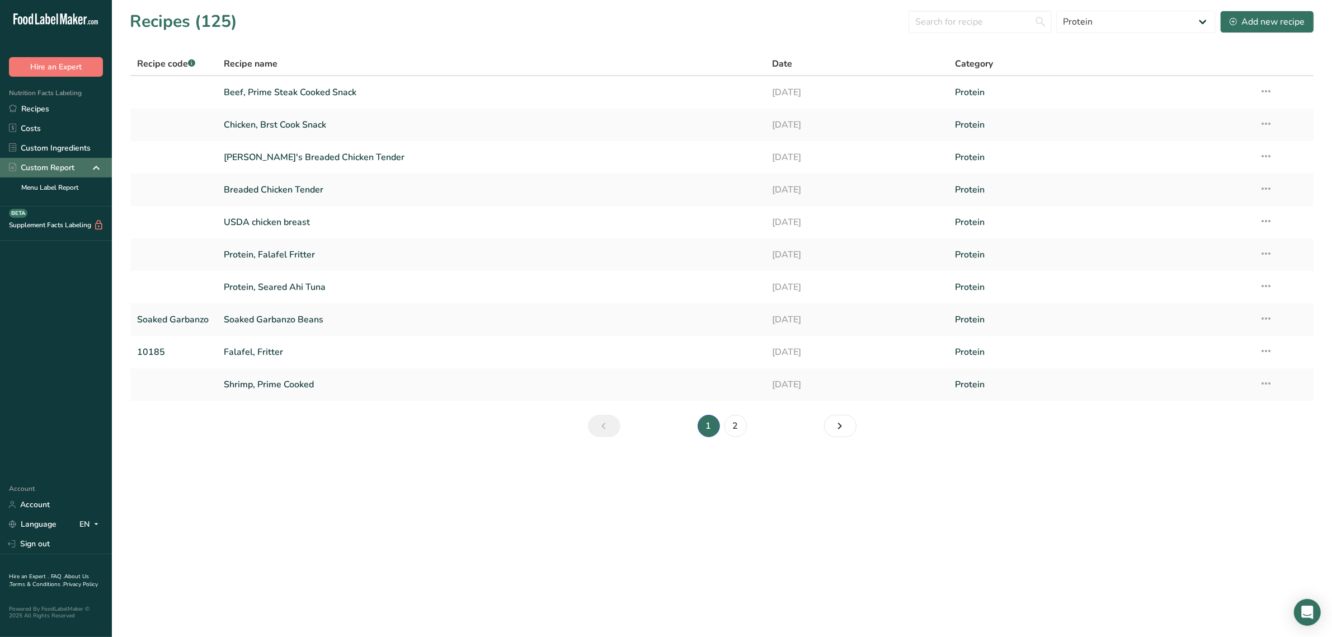
click at [91, 166] on icon at bounding box center [95, 168] width 13 height 20
click at [42, 112] on link "Recipes" at bounding box center [56, 109] width 112 height 20
drag, startPoint x: 456, startPoint y: 431, endPoint x: 457, endPoint y: 421, distance: 10.6
click at [456, 431] on section "Recipes (125) All Baked Goods Beverages Breakfast Confectionery Cooked Meals, S…" at bounding box center [722, 227] width 1220 height 455
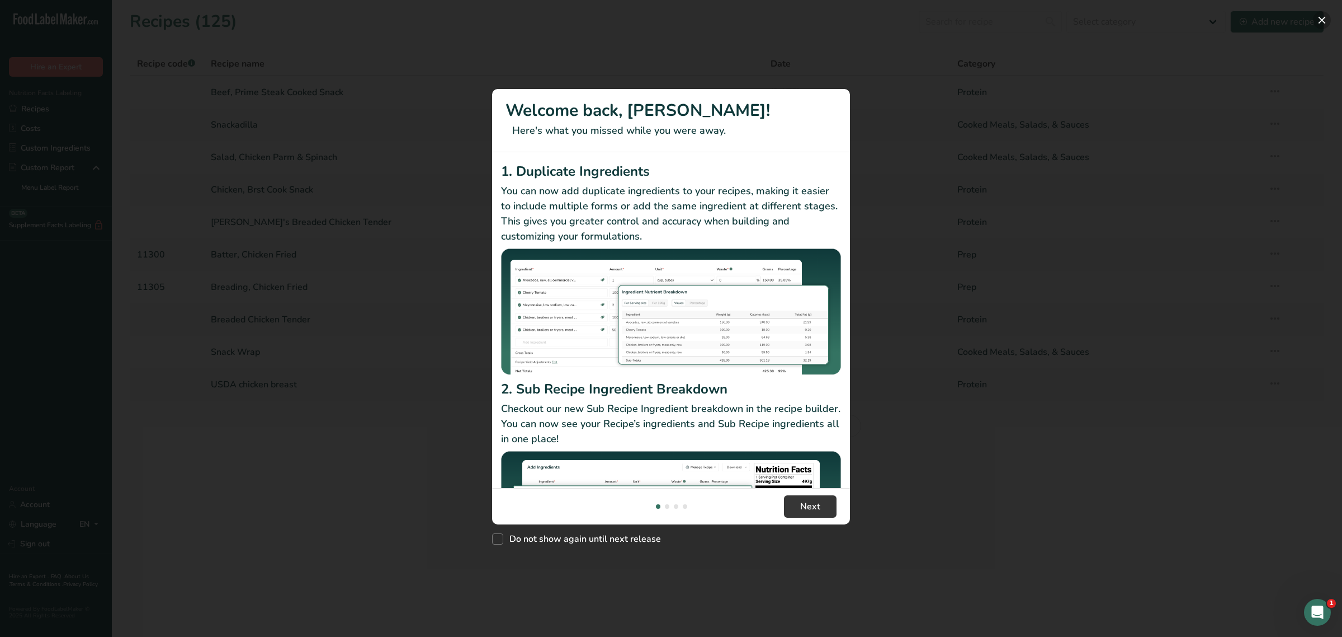
click at [1319, 18] on button "New Features" at bounding box center [1322, 20] width 18 height 18
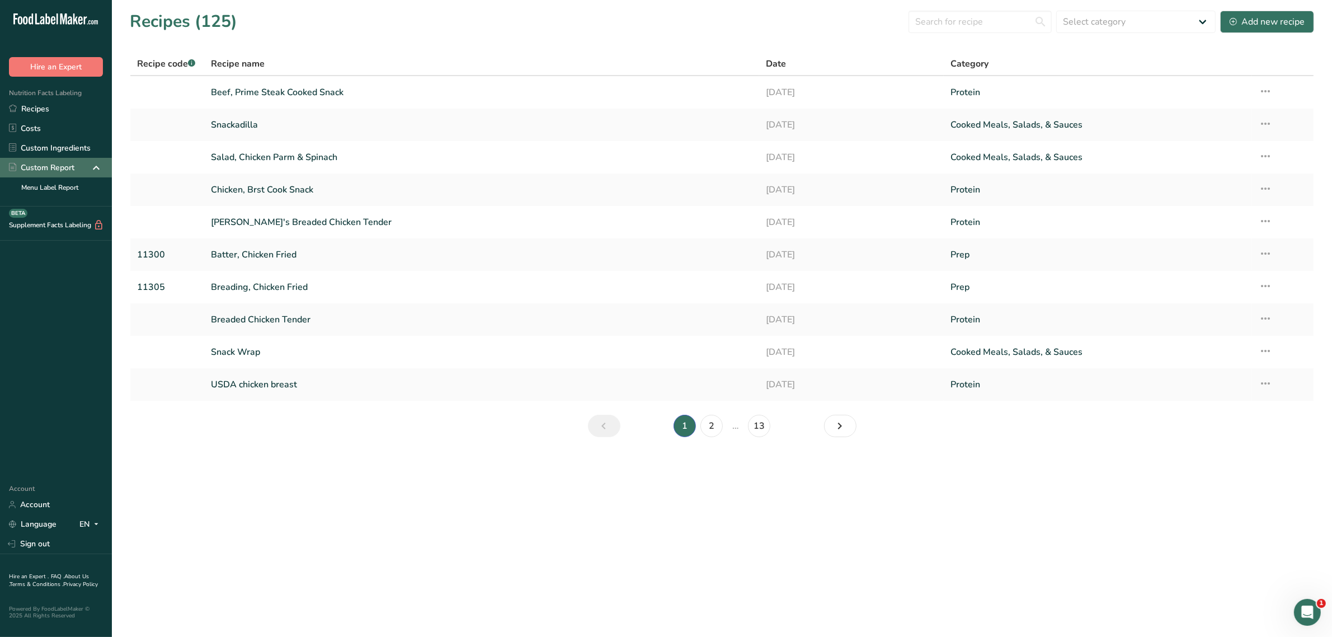
click at [91, 164] on icon at bounding box center [95, 168] width 13 height 20
click at [98, 164] on icon at bounding box center [95, 168] width 13 height 20
click at [103, 168] on div "Custom Report" at bounding box center [56, 168] width 112 height 20
click at [65, 183] on link "Menu Label Report" at bounding box center [56, 187] width 112 height 20
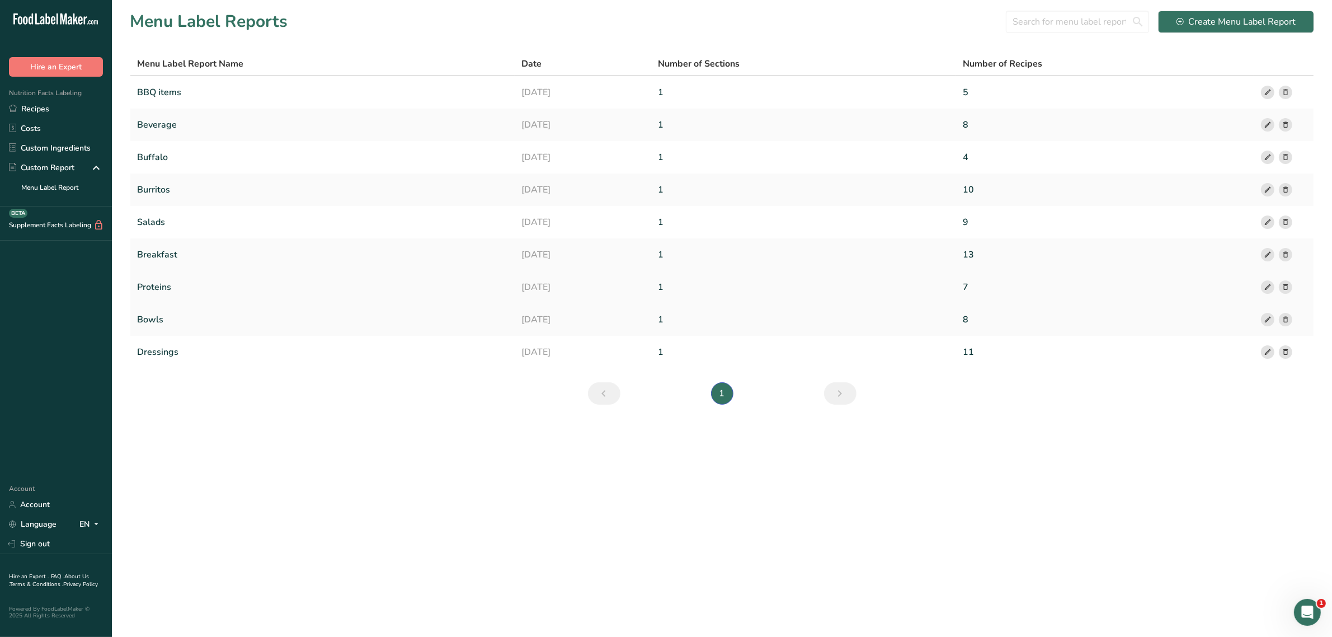
click at [1267, 289] on icon at bounding box center [1268, 287] width 8 height 12
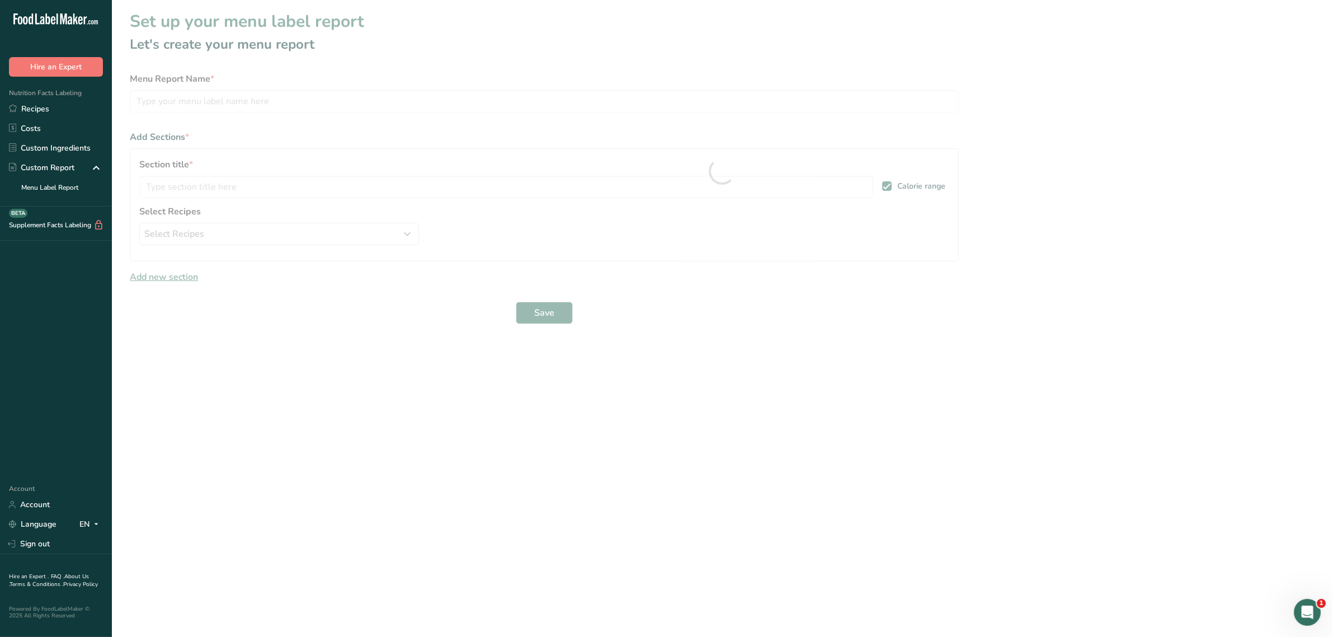
type input "Proteins"
checkbox input "true"
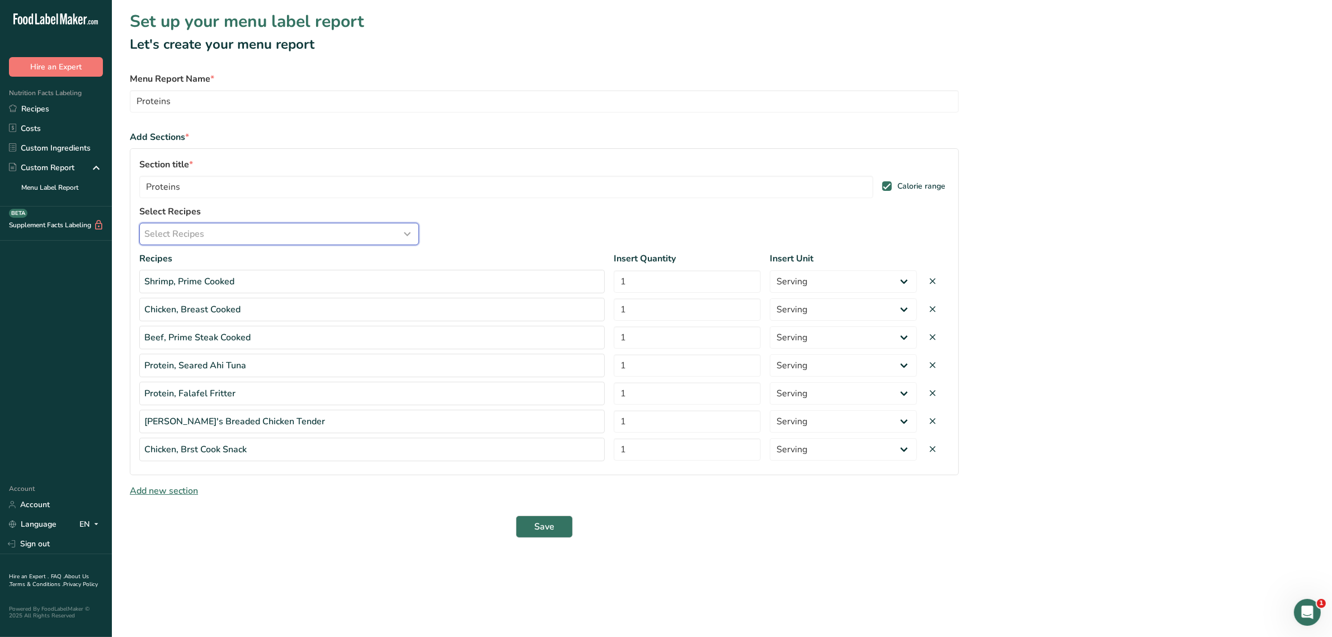
click at [202, 230] on span "Select Recipes" at bounding box center [174, 233] width 60 height 13
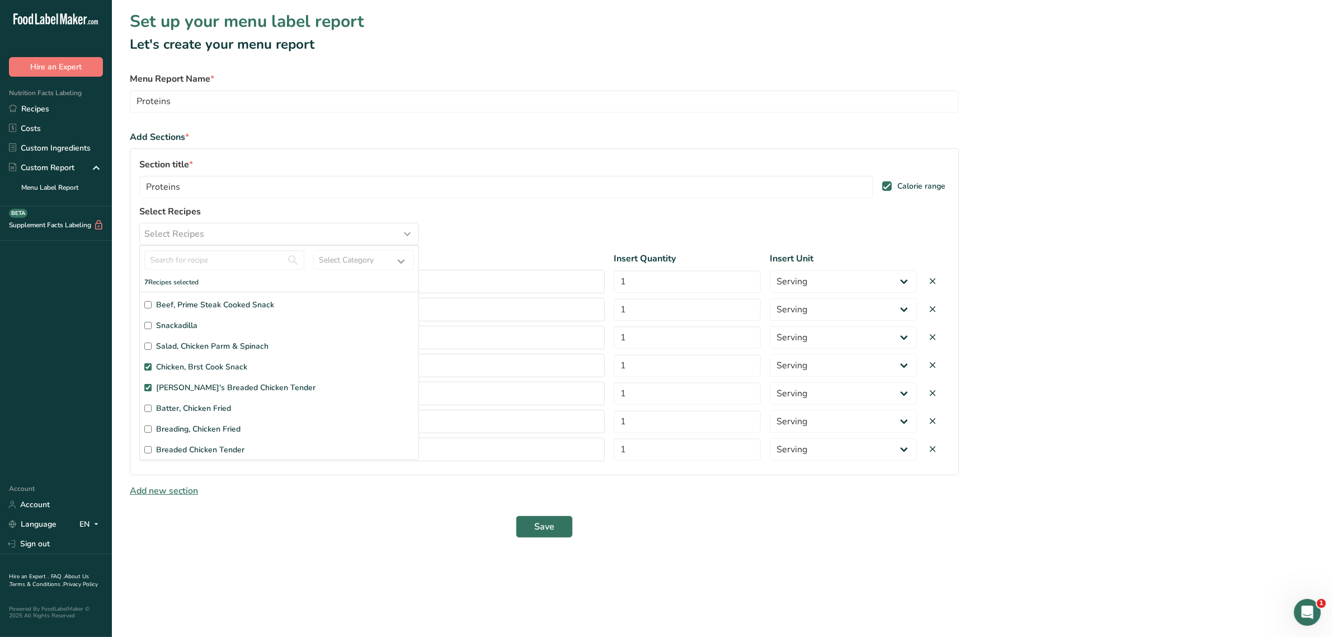
click at [149, 302] on input "Beef, Prime Steak Cooked Snack" at bounding box center [147, 304] width 7 height 7
checkbox input "true"
click at [637, 523] on form "Menu Report Name * Proteins Add Sections * Section title * Proteins Calorie ran…" at bounding box center [544, 318] width 829 height 493
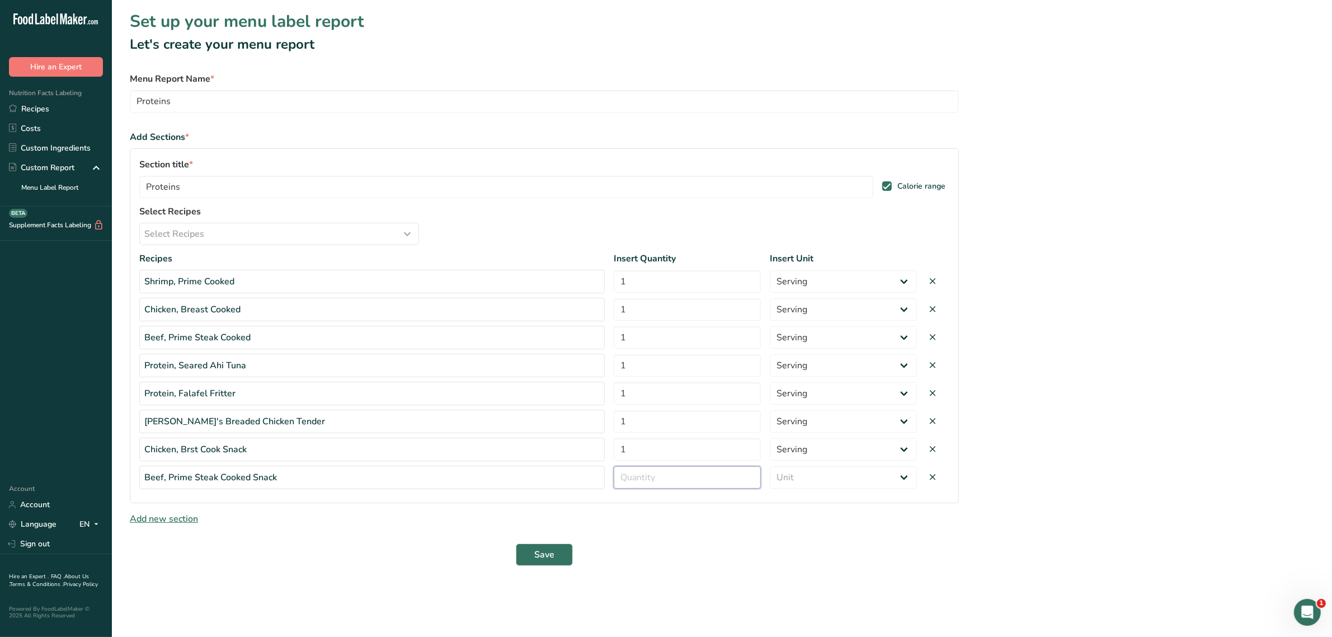
click at [656, 478] on input "number" at bounding box center [687, 477] width 147 height 22
type input "1"
click at [837, 472] on select "Unit Serving Package g kg mg mcg lb oz" at bounding box center [843, 477] width 147 height 22
select select "serving"
click at [770, 468] on select "Unit Serving Package g kg mg mcg lb oz" at bounding box center [843, 477] width 147 height 22
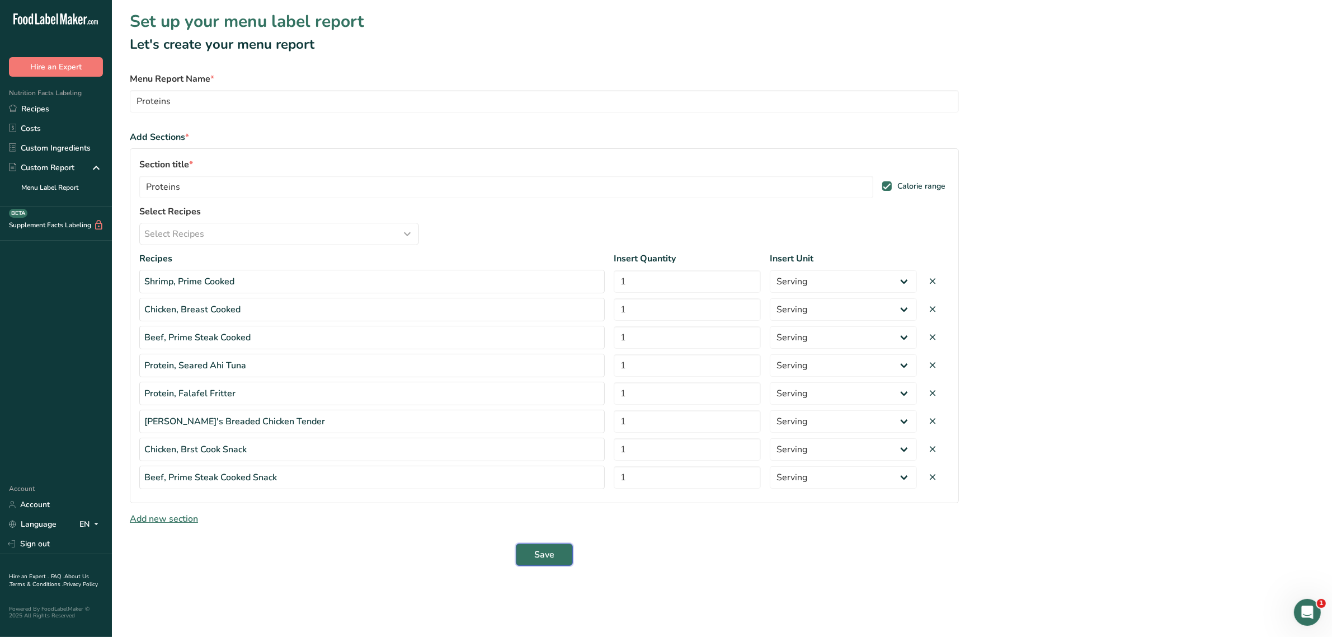
click at [538, 552] on span "Save" at bounding box center [544, 554] width 20 height 13
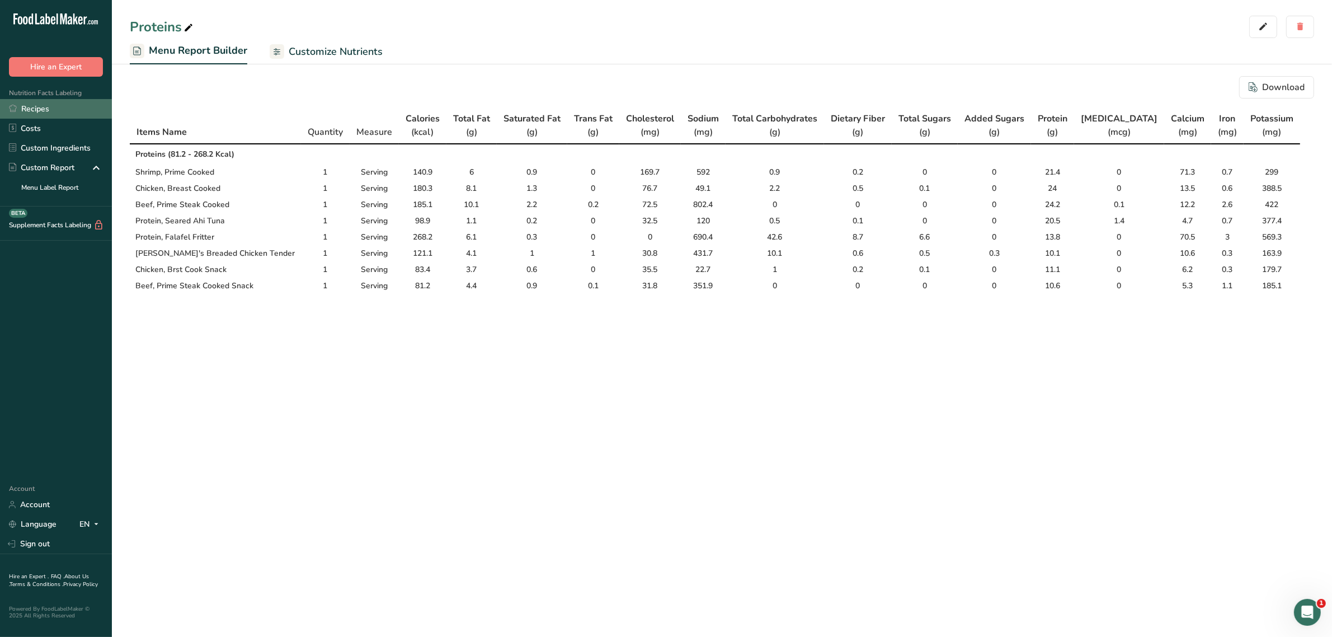
click at [32, 106] on link "Recipes" at bounding box center [56, 109] width 112 height 20
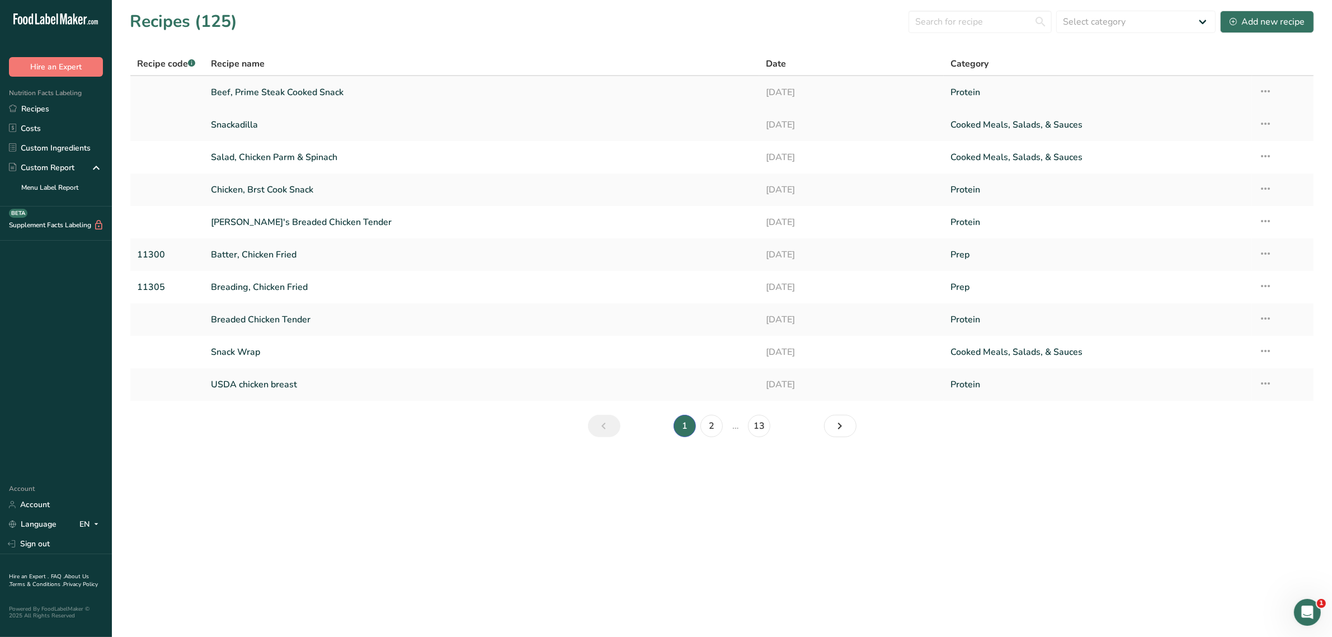
click at [281, 89] on link "Beef, Prime Steak Cooked Snack" at bounding box center [481, 92] width 541 height 23
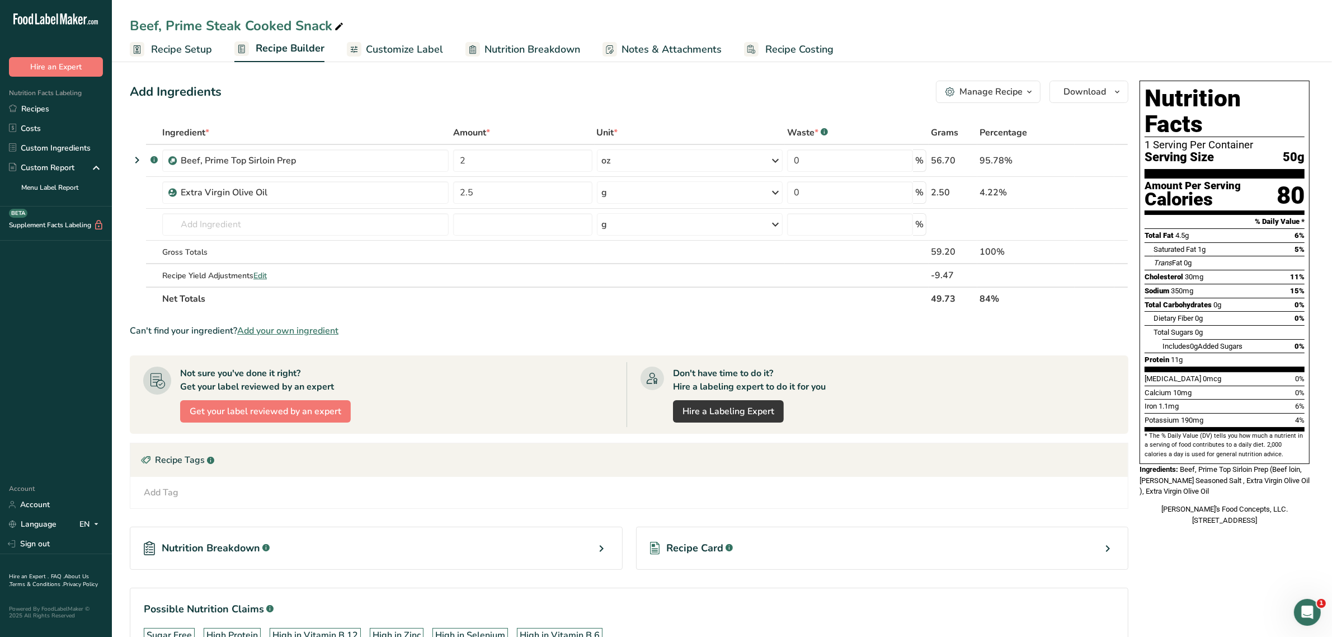
click at [186, 46] on span "Recipe Setup" at bounding box center [181, 49] width 61 height 15
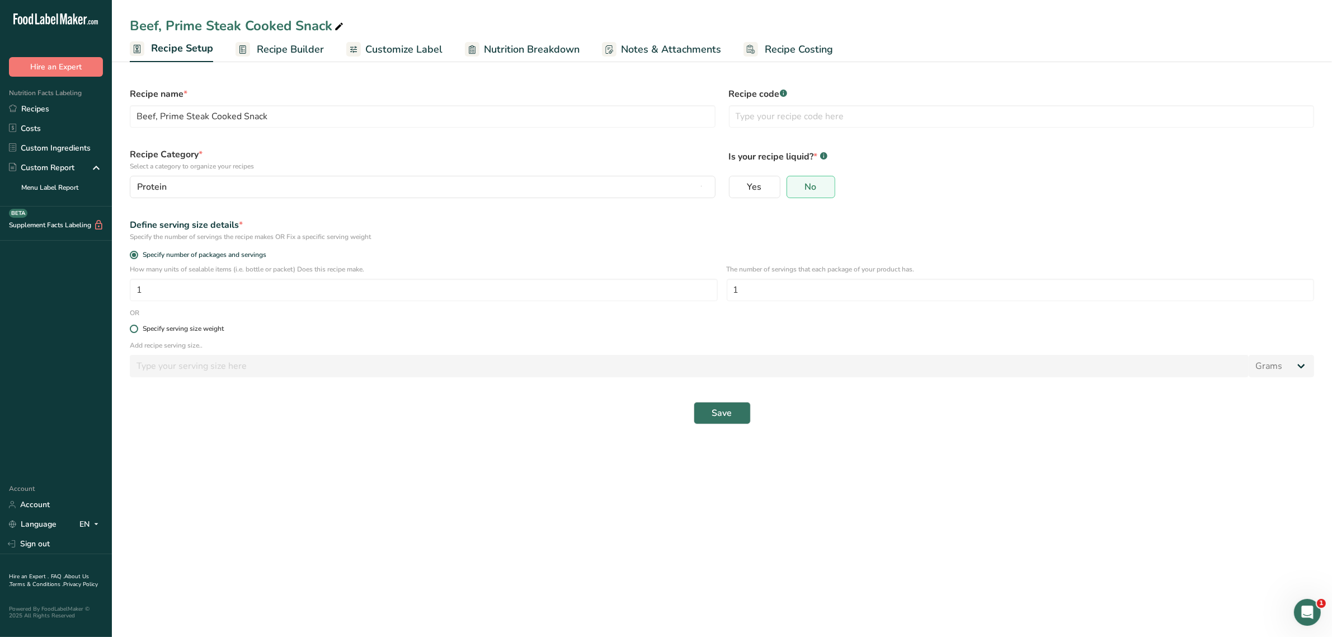
click at [130, 328] on span at bounding box center [134, 328] width 8 height 8
click at [130, 328] on input "Specify serving size weight" at bounding box center [133, 328] width 7 height 7
radio input "true"
radio input "false"
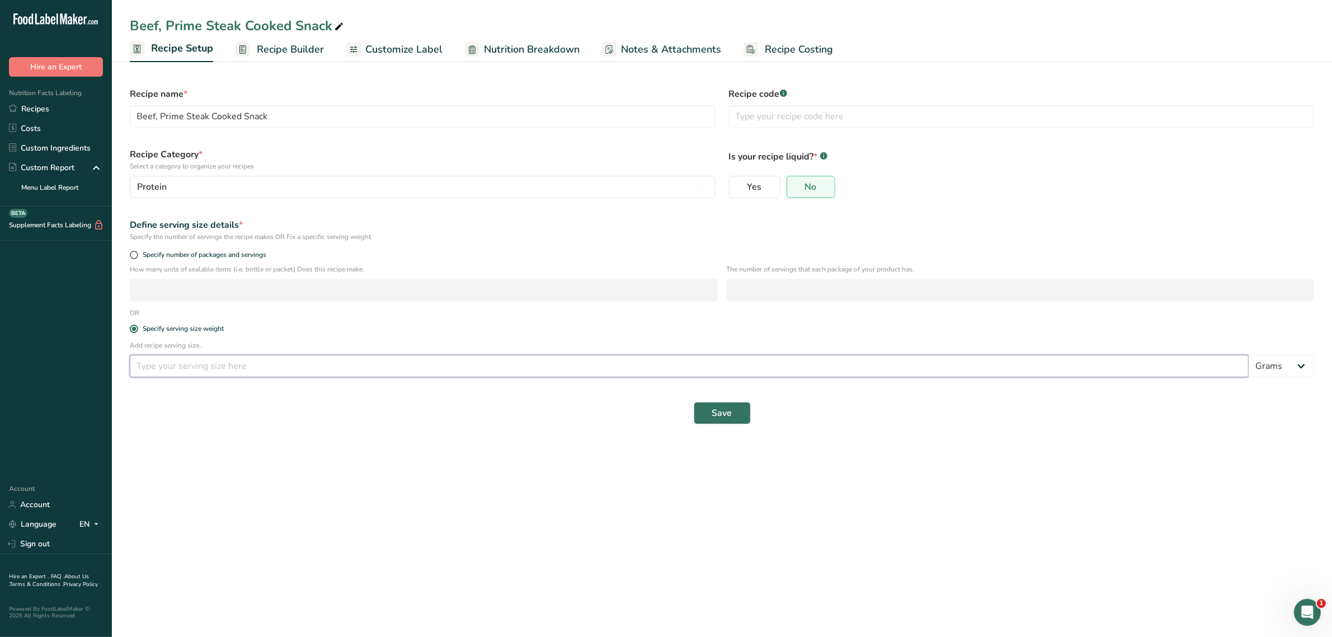
click at [172, 368] on input "number" at bounding box center [689, 366] width 1119 height 22
type input "2"
click at [1276, 364] on select "Grams kg mg mcg lb oz l mL fl oz tbsp tsp cup qt gallon" at bounding box center [1280, 366] width 65 height 22
select select "5"
click at [1248, 355] on select "Grams kg mg mcg lb oz l mL fl oz tbsp tsp cup qt gallon" at bounding box center [1280, 366] width 65 height 22
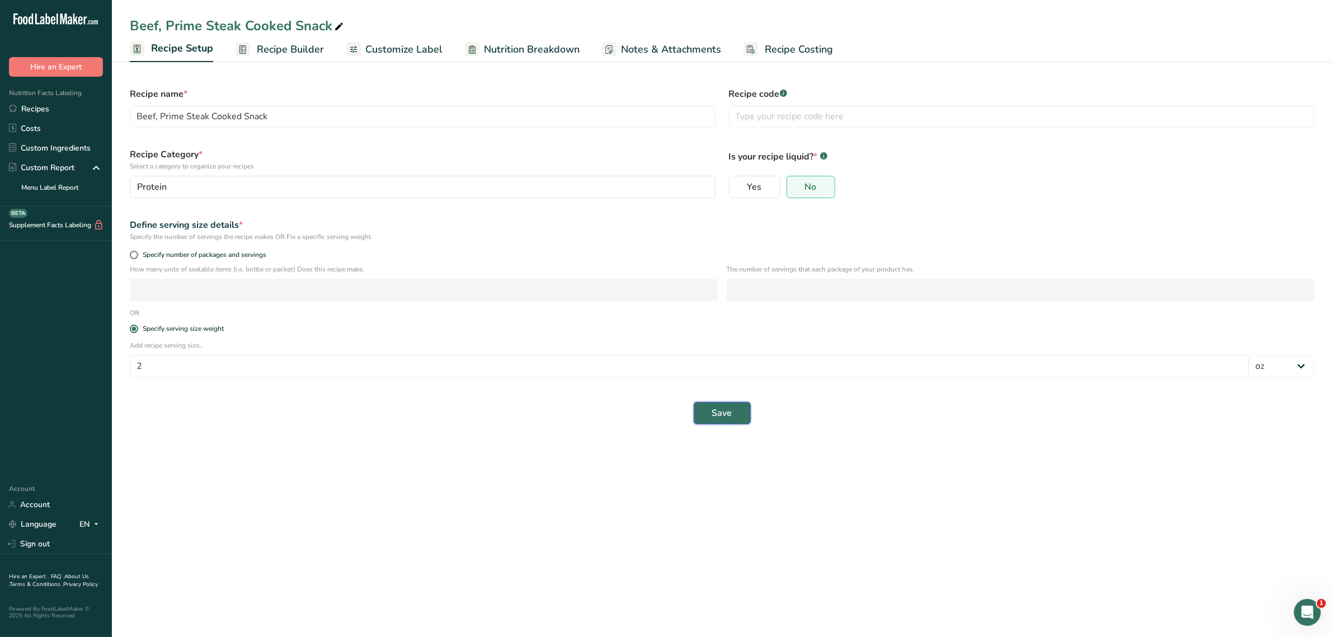
click at [712, 407] on span "Save" at bounding box center [722, 412] width 20 height 13
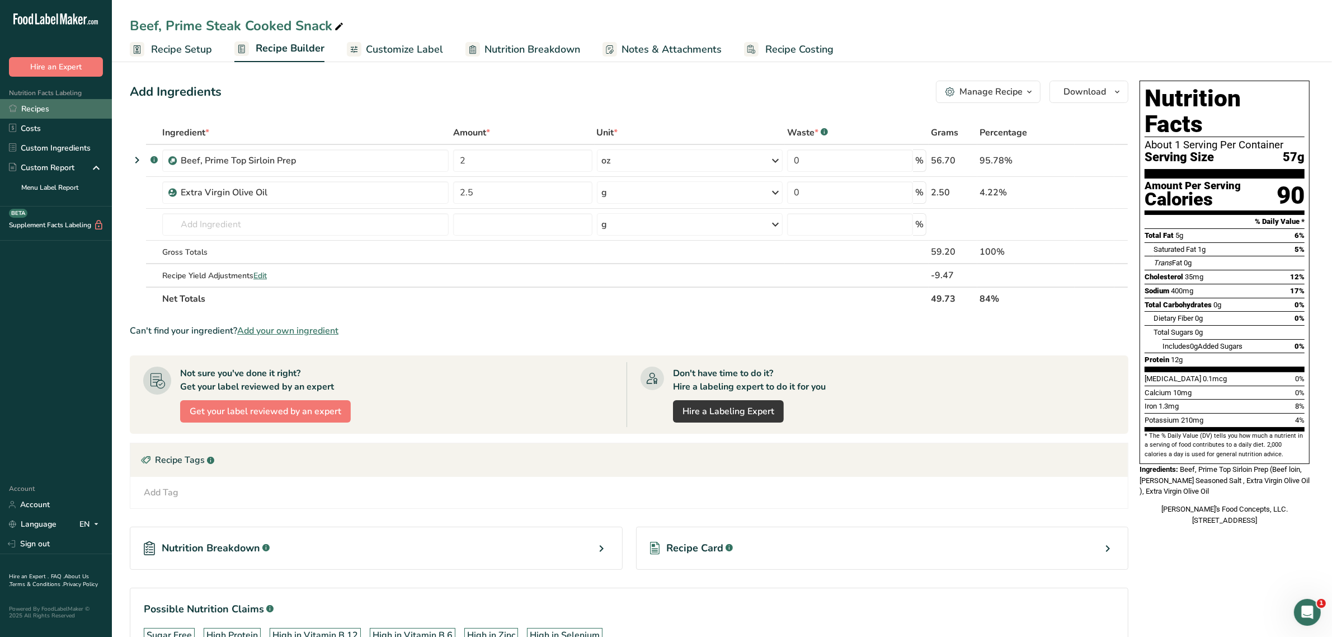
click at [42, 101] on link "Recipes" at bounding box center [56, 109] width 112 height 20
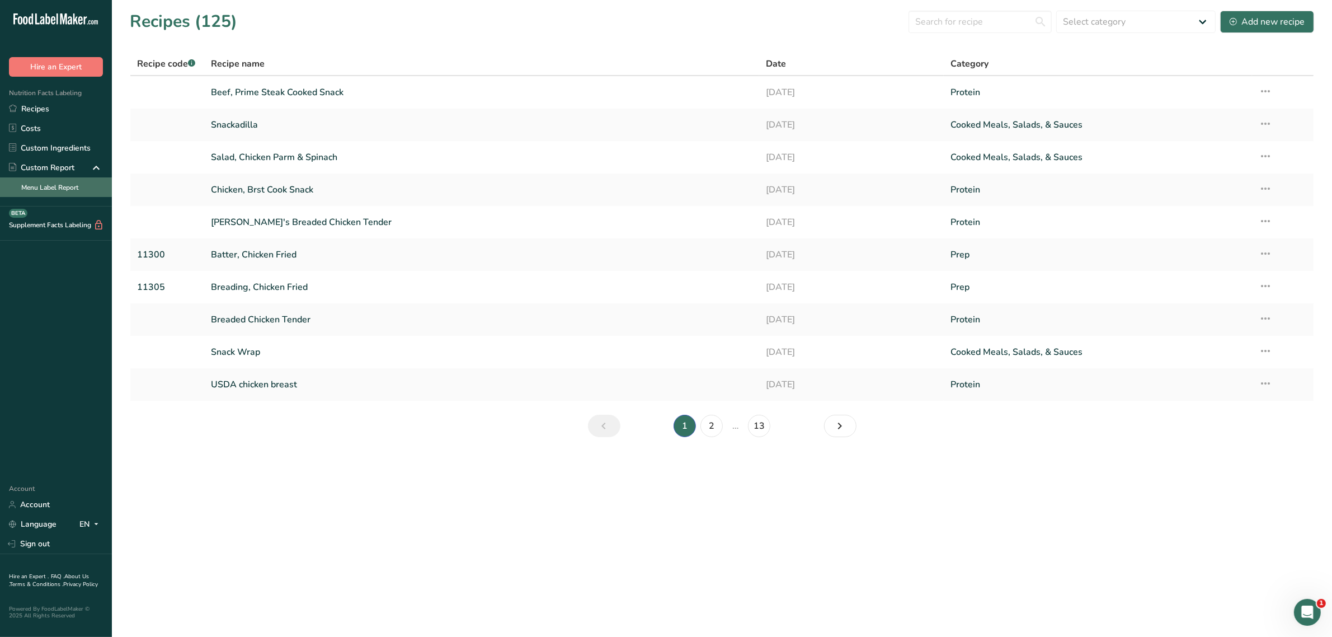
click at [64, 185] on link "Menu Label Report" at bounding box center [56, 187] width 112 height 20
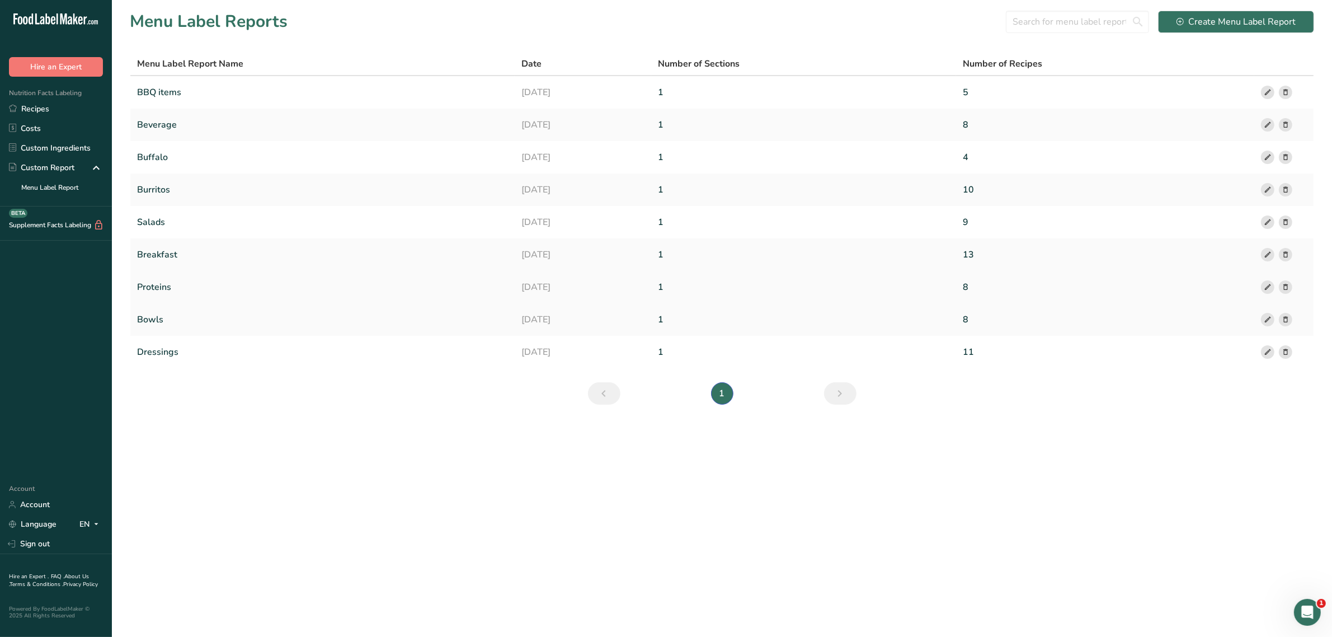
click at [166, 285] on link "Proteins" at bounding box center [322, 286] width 371 height 23
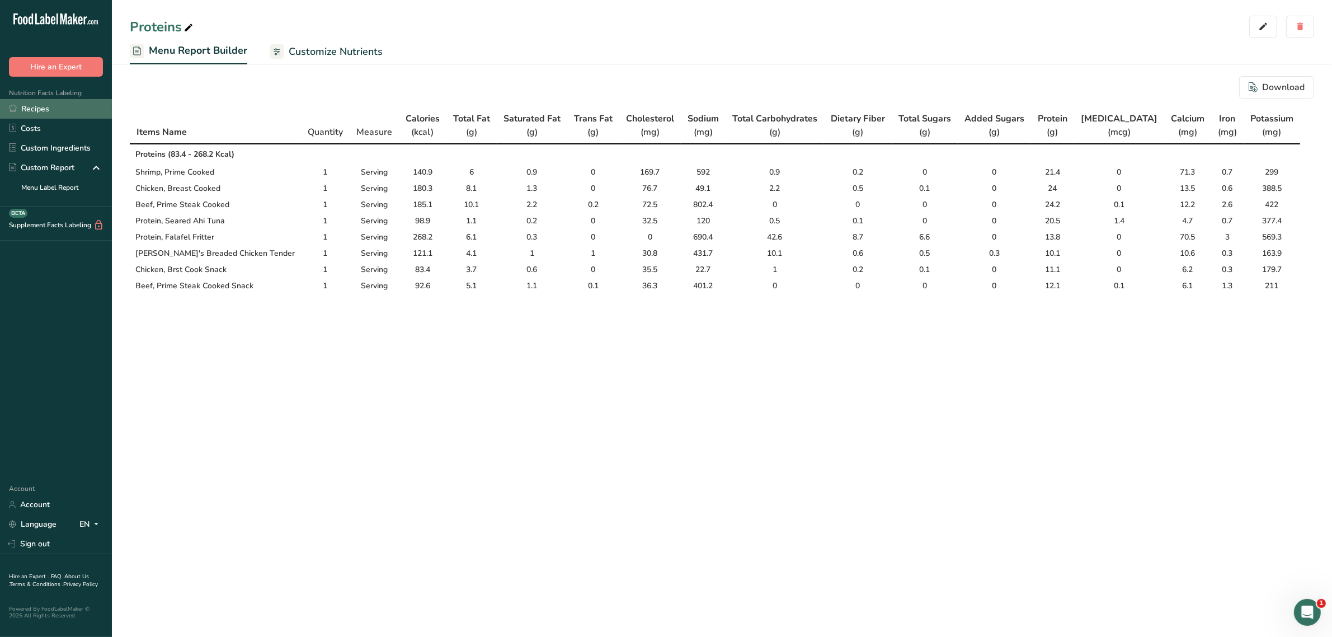
click at [48, 110] on link "Recipes" at bounding box center [56, 109] width 112 height 20
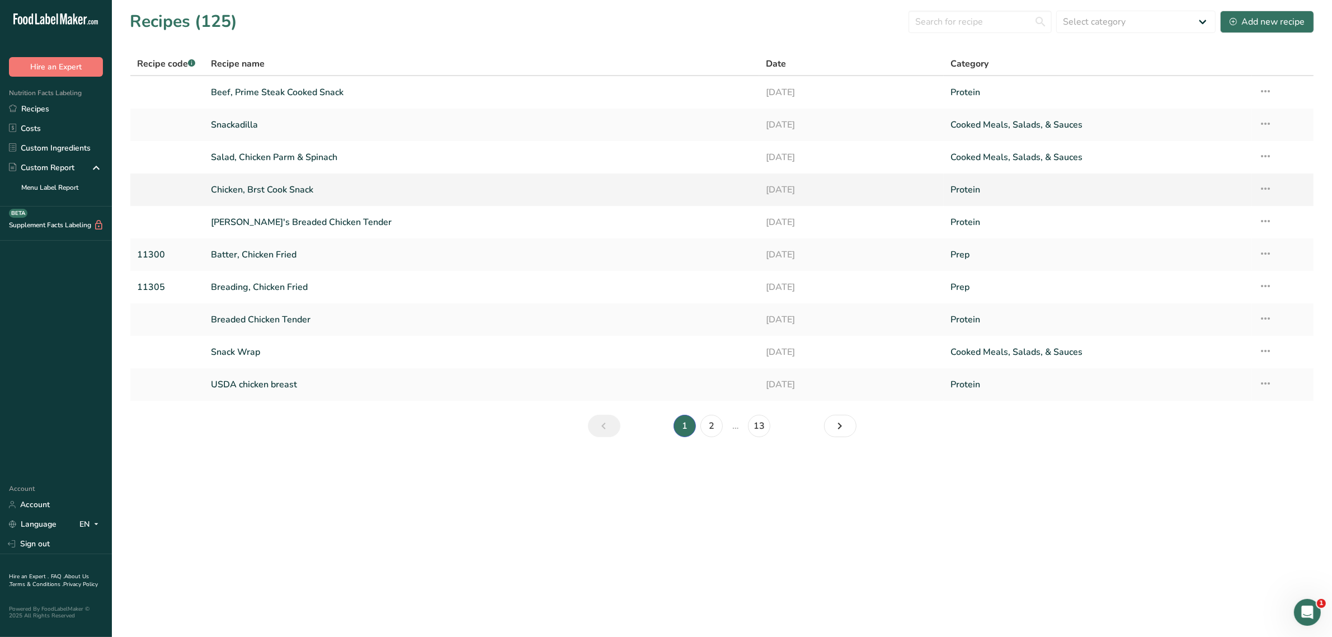
click at [288, 188] on link "Chicken, Brst Cook Snack" at bounding box center [481, 189] width 541 height 23
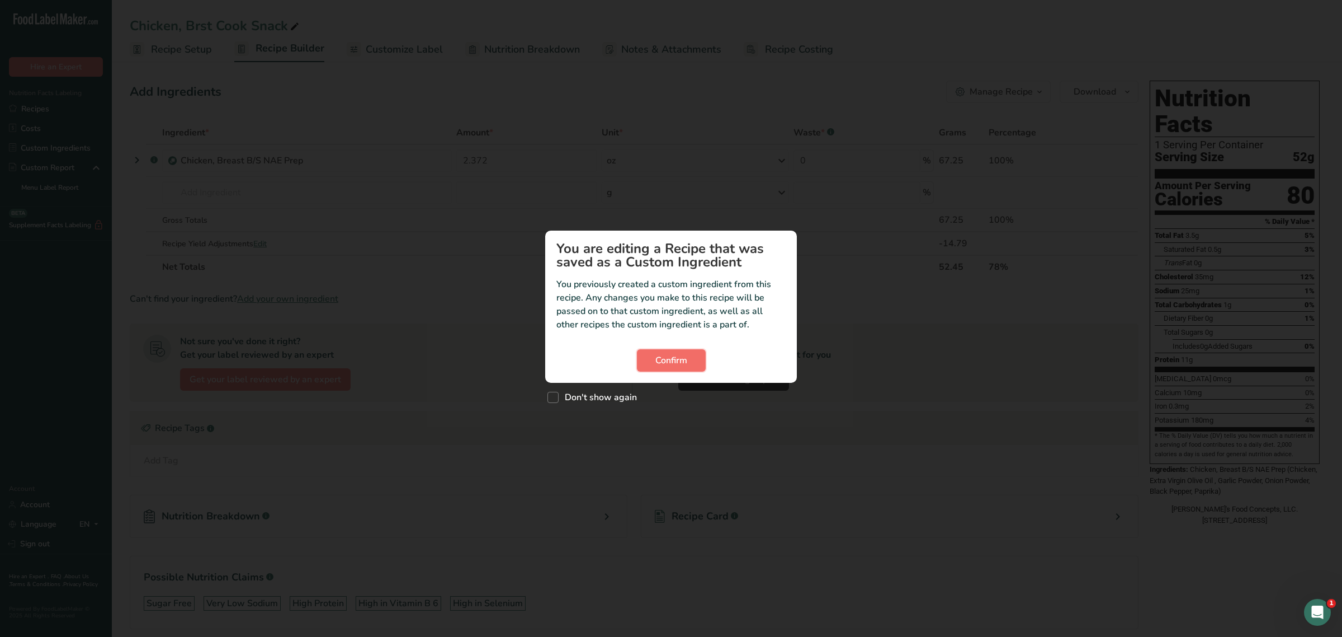
click at [658, 358] on span "Confirm" at bounding box center [672, 359] width 32 height 13
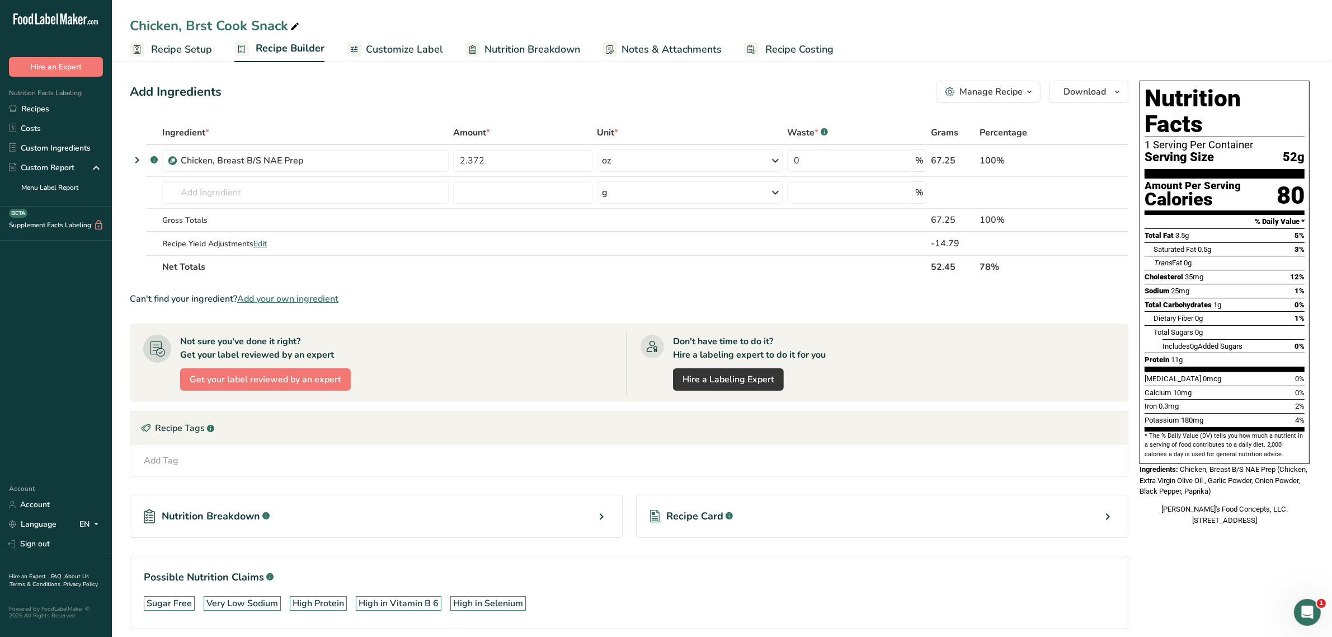
click at [182, 53] on span "Recipe Setup" at bounding box center [181, 49] width 61 height 15
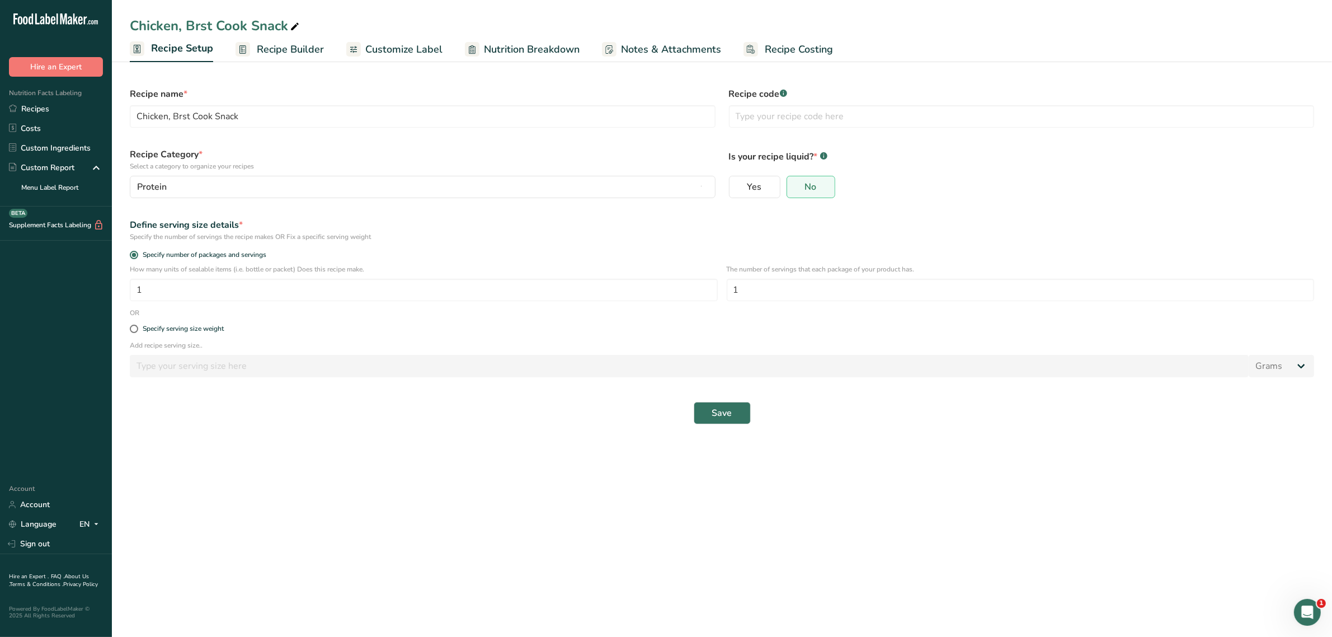
click at [286, 49] on span "Recipe Builder" at bounding box center [290, 49] width 67 height 15
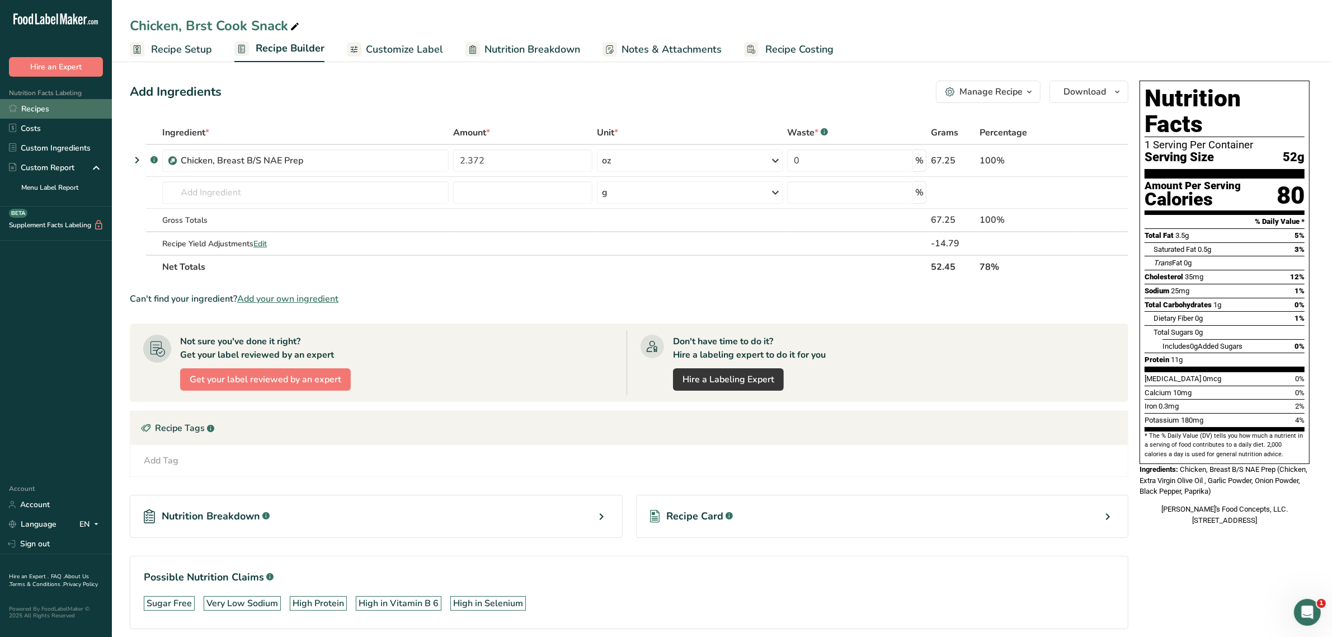
click at [35, 107] on link "Recipes" at bounding box center [56, 109] width 112 height 20
